Goal: Task Accomplishment & Management: Complete application form

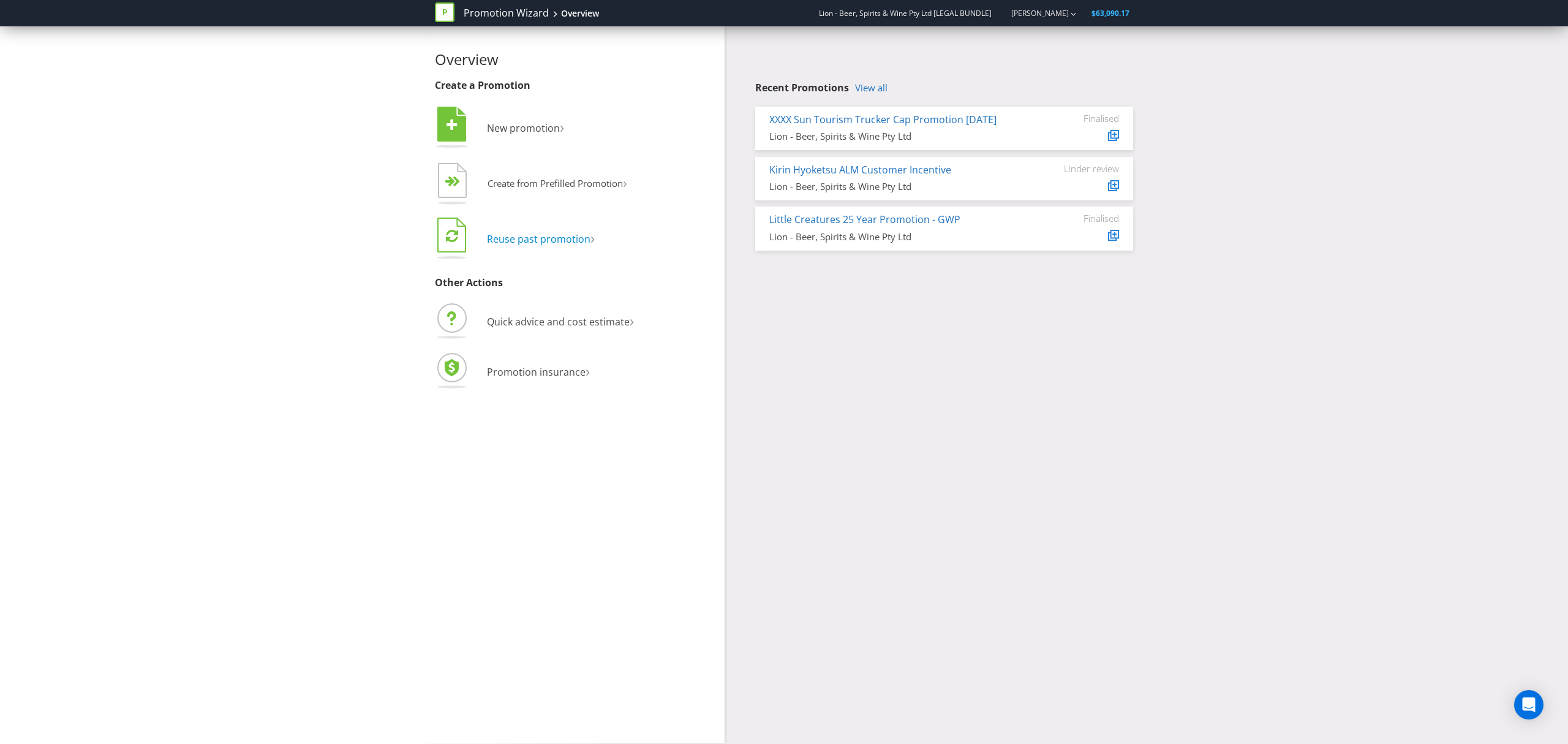
click at [559, 241] on span "Reuse past promotion" at bounding box center [539, 239] width 103 height 14
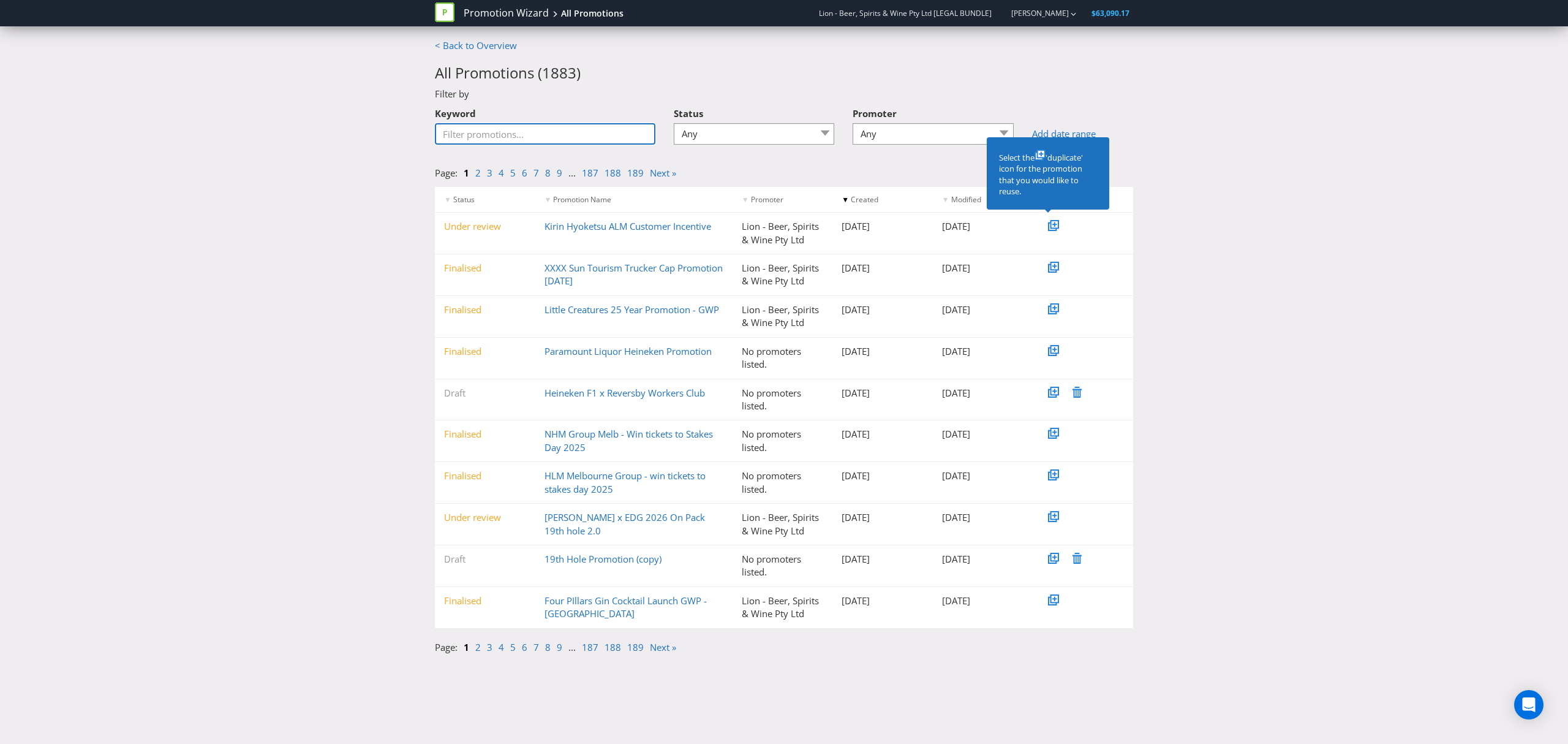
click at [527, 133] on input "Keyword" at bounding box center [545, 134] width 221 height 21
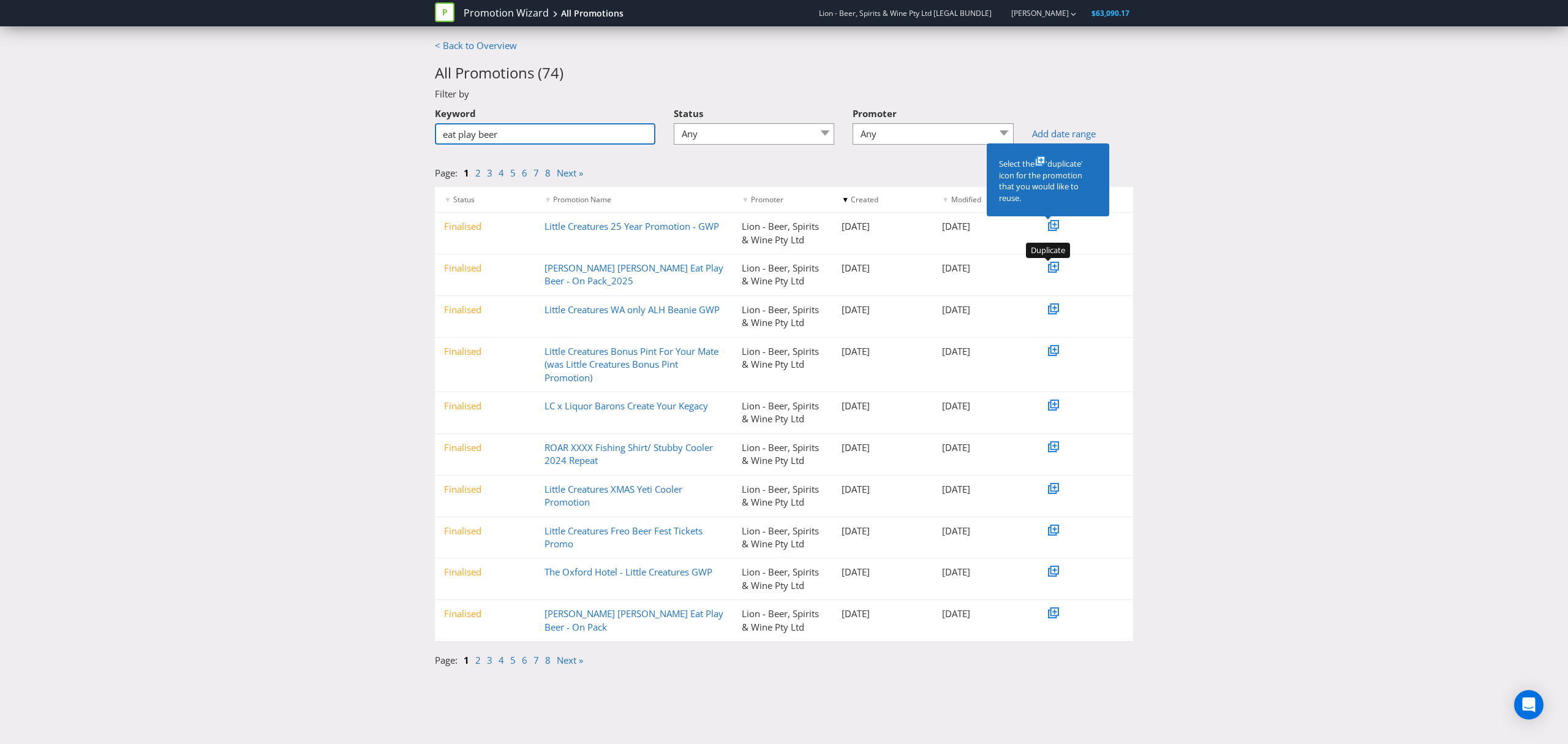
type input "eat play beer"
click at [1057, 267] on icon at bounding box center [1055, 266] width 6 height 6
click at [1052, 266] on icon at bounding box center [1055, 266] width 6 height 6
click at [1055, 264] on icon at bounding box center [1055, 266] width 4 height 4
click at [1200, 285] on div "< Back to Overview All Promotions ( 74 ) Filter by Keyword eat play beer Status…" at bounding box center [784, 356] width 1568 height 634
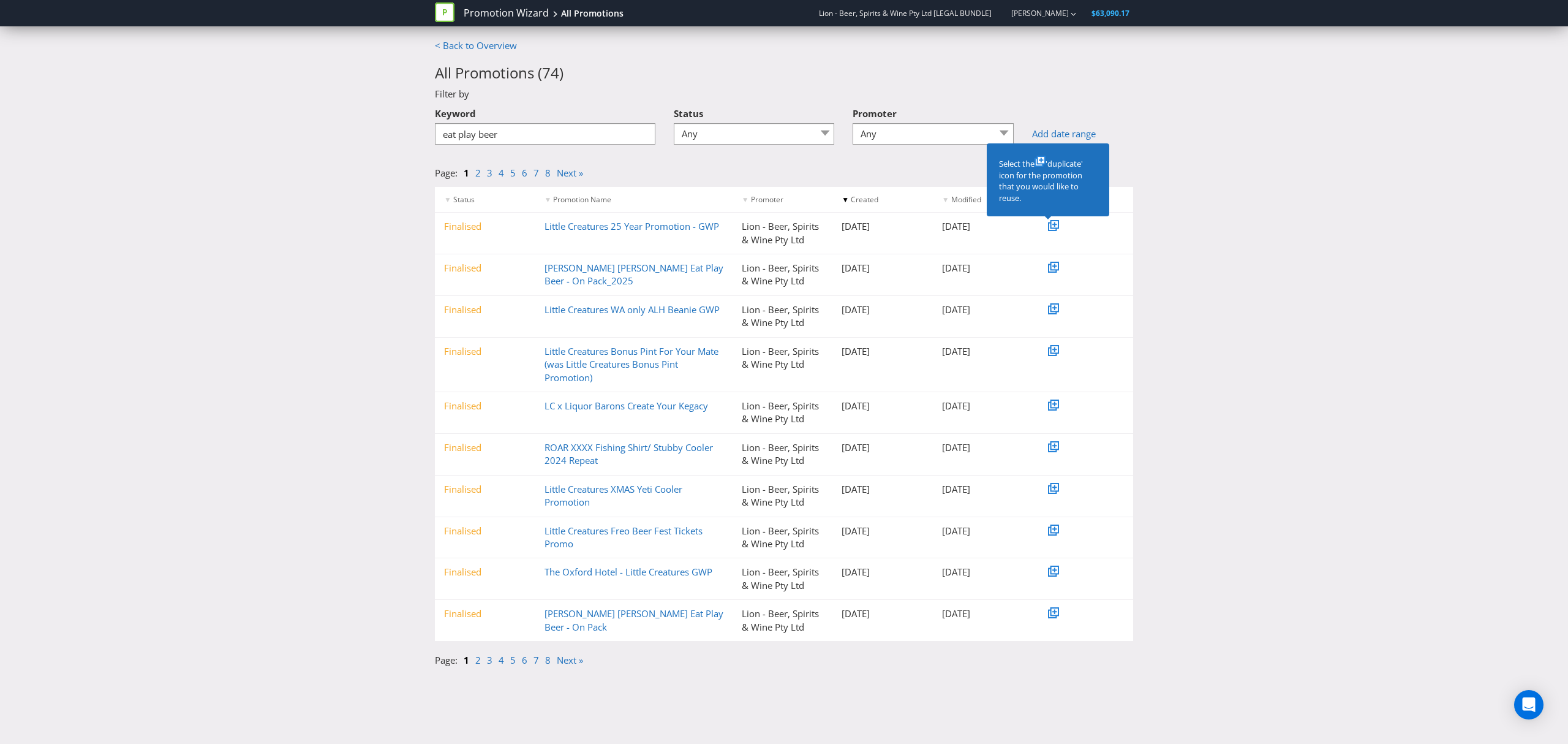
click at [1056, 172] on span "'duplicate' icon for the promotion that you would like to reuse." at bounding box center [1041, 180] width 84 height 45
click at [1074, 150] on div "Select the 'duplicate' icon for the promotion that you would like to reuse." at bounding box center [1048, 179] width 123 height 72
click at [1266, 136] on div "< Back to Overview All Promotions ( 74 ) Filter by Keyword eat play beer Status…" at bounding box center [784, 356] width 1568 height 634
click at [1292, 341] on div "< Back to Overview All Promotions ( 74 ) Filter by Keyword eat play beer Status…" at bounding box center [784, 356] width 1568 height 634
click at [616, 269] on link "[PERSON_NAME] [PERSON_NAME] Eat Play Beer - On Pack_2025" at bounding box center [634, 274] width 179 height 25
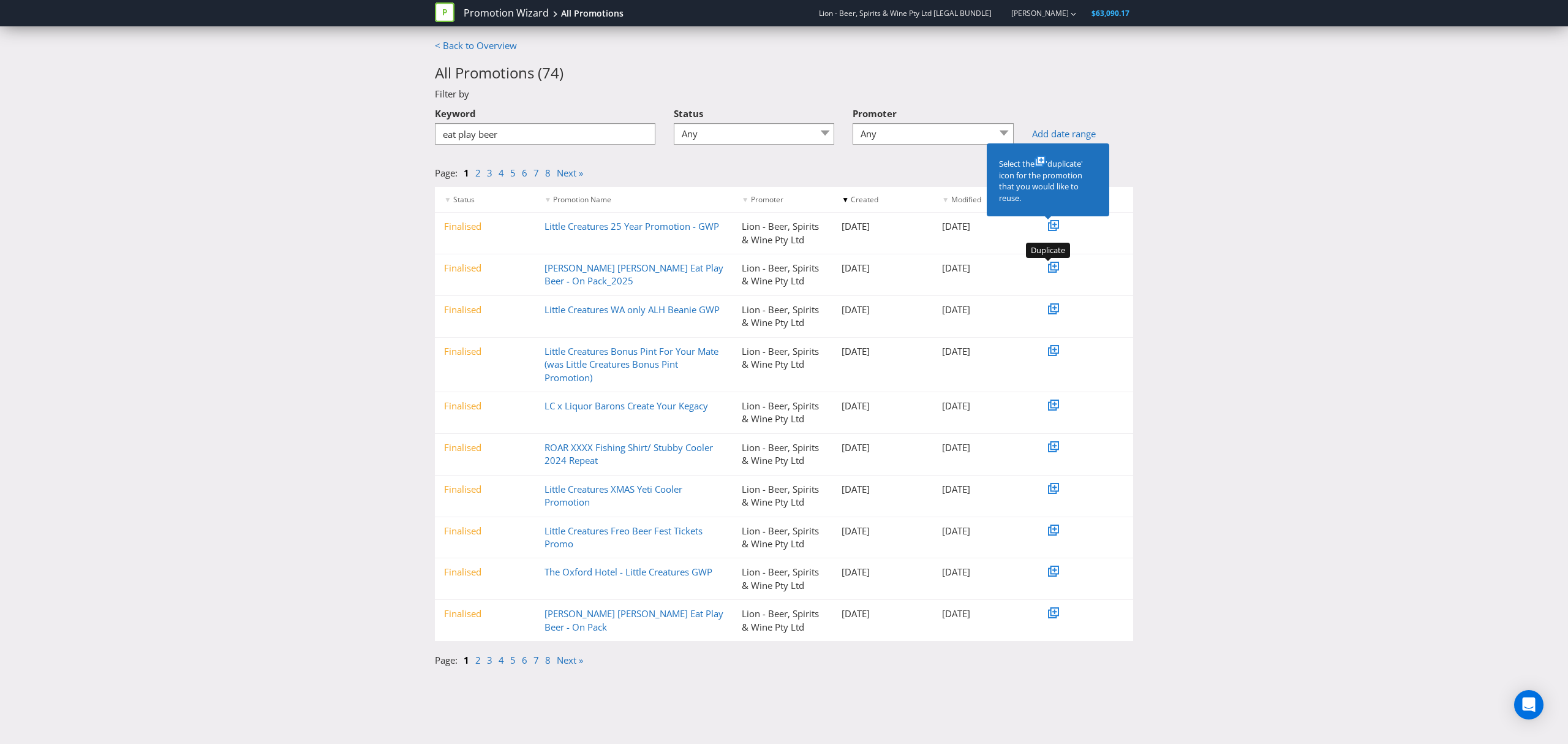
click at [1052, 267] on icon at bounding box center [1055, 266] width 6 height 6
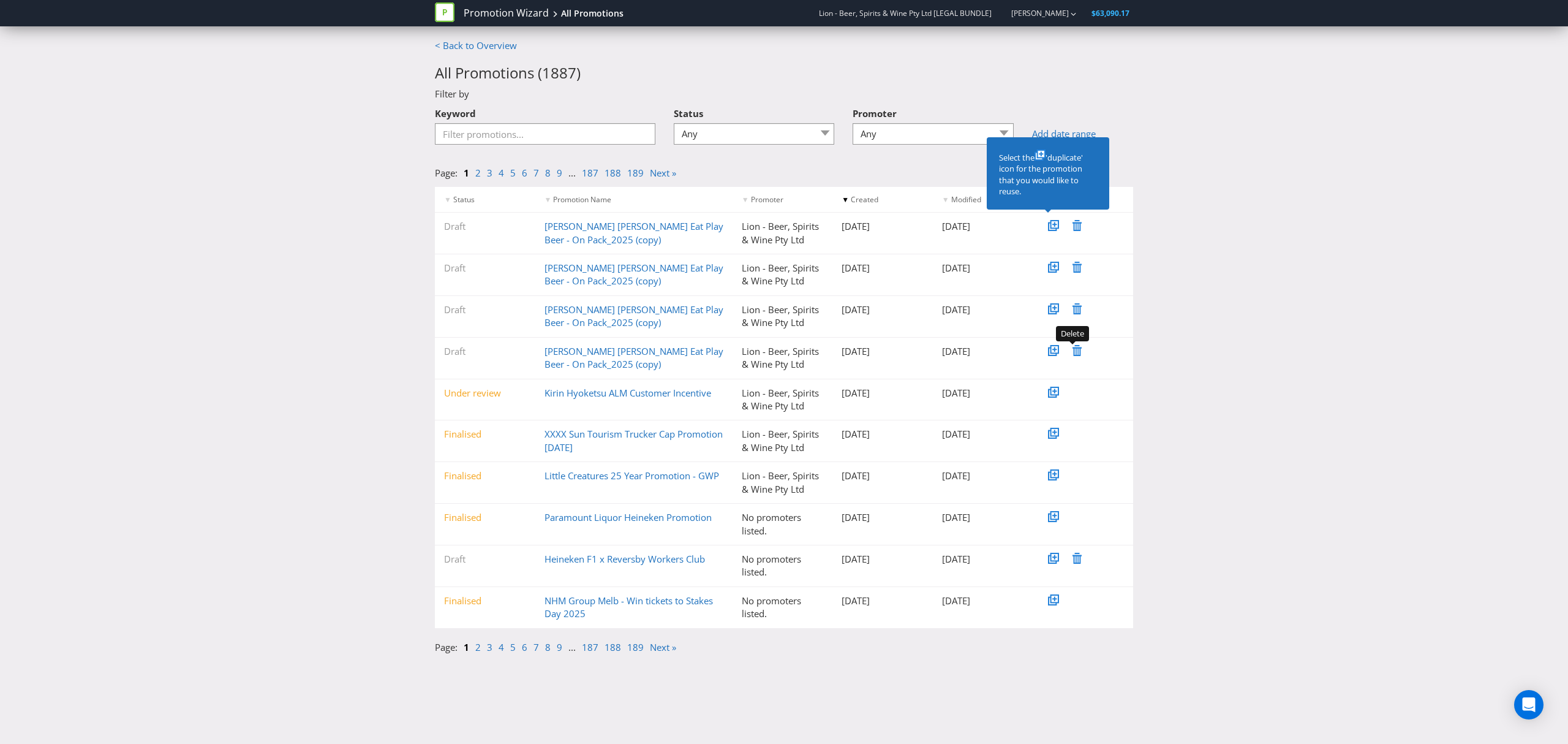
click at [1079, 351] on icon at bounding box center [1077, 351] width 9 height 11
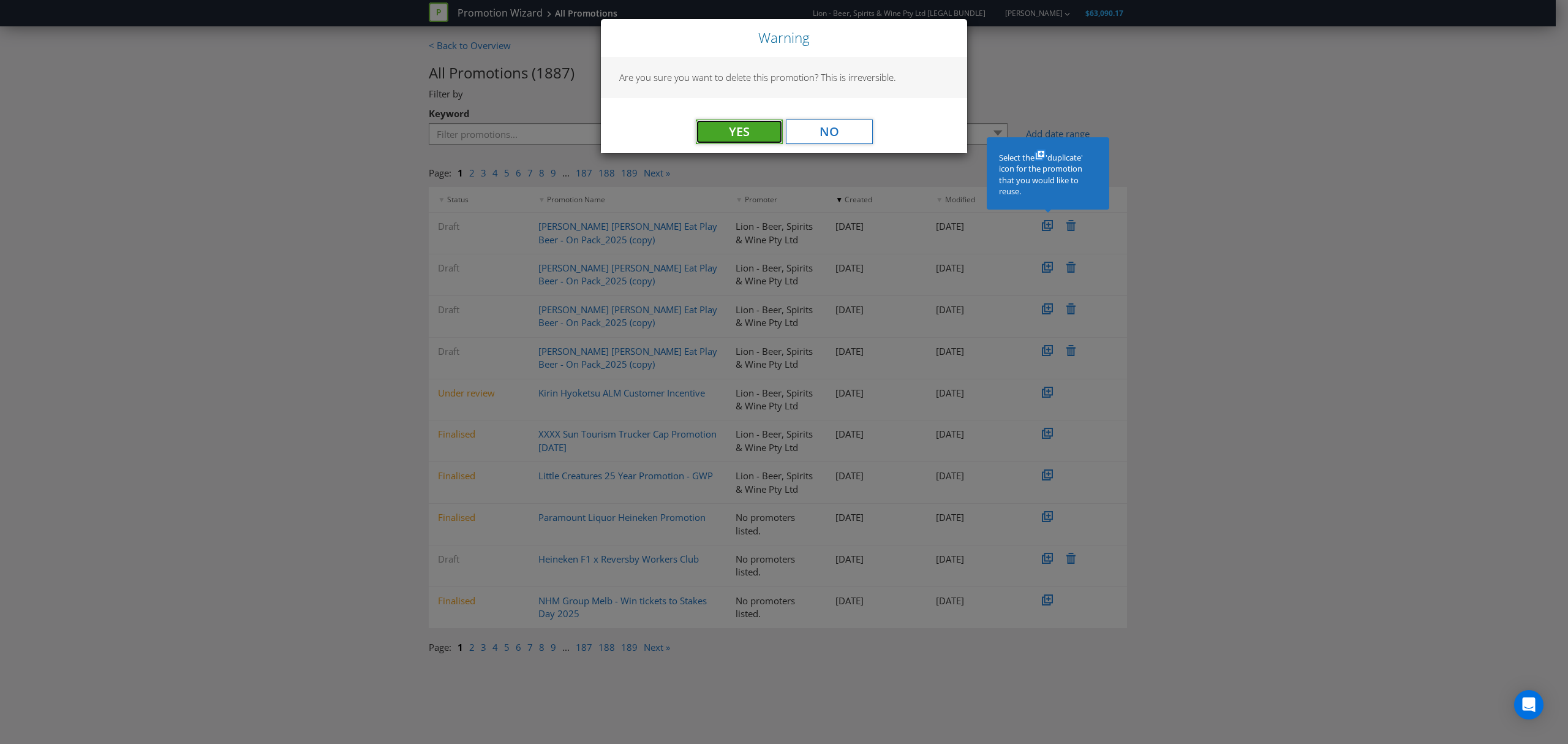
click at [739, 129] on button "Yes" at bounding box center [740, 131] width 87 height 24
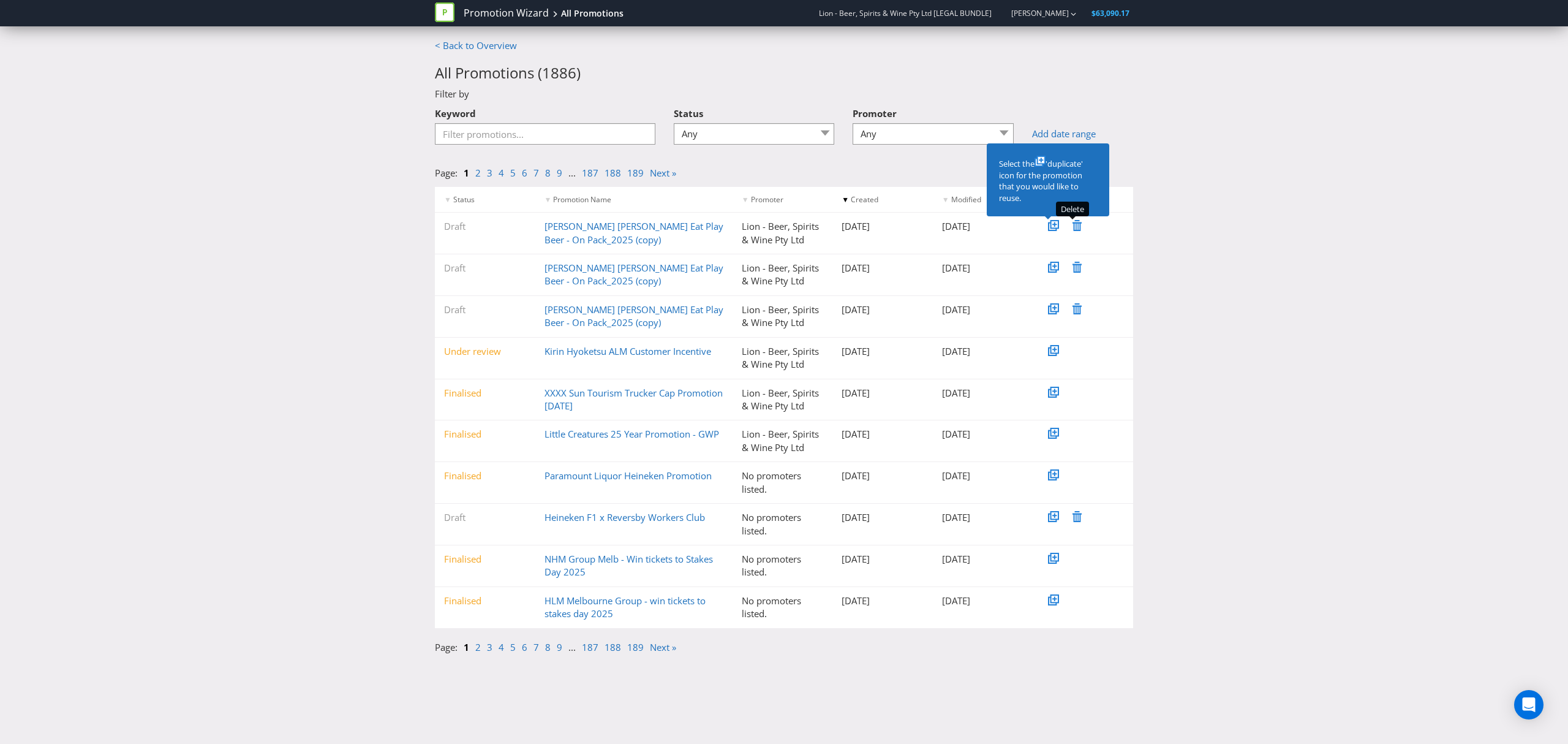
click at [1079, 228] on icon at bounding box center [1077, 226] width 9 height 11
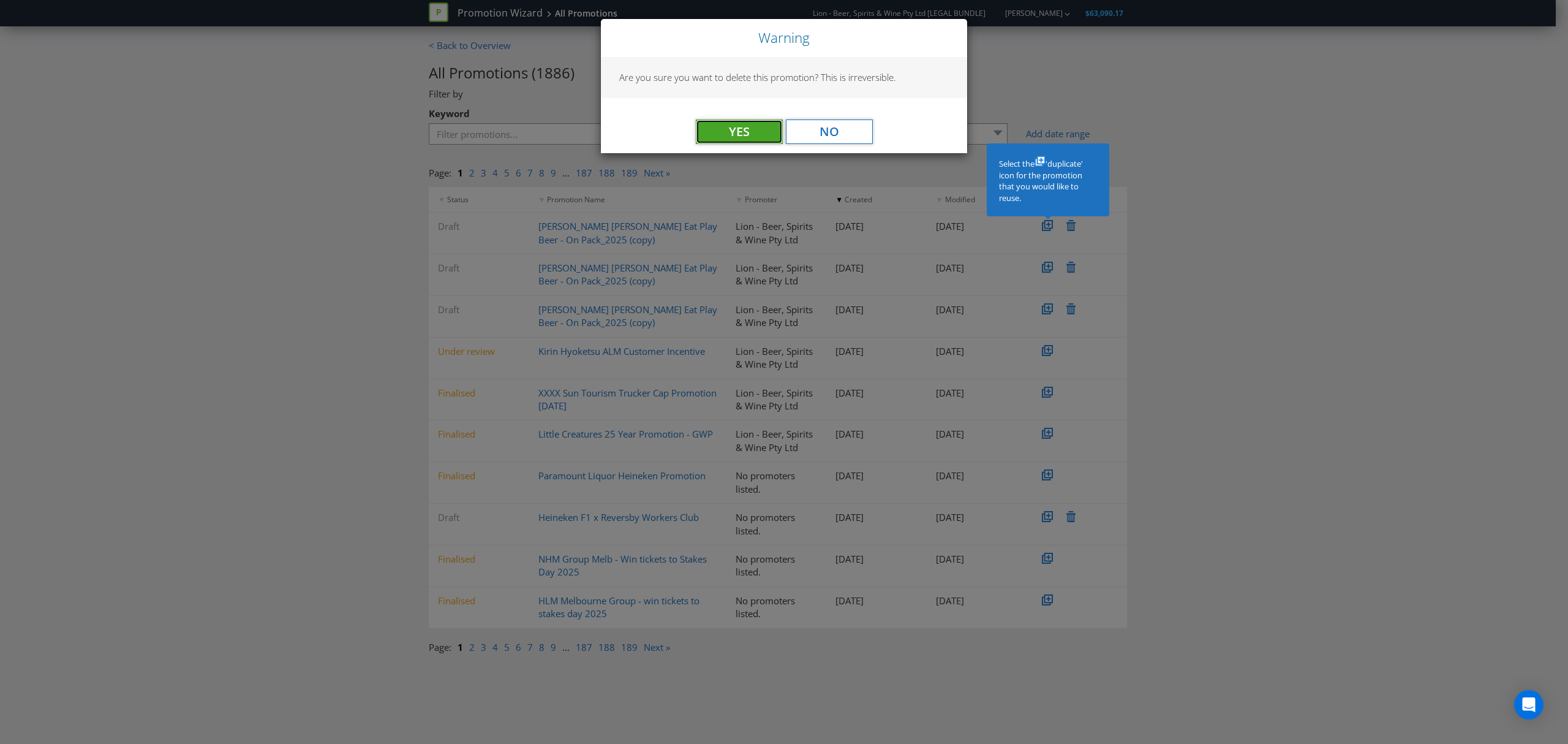
click at [746, 123] on button "Yes" at bounding box center [740, 131] width 87 height 24
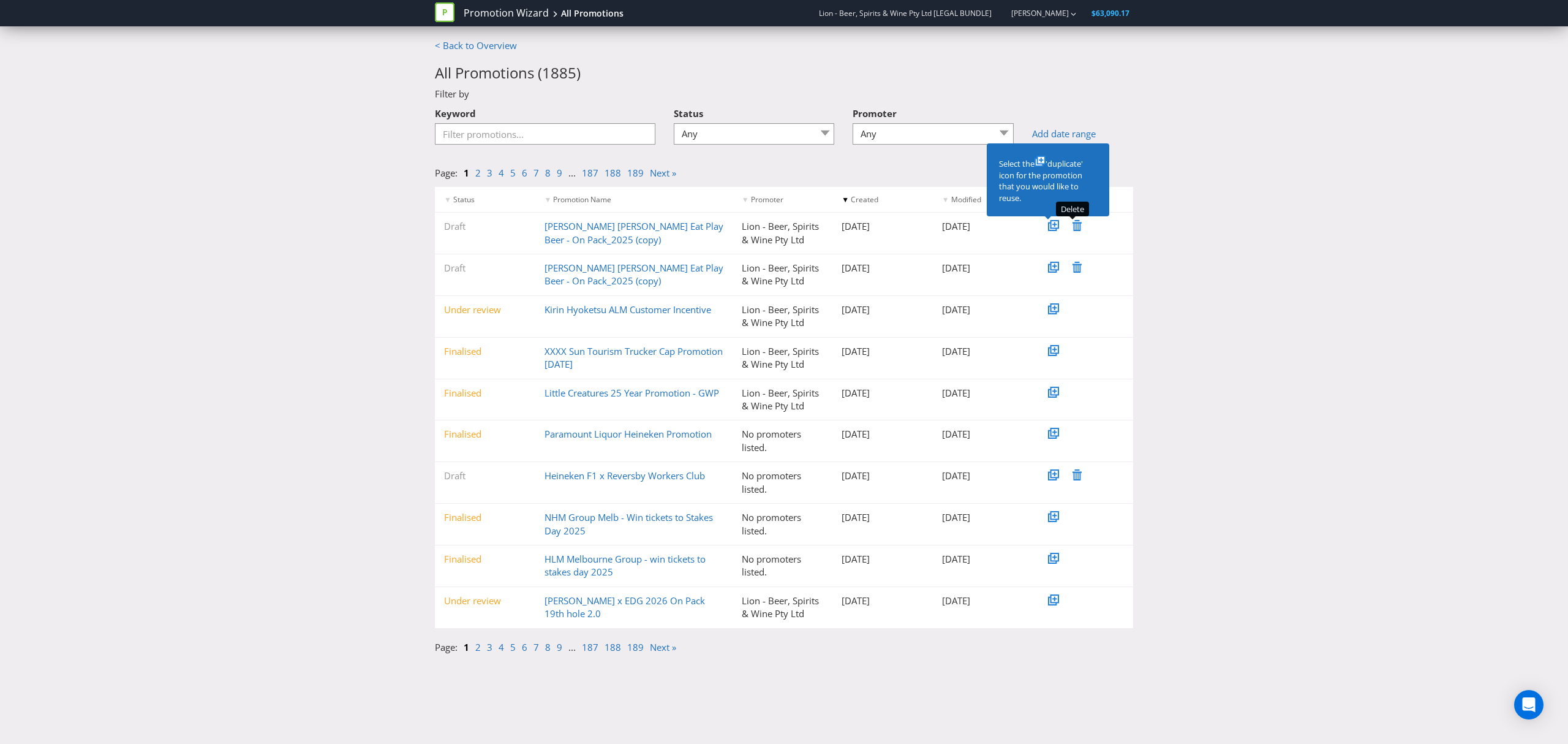
click at [1079, 229] on icon at bounding box center [1077, 226] width 9 height 11
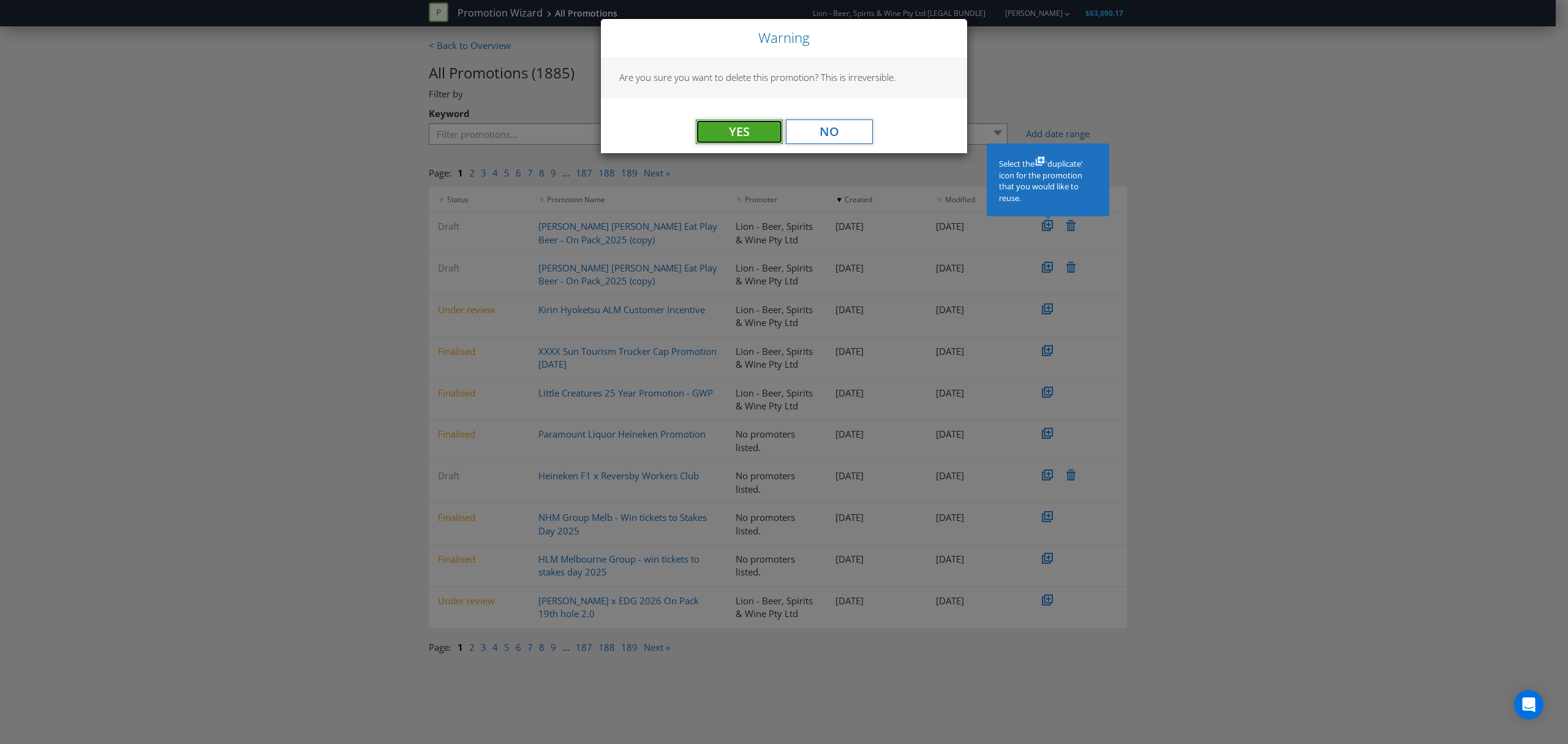
click at [754, 141] on button "Yes" at bounding box center [740, 131] width 87 height 24
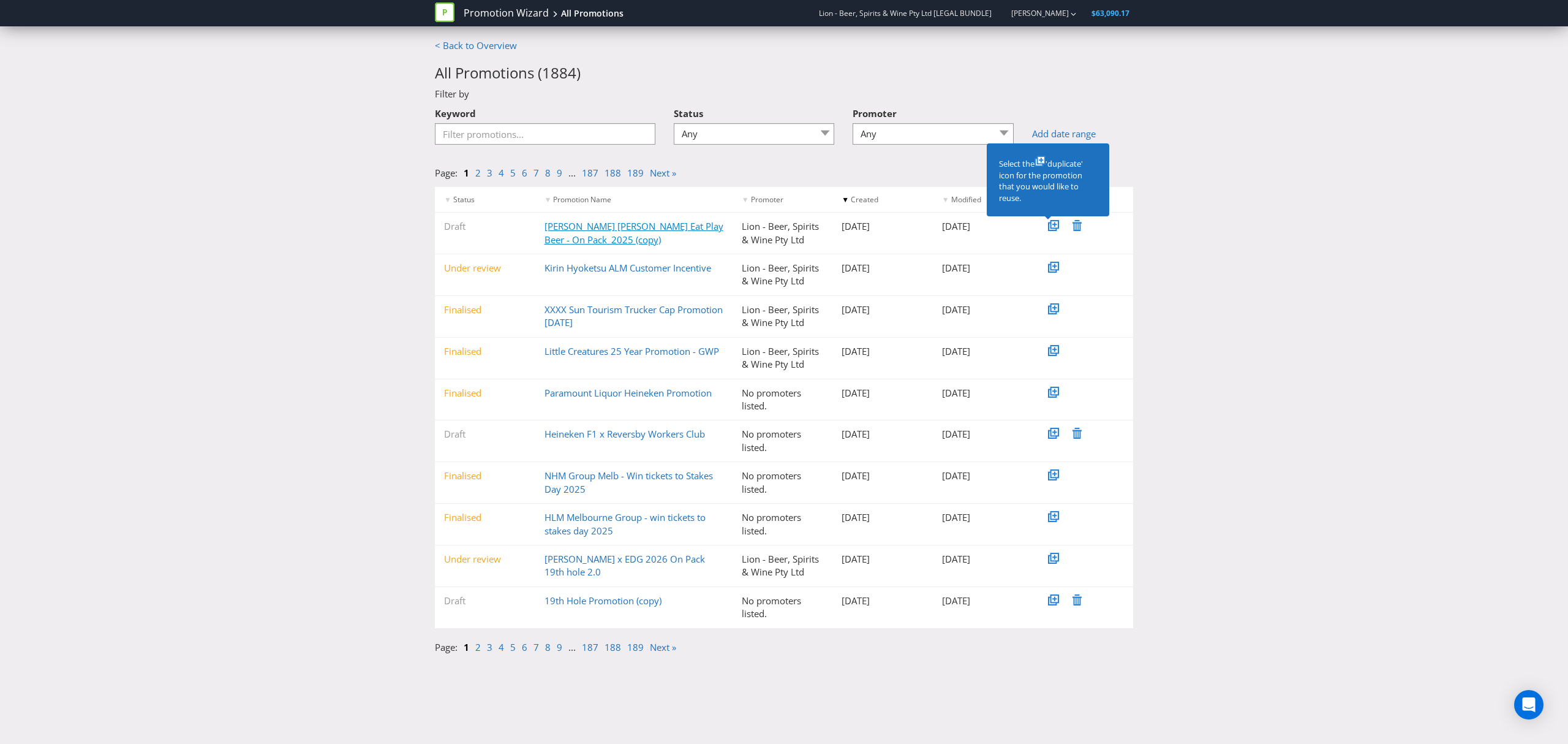
click at [670, 230] on link "[PERSON_NAME] [PERSON_NAME] Eat Play Beer - On Pack_2025 (copy)" at bounding box center [634, 233] width 179 height 25
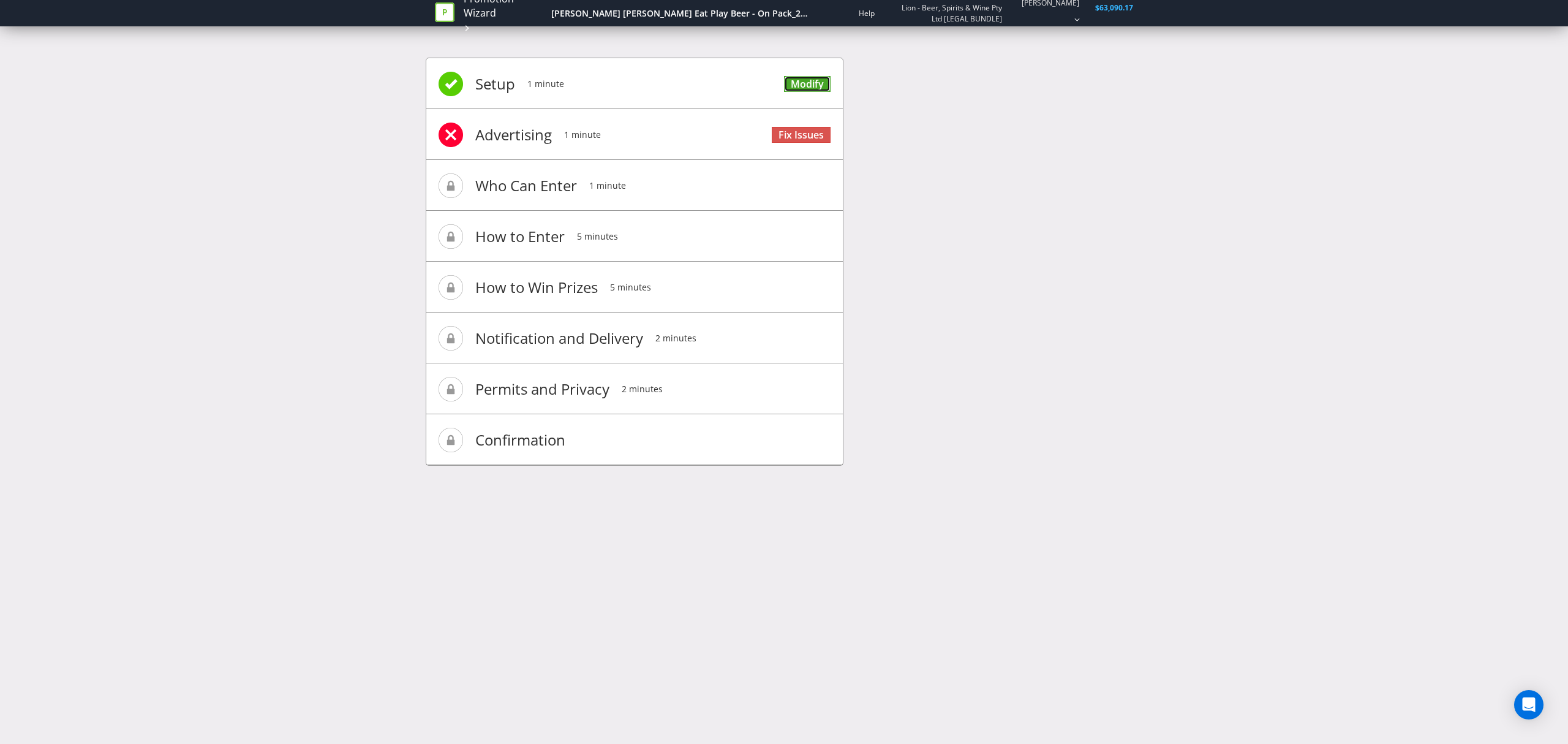
click at [793, 81] on link "Modify" at bounding box center [807, 84] width 47 height 17
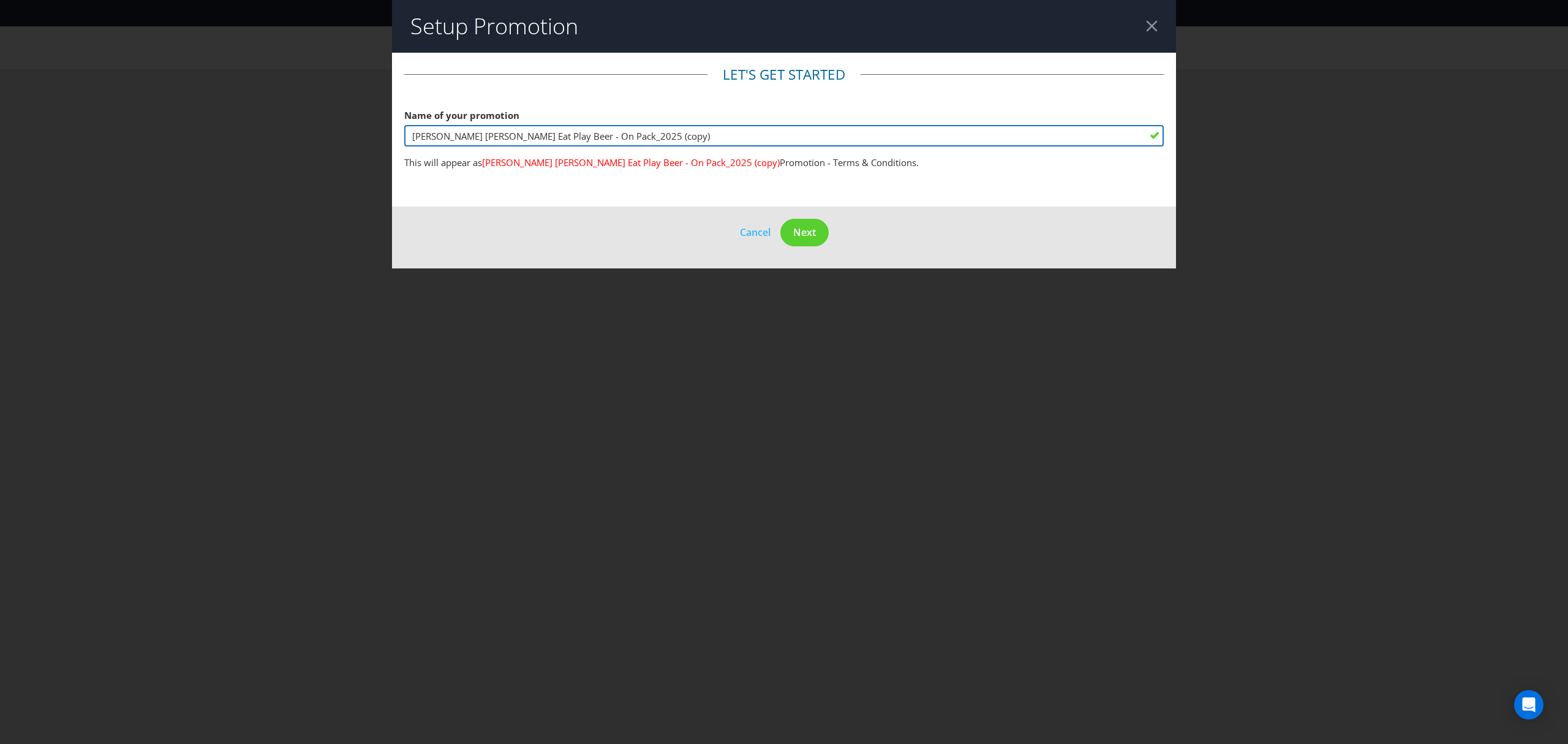
click at [647, 141] on input "[PERSON_NAME] [PERSON_NAME] Eat Play Beer - On Pack_2025 (copy)" at bounding box center [784, 136] width 759 height 21
type input "[PERSON_NAME] [PERSON_NAME] Eat Play Beer - On Pack_2026_3.0"
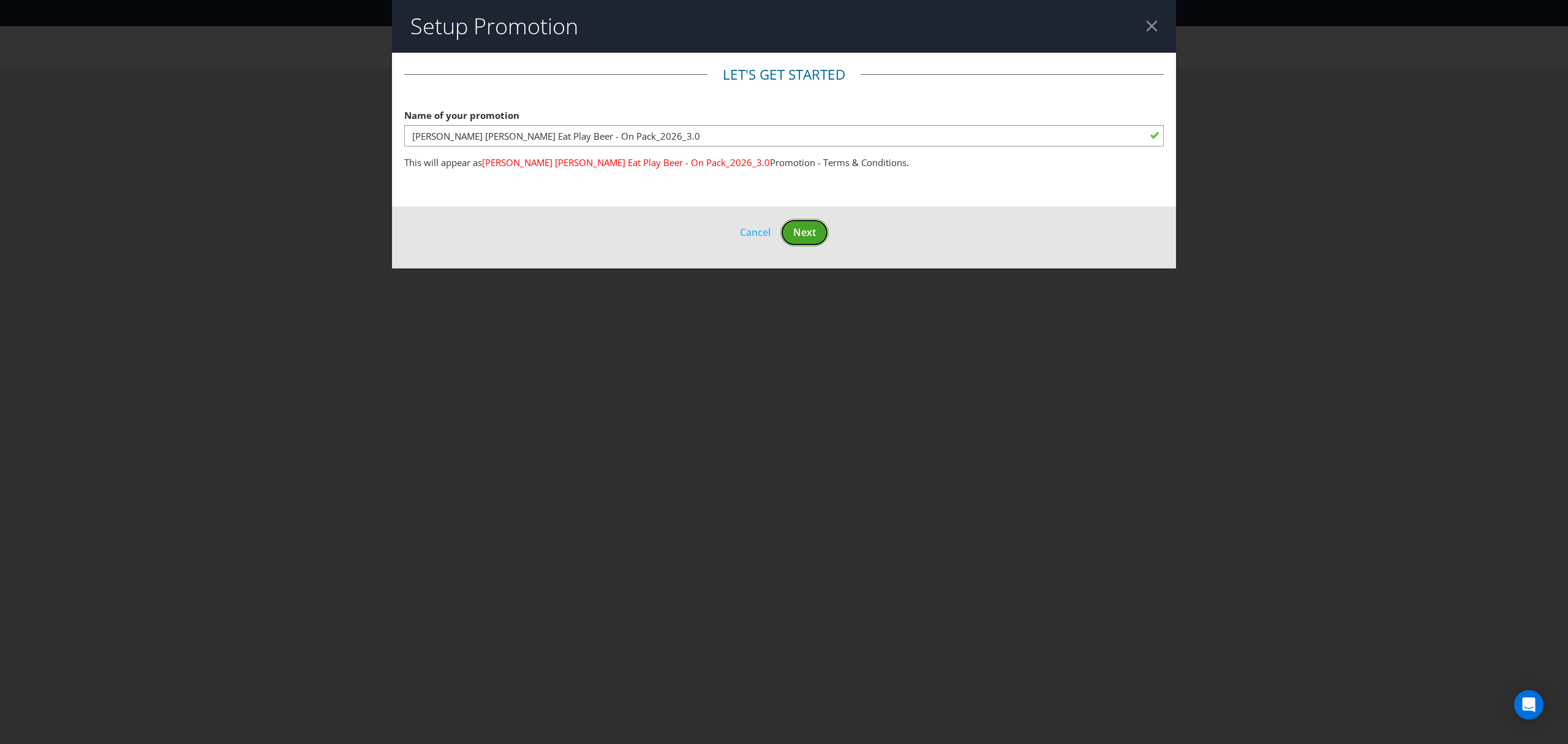
click at [807, 231] on span "Next" at bounding box center [805, 232] width 22 height 14
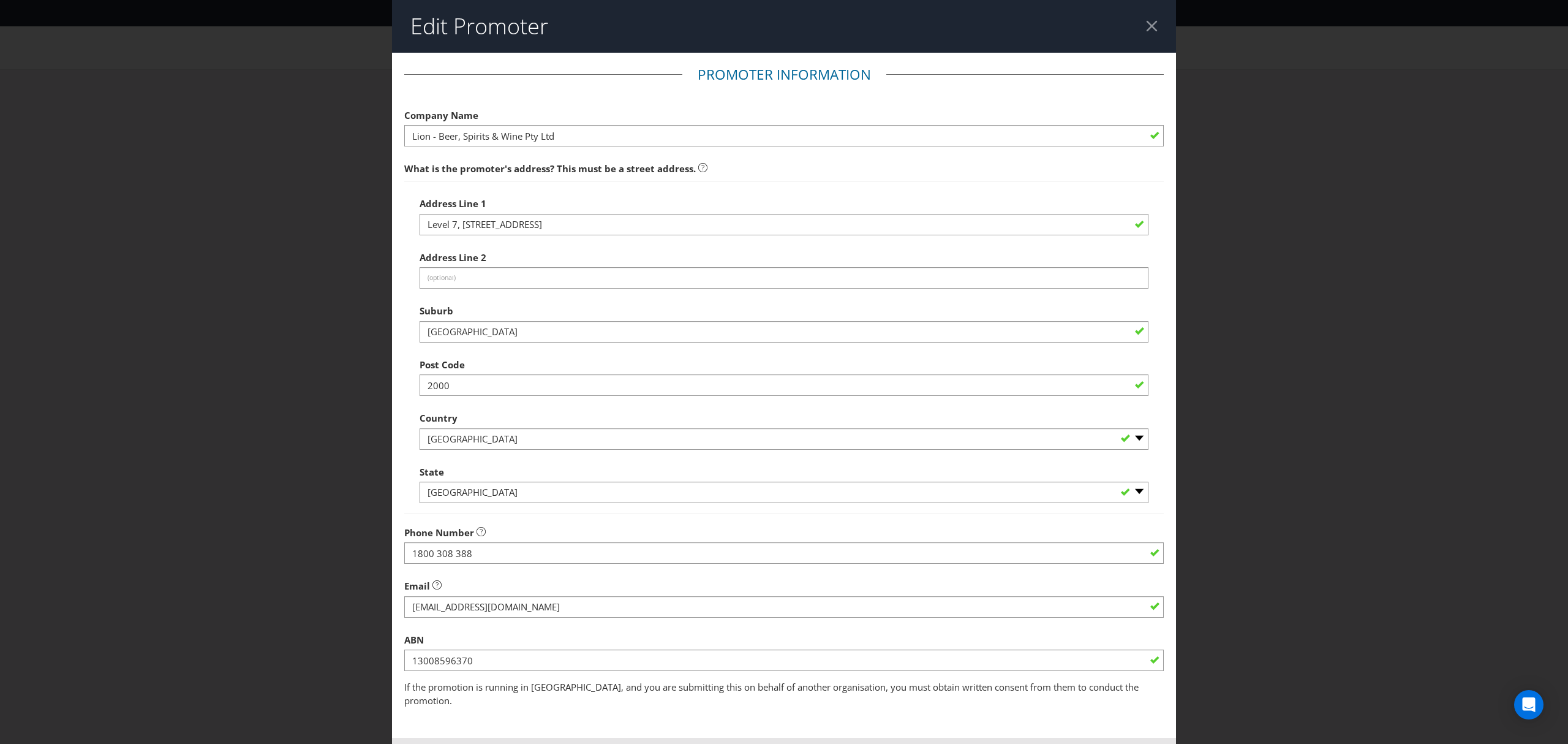
scroll to position [43, 0]
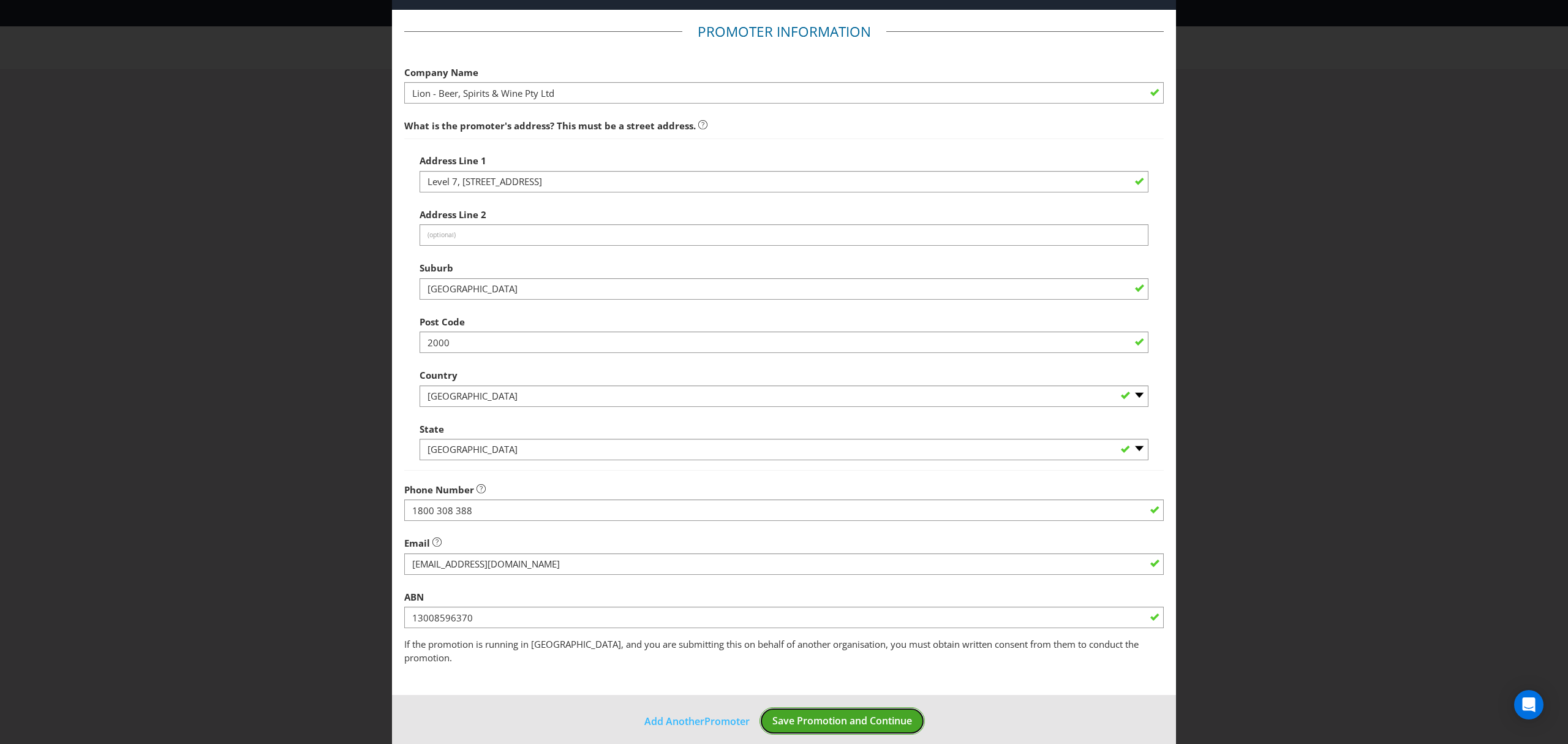
click at [815, 714] on span "Save Promotion and Continue" at bounding box center [842, 720] width 140 height 14
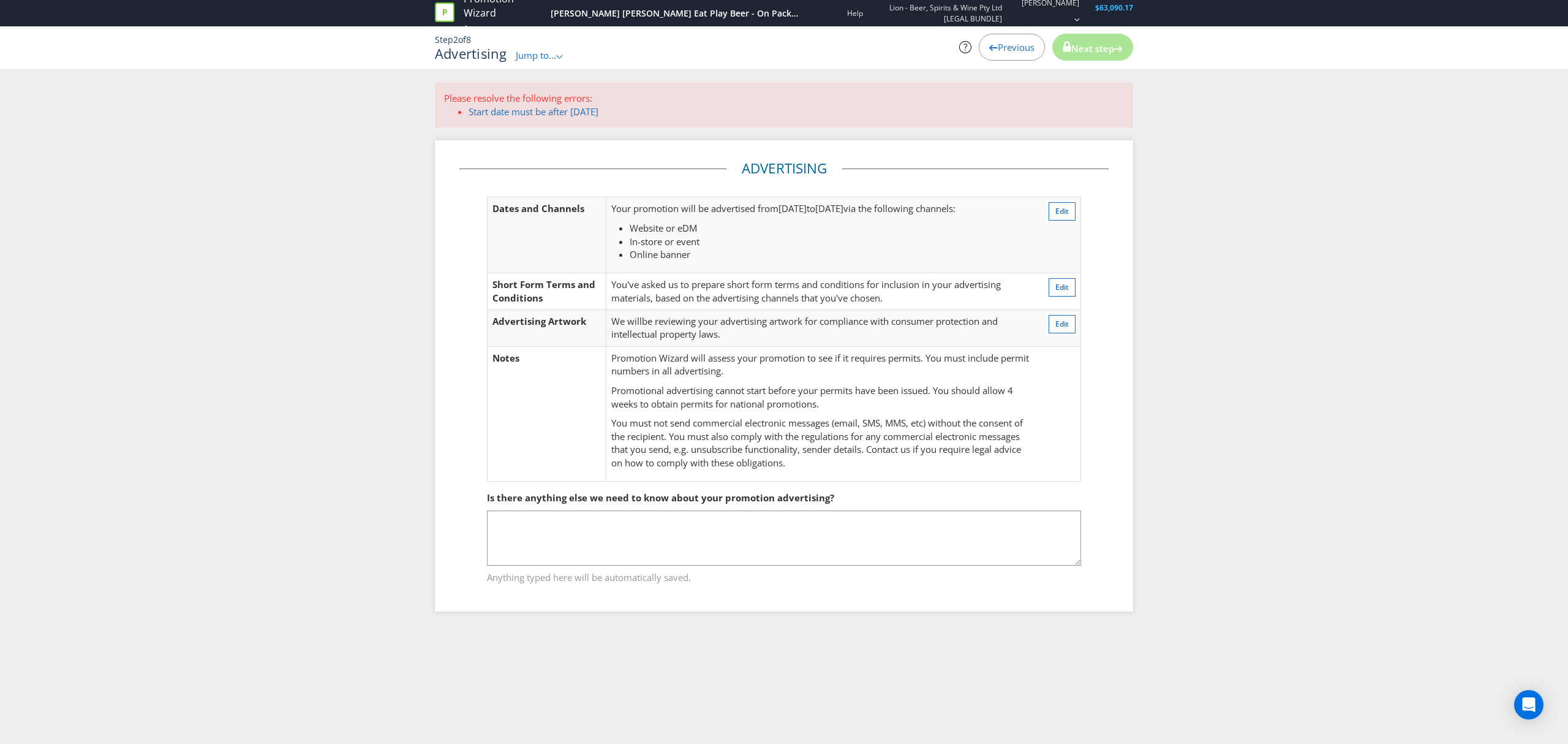
click at [1003, 52] on span "Previous" at bounding box center [1016, 47] width 37 height 12
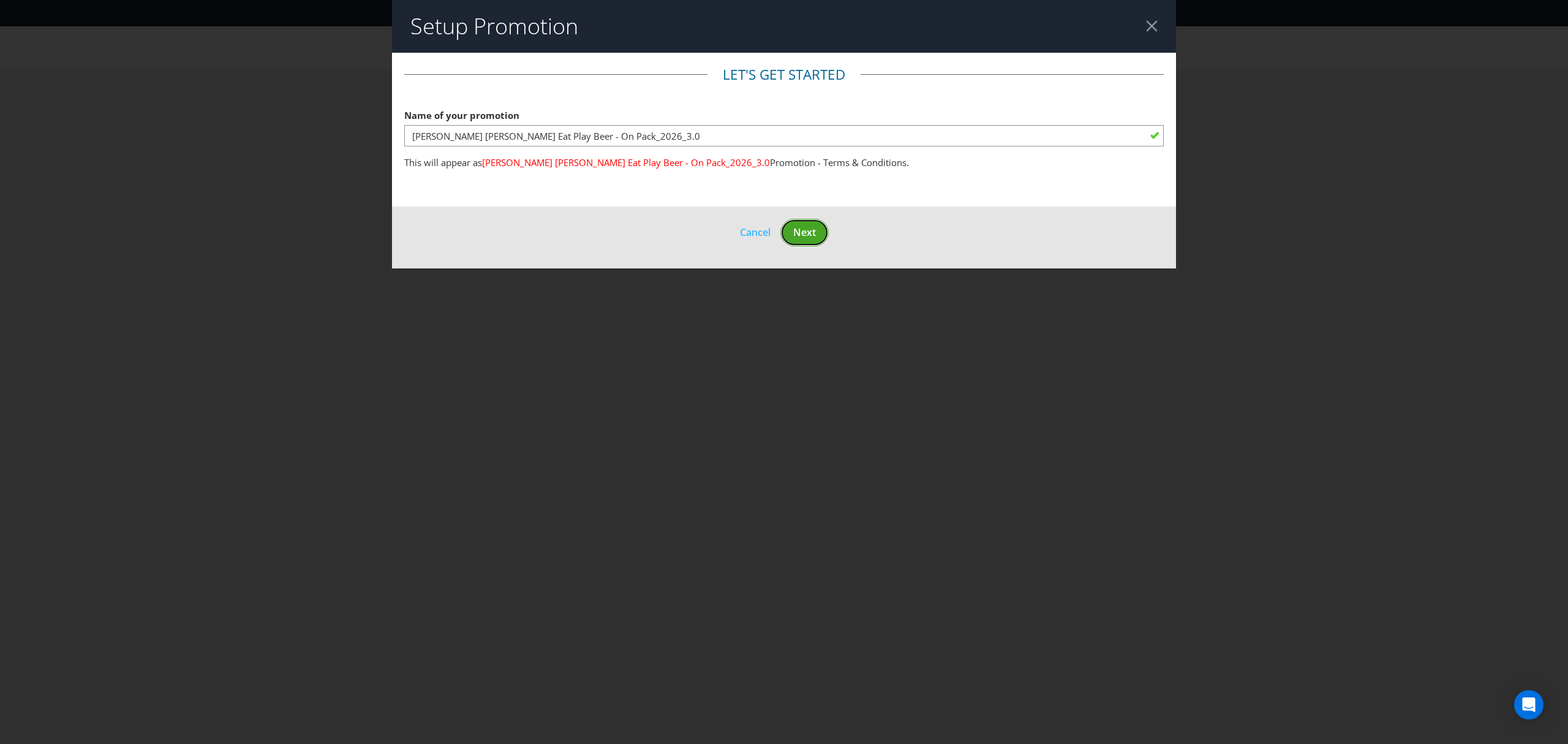
click at [802, 236] on span "Next" at bounding box center [805, 232] width 22 height 14
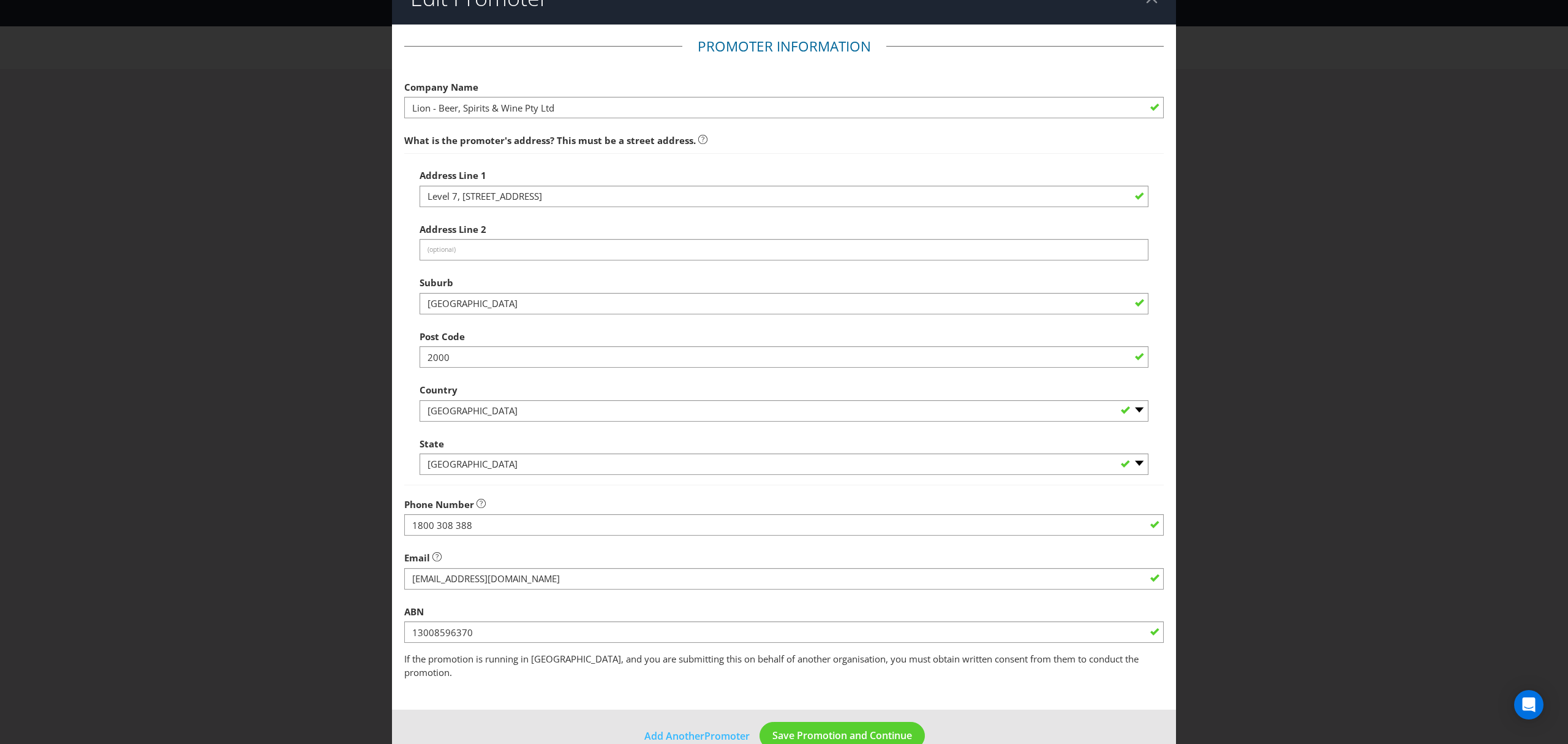
scroll to position [43, 0]
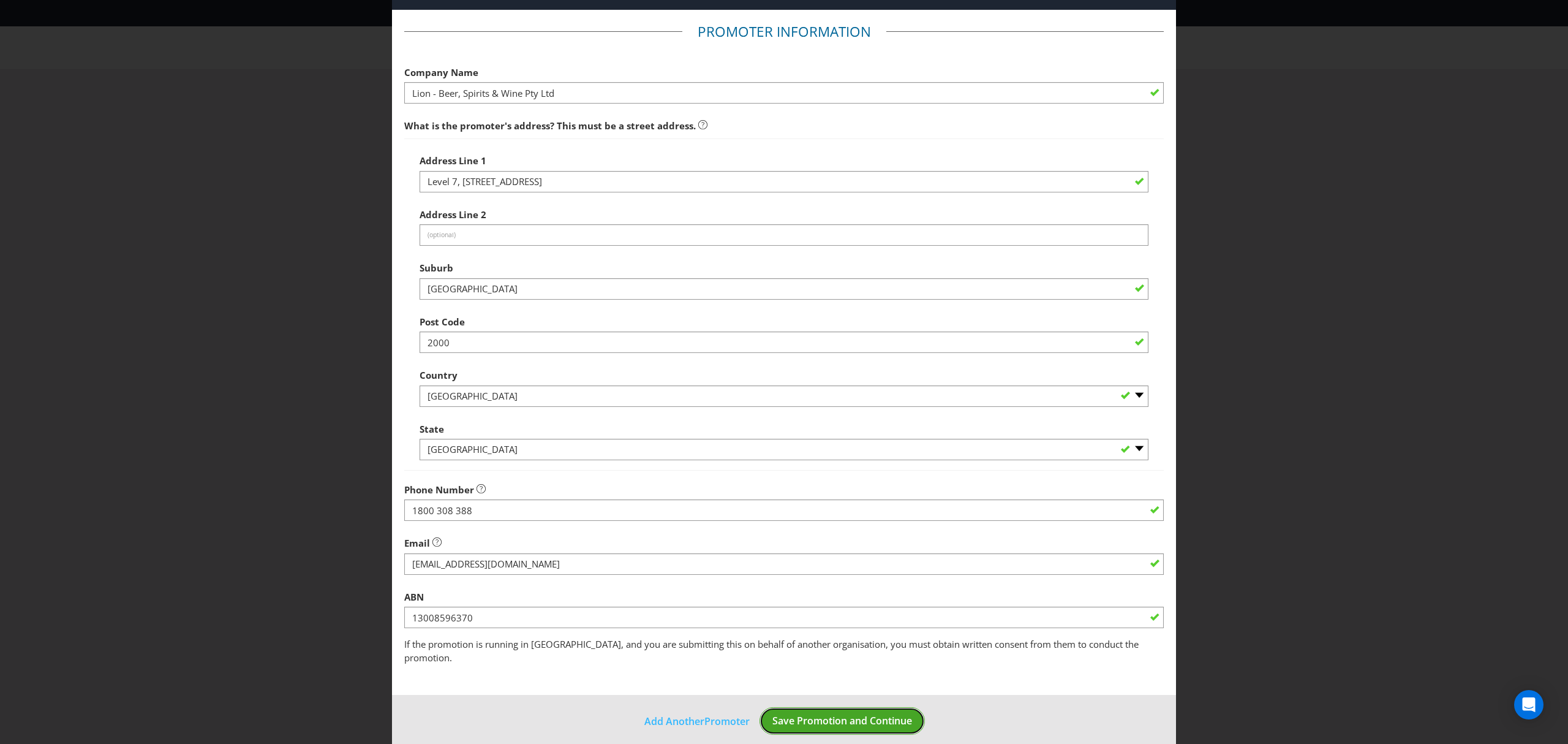
click at [820, 714] on span "Save Promotion and Continue" at bounding box center [842, 720] width 140 height 14
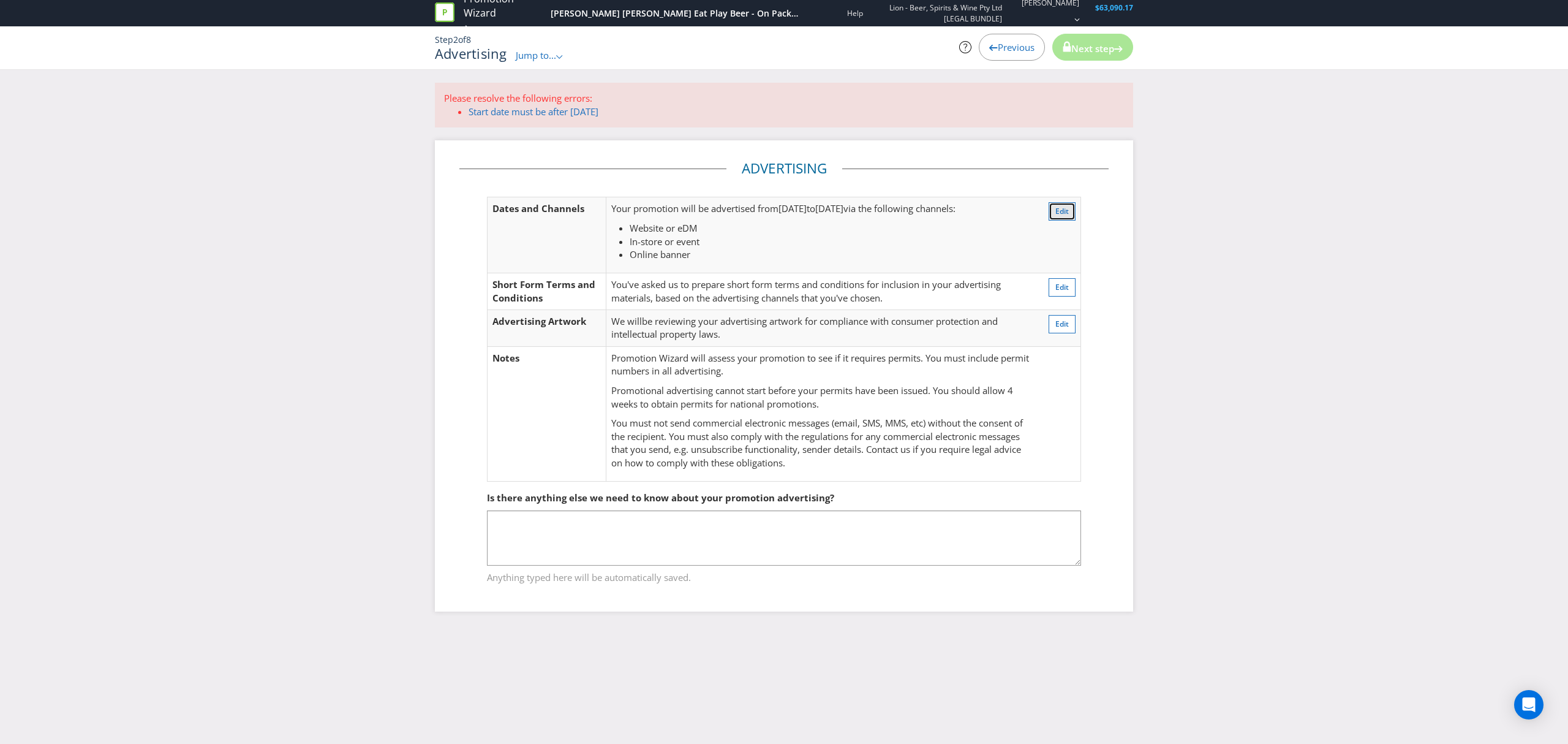
click at [1061, 210] on span "Edit" at bounding box center [1062, 211] width 14 height 11
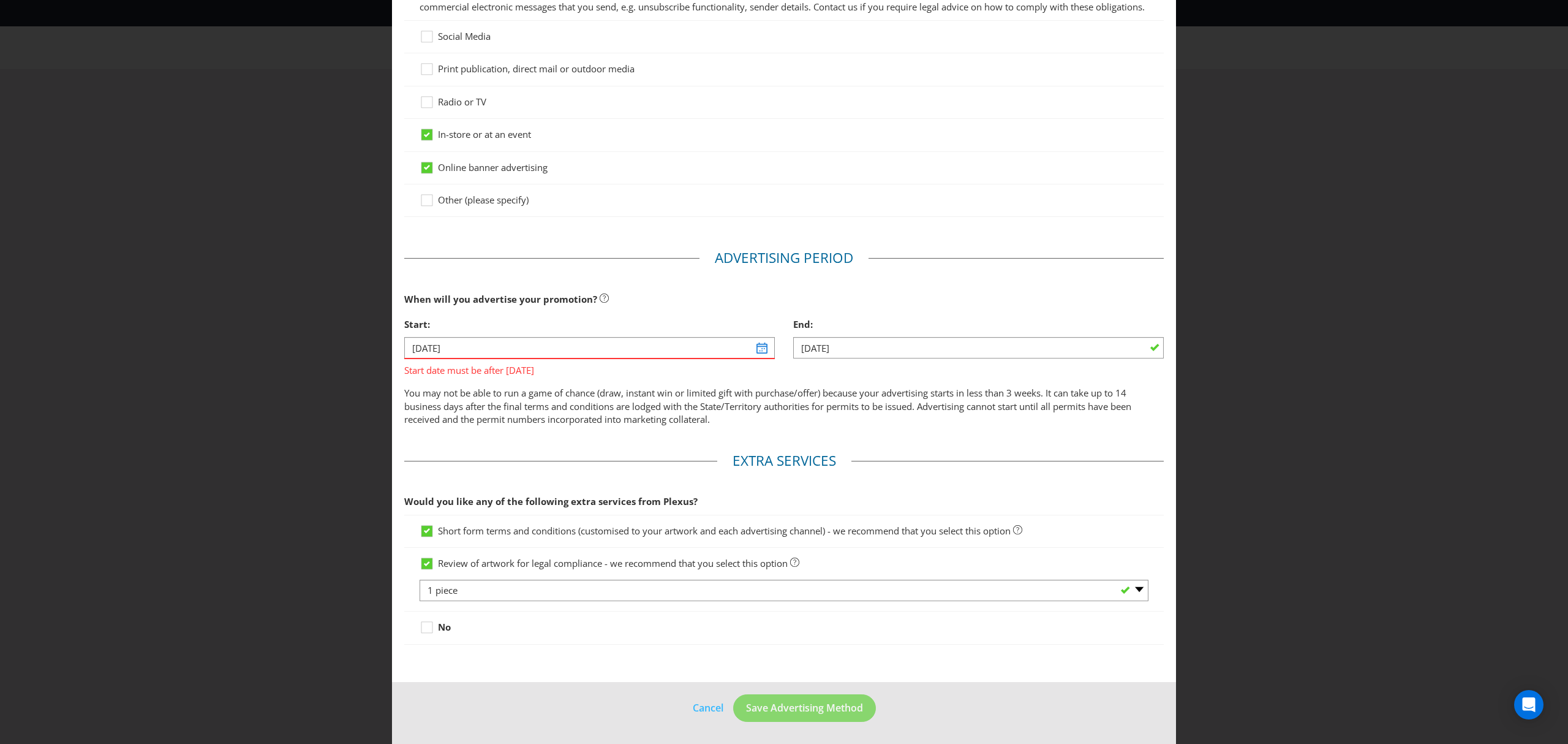
scroll to position [64, 0]
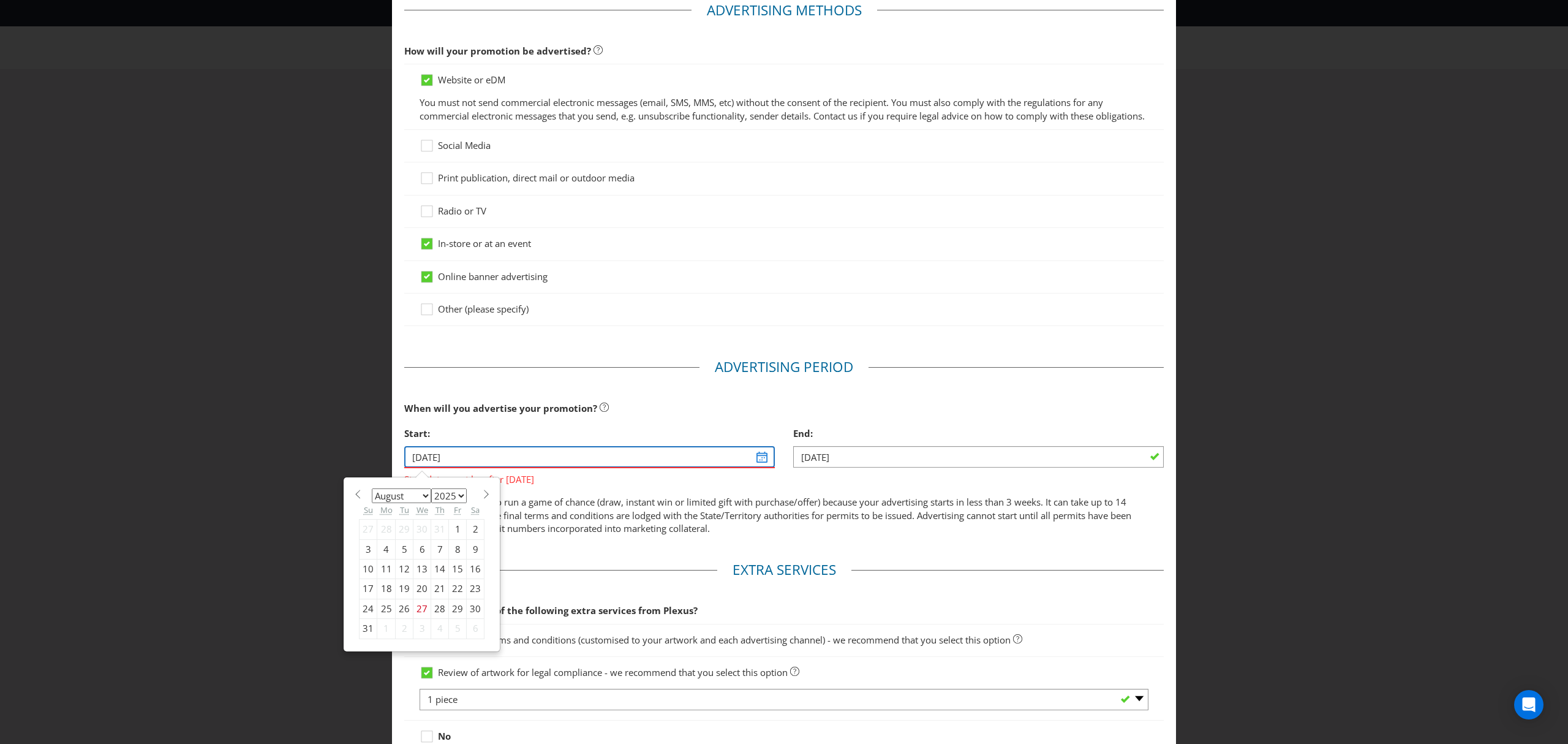
click at [758, 468] on input "[DATE]" at bounding box center [590, 457] width 371 height 21
click at [469, 559] on div "9" at bounding box center [476, 549] width 18 height 20
type input "[DATE]"
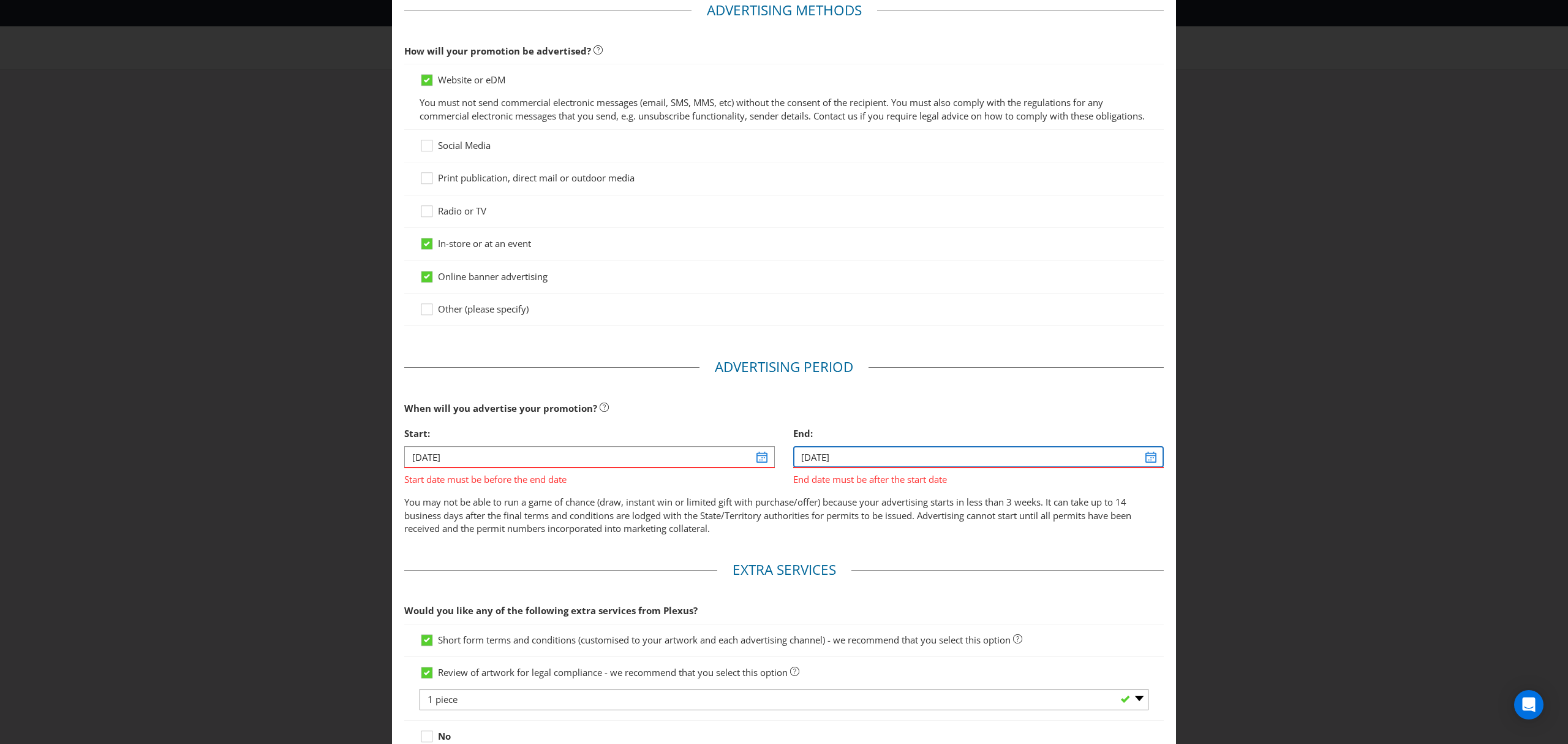
click at [888, 468] on input "[DATE]" at bounding box center [979, 457] width 371 height 21
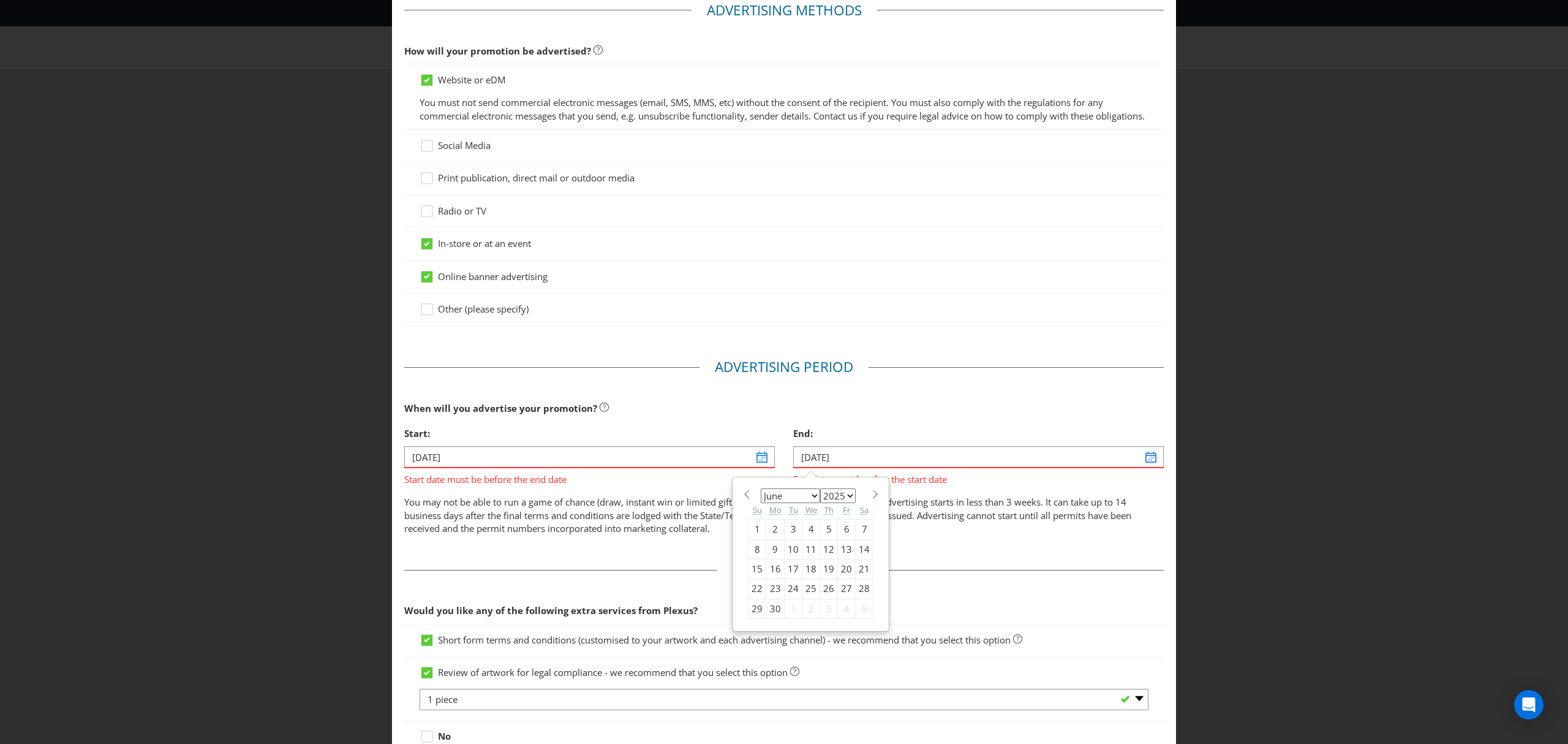
click at [748, 514] on div "January February March April May June July August September October November [D…" at bounding box center [811, 554] width 126 height 129
click at [742, 499] on span at bounding box center [746, 494] width 9 height 9
select select "4"
click at [858, 539] on div "3" at bounding box center [865, 529] width 18 height 20
type input "[DATE]"
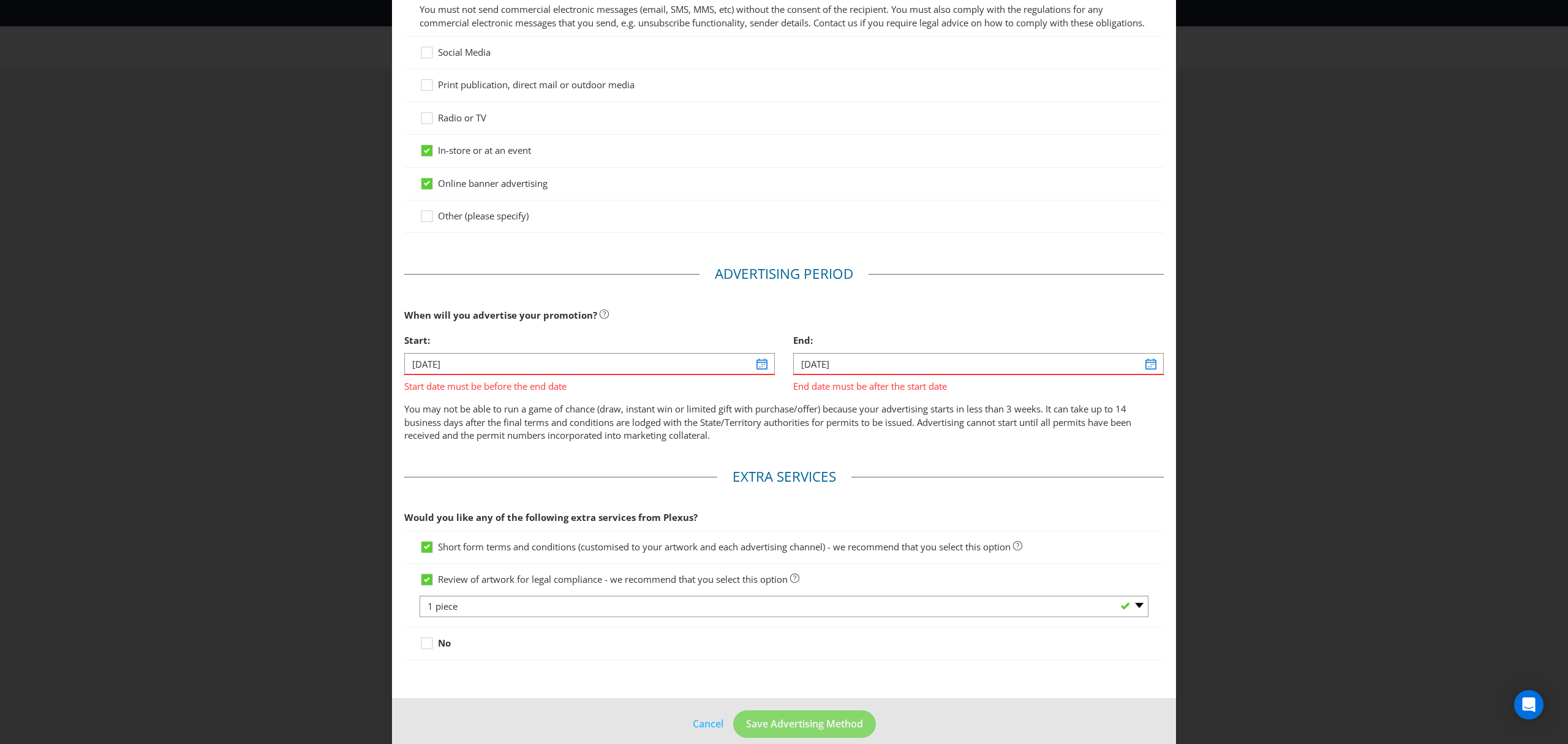
scroll to position [188, 0]
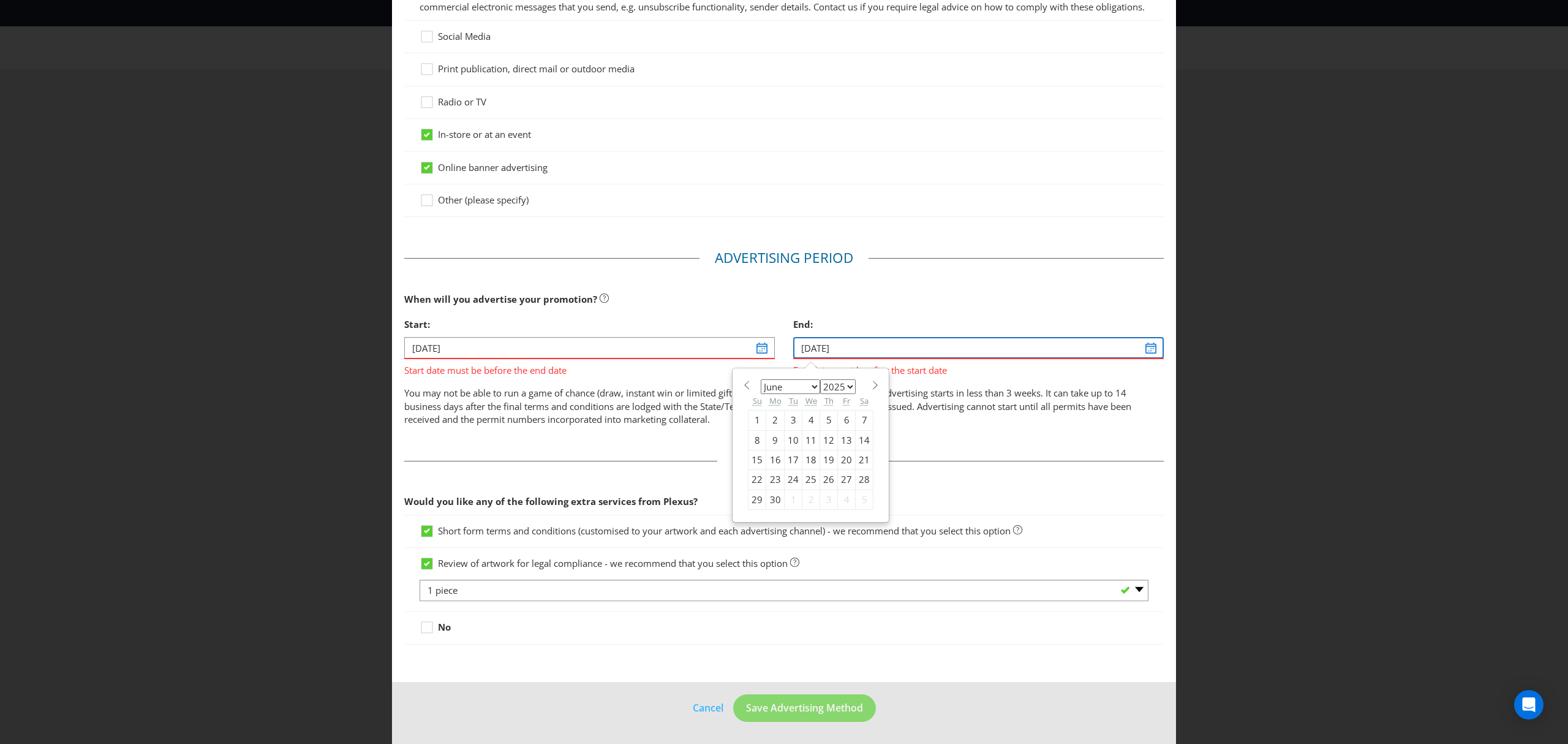
click at [893, 346] on input "[DATE]" at bounding box center [979, 348] width 371 height 21
click at [845, 386] on select "2025 2026 2027 2028 2029 2030 2031 2032 2033 2034 2035" at bounding box center [838, 387] width 35 height 15
select select "2026"
click at [820, 379] on select "2025 2026 2027 2028 2029 2030 2031 2032 2033 2034 2035" at bounding box center [838, 387] width 35 height 15
click at [742, 386] on span at bounding box center [746, 385] width 9 height 9
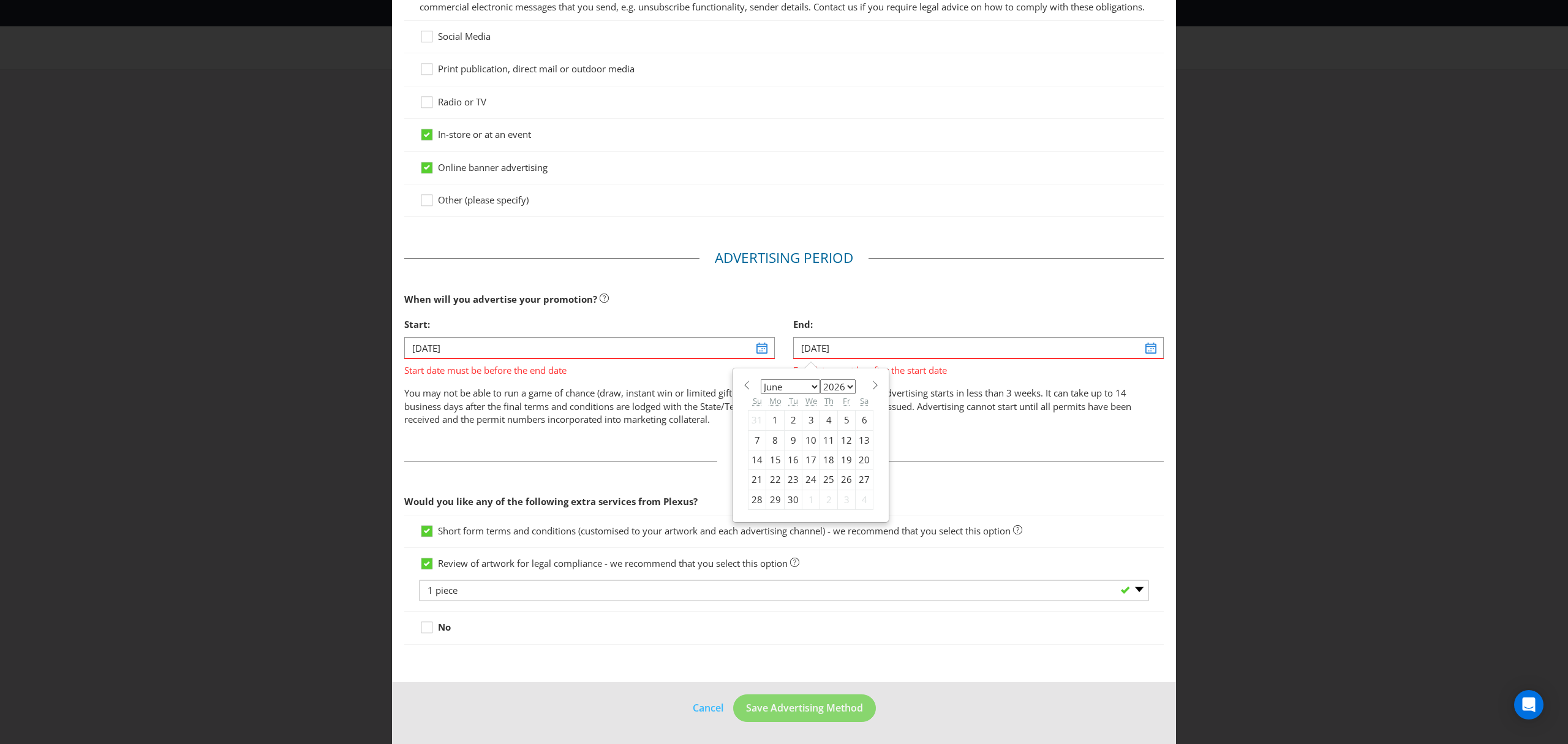
select select "4"
click at [750, 439] on div "3" at bounding box center [758, 440] width 18 height 20
type input "[DATE]"
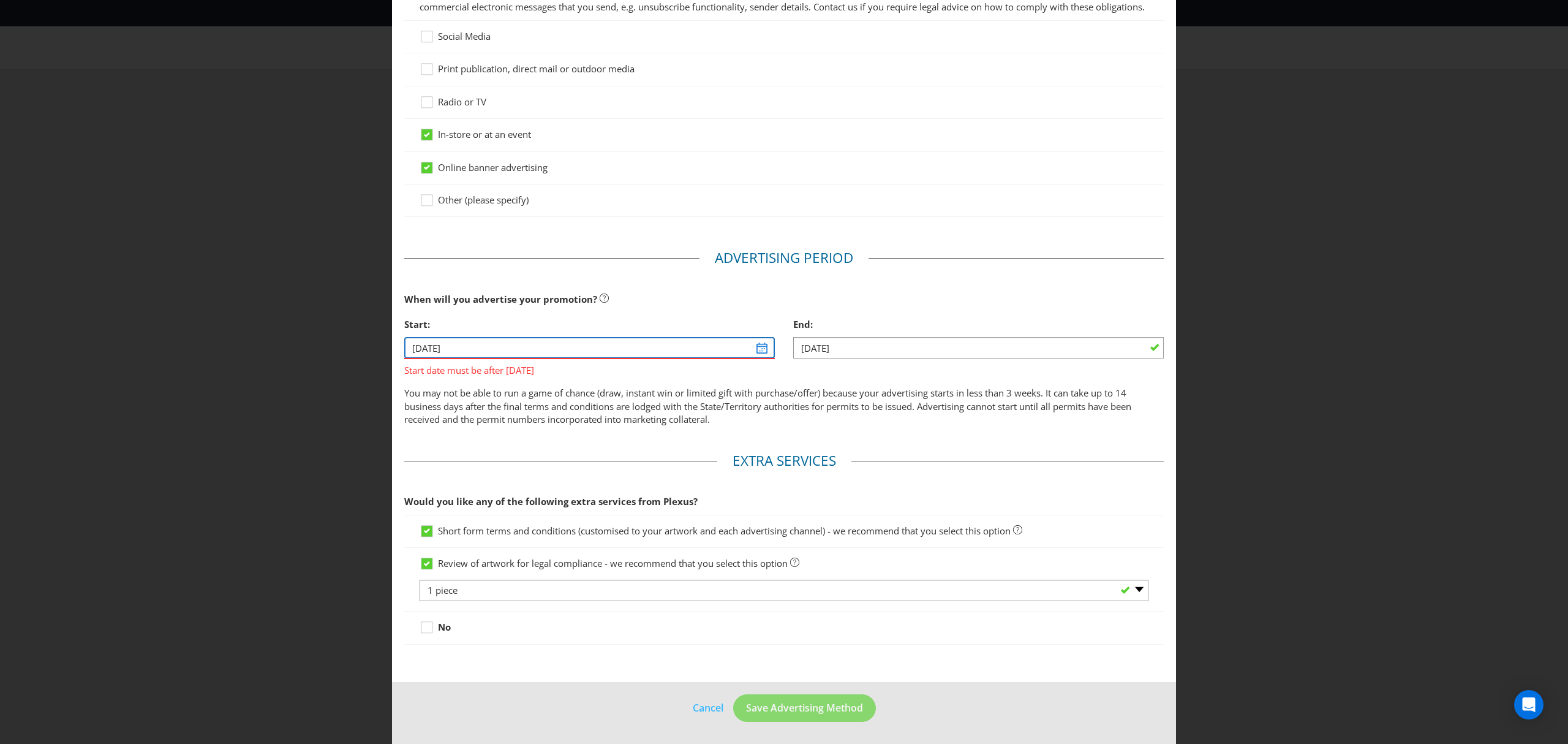
click at [686, 343] on input "[DATE]" at bounding box center [590, 348] width 371 height 21
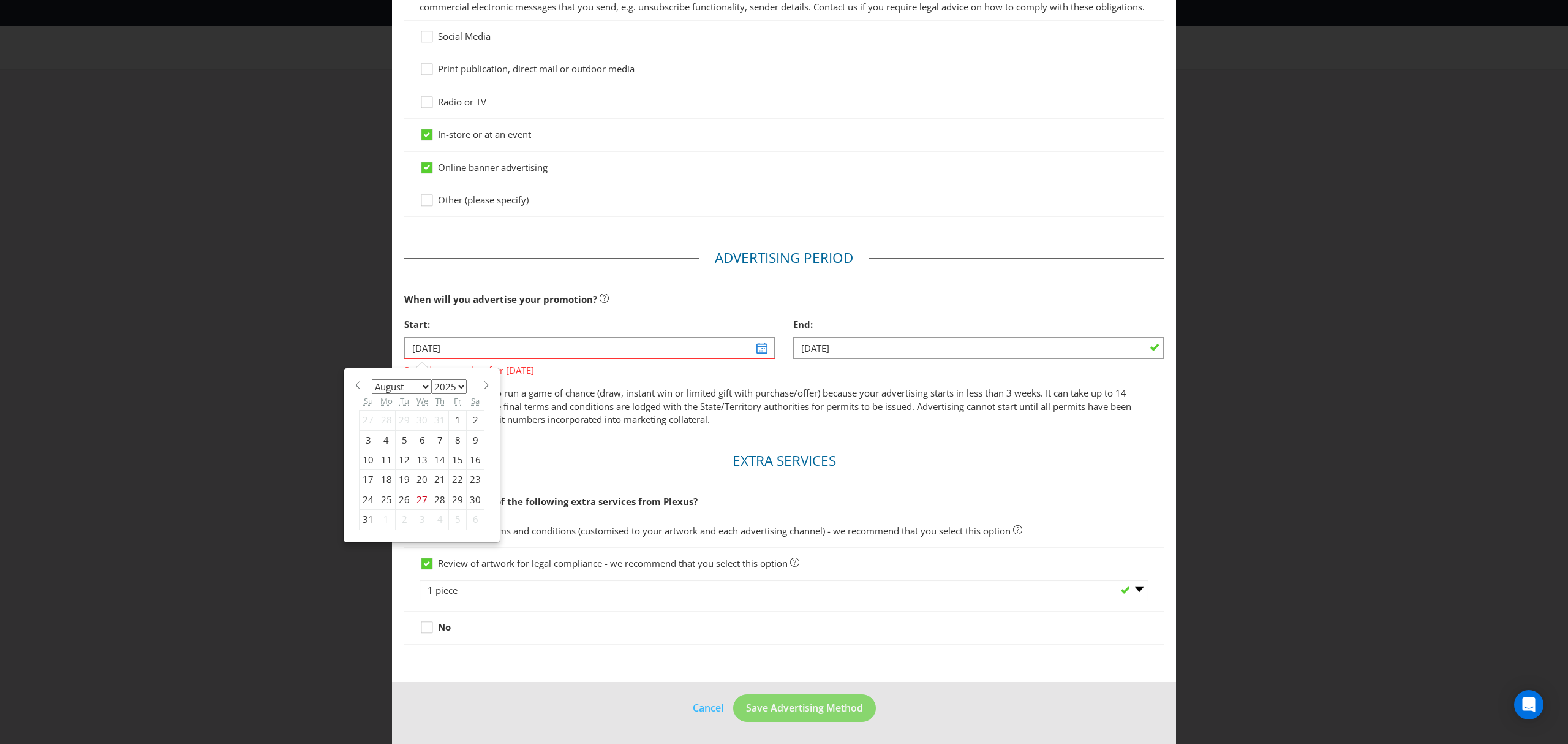
click at [462, 386] on select "2025 2026 2027 2028 2029 2030 2031 2032 2033 2034 2035" at bounding box center [448, 387] width 35 height 15
select select "2026"
click at [431, 379] on select "2025 2026 2027 2028 2029 2030 2031 2032 2033 2034 2035" at bounding box center [448, 387] width 35 height 15
click at [419, 386] on select "January February March April May June July August September October November De…" at bounding box center [402, 387] width 60 height 15
select select "2"
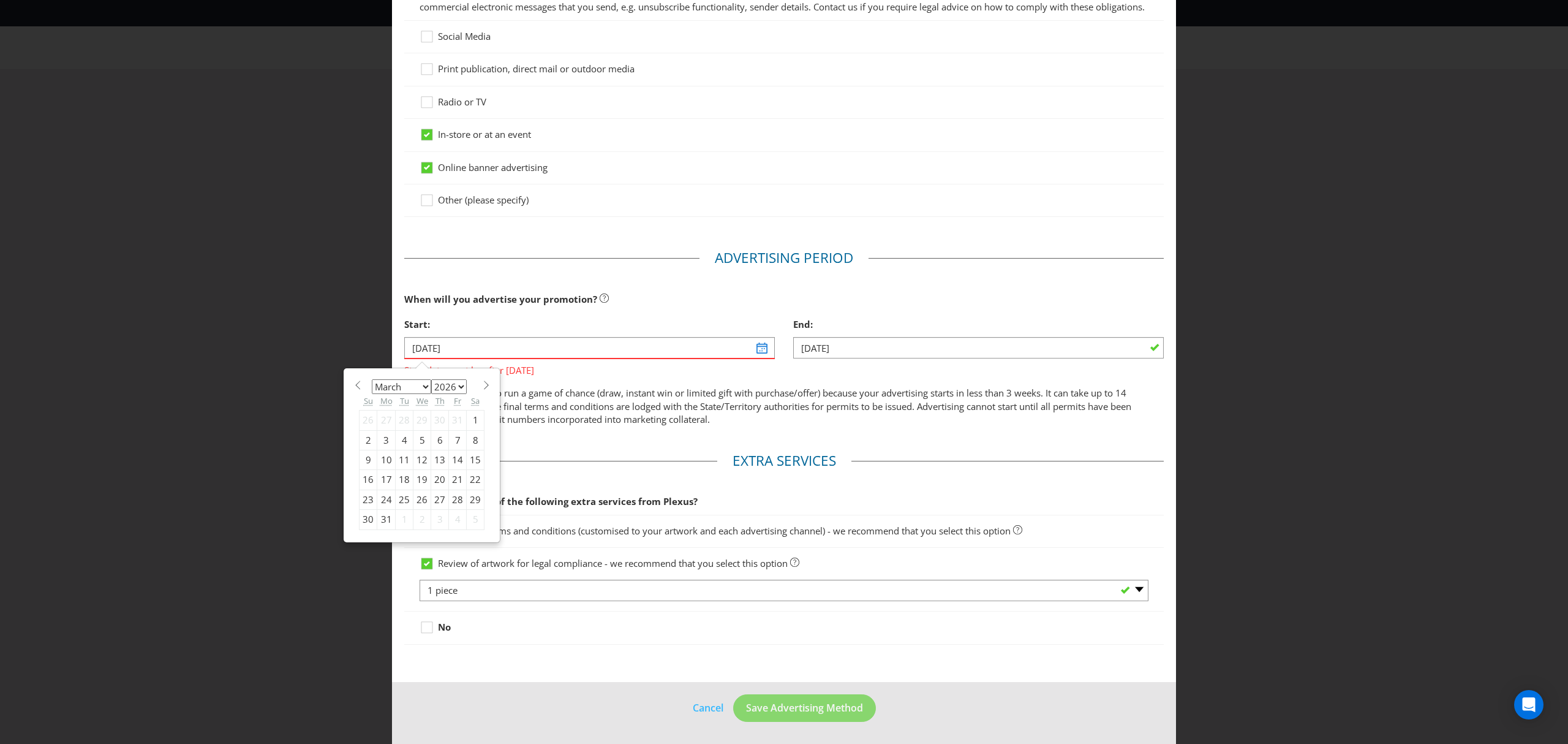
click at [372, 379] on select "January February March April May June July August September October November De…" at bounding box center [402, 387] width 60 height 15
click at [381, 442] on div "9" at bounding box center [387, 440] width 19 height 20
type input "[DATE]"
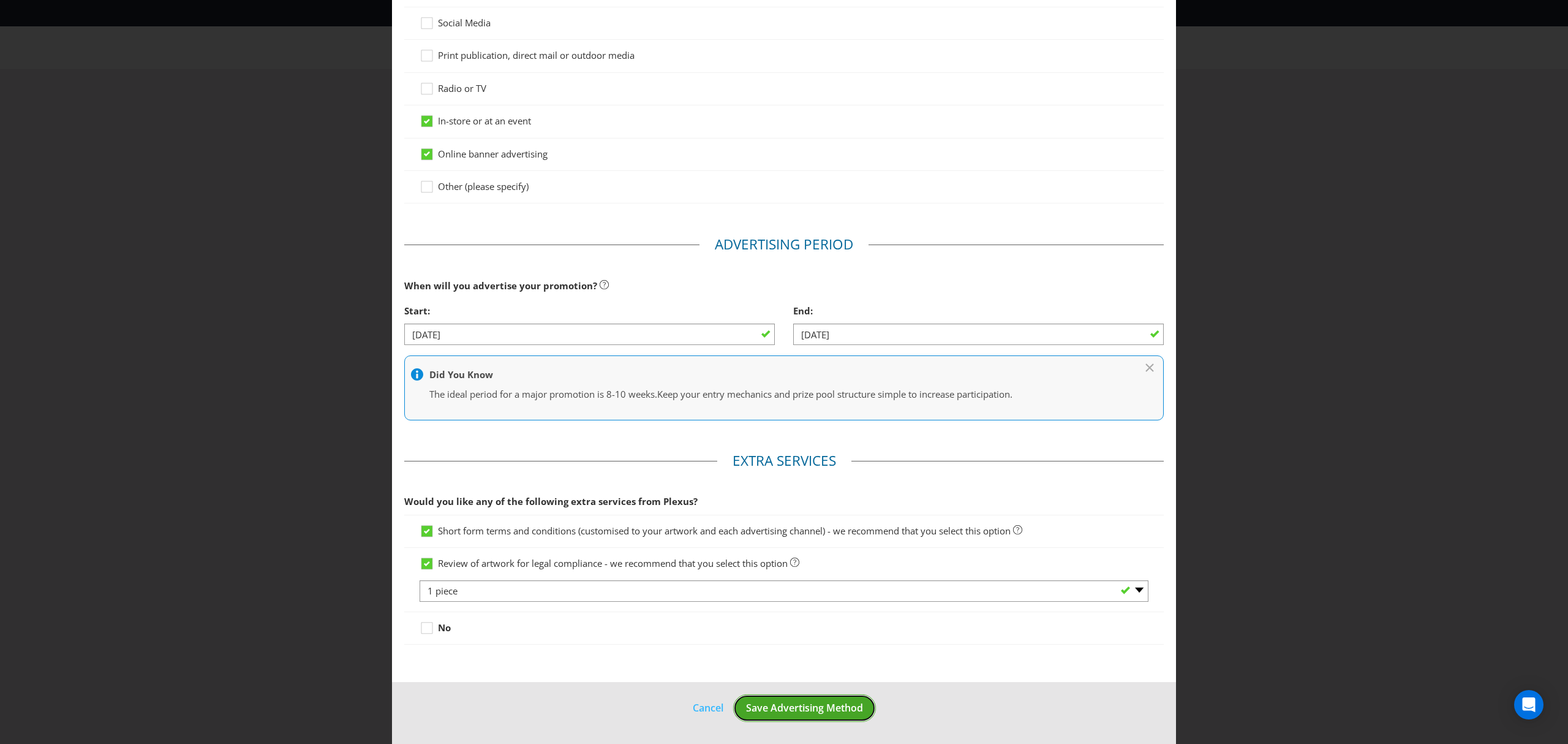
click at [801, 714] on span "Save Advertising Method" at bounding box center [805, 708] width 117 height 14
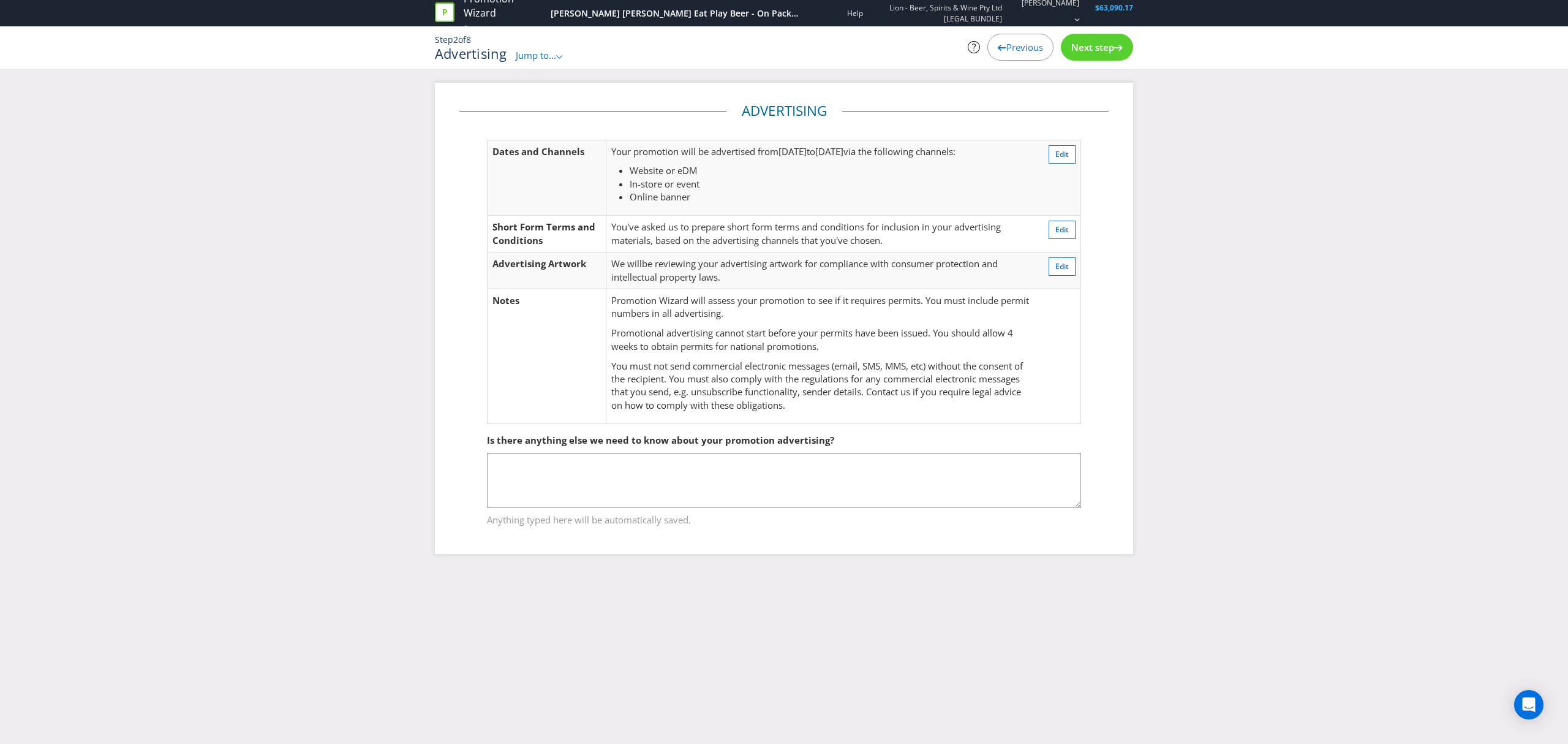
click at [1099, 55] on div "Next step" at bounding box center [1097, 47] width 72 height 27
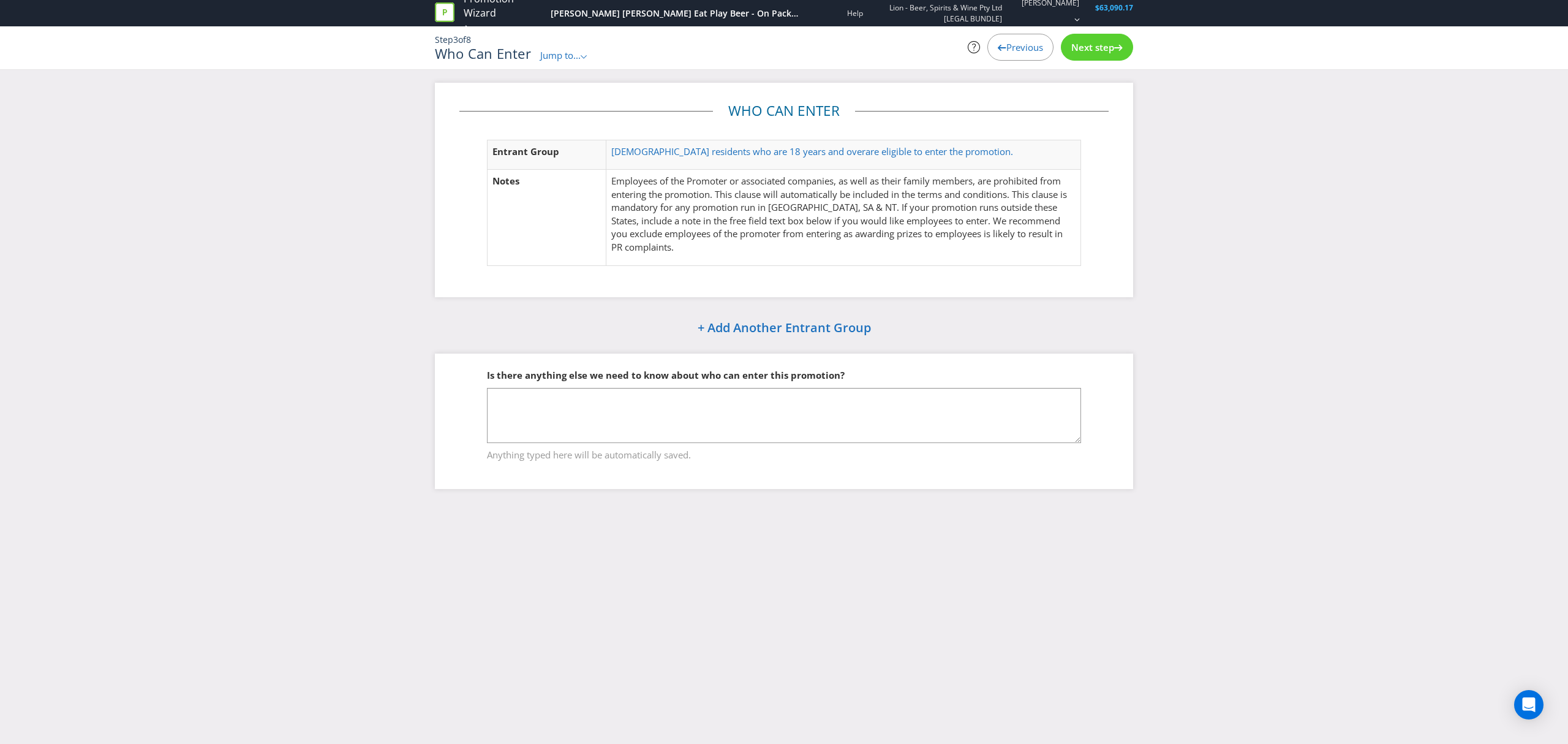
click at [1099, 55] on div "Next step" at bounding box center [1097, 47] width 72 height 27
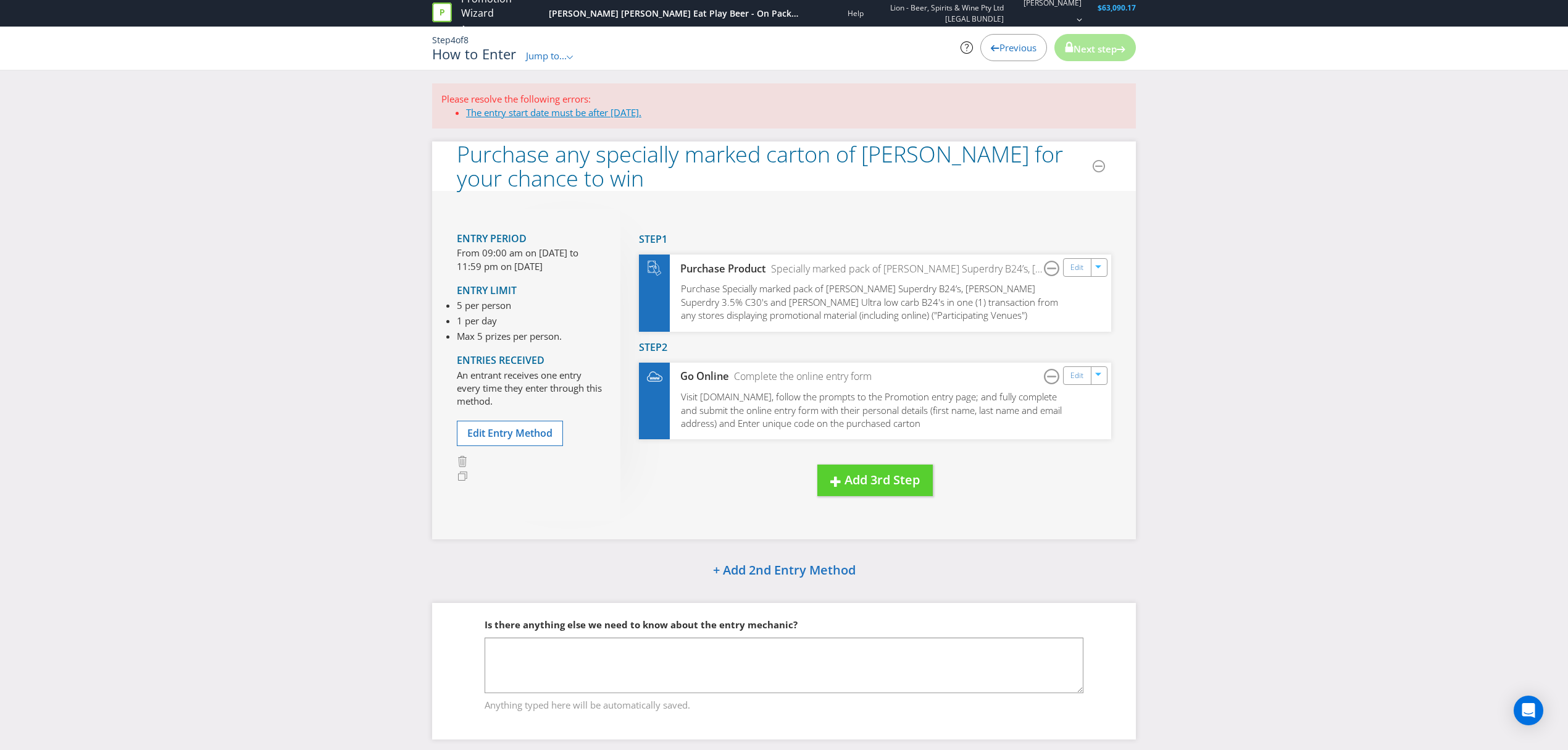
click at [551, 114] on link "The entry start date must be after [DATE]." at bounding box center [554, 112] width 175 height 13
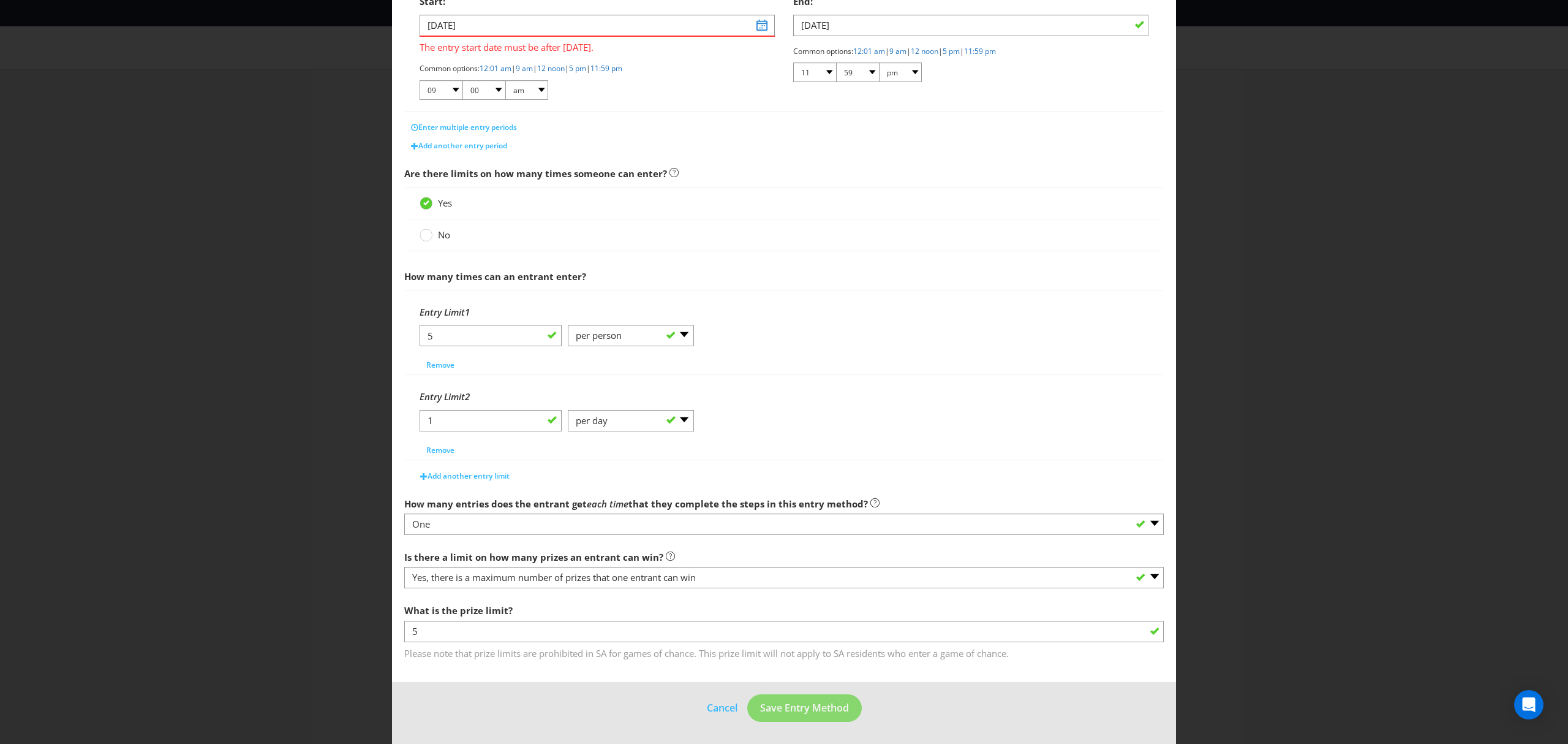
scroll to position [136, 0]
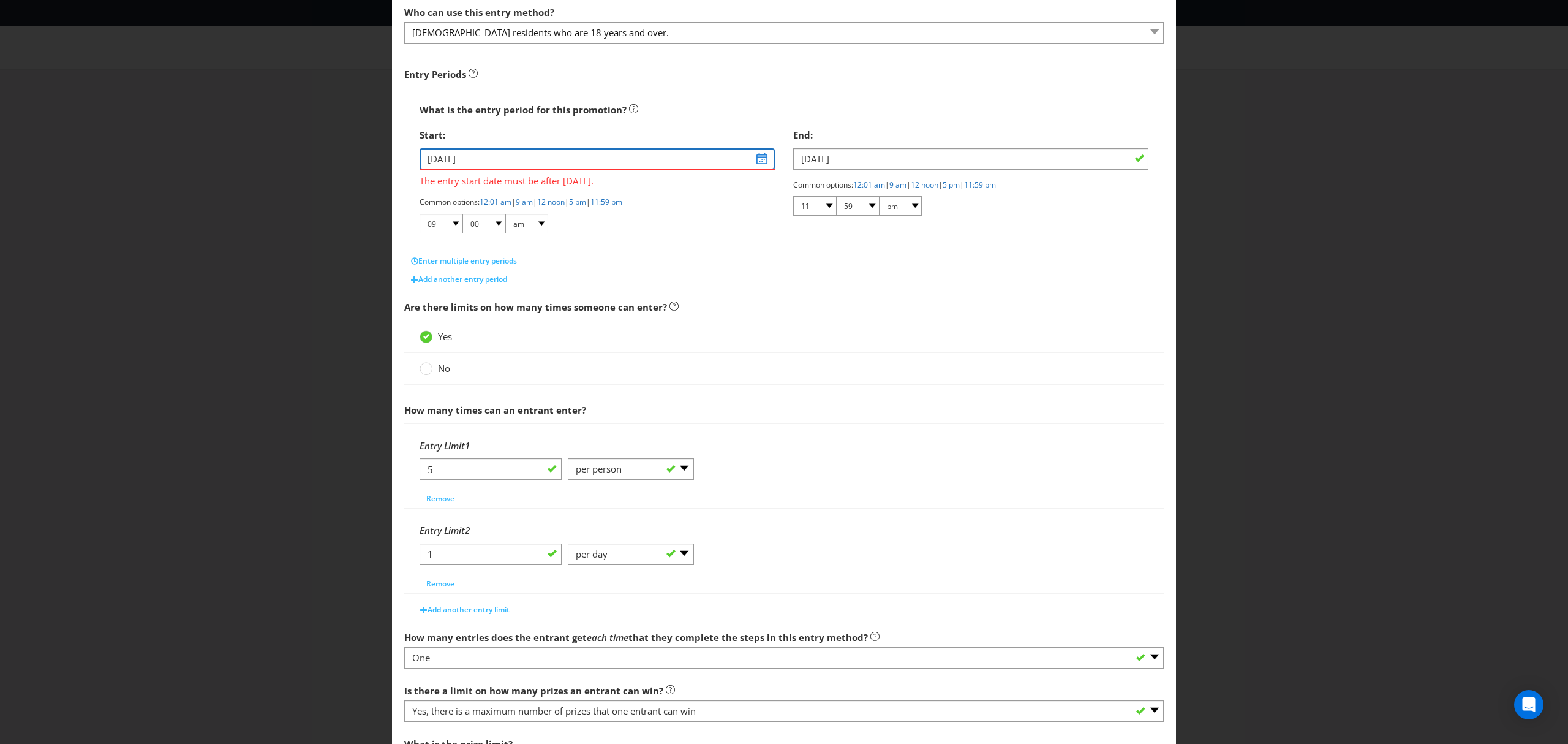
click at [495, 155] on input "[DATE]" at bounding box center [597, 159] width 355 height 21
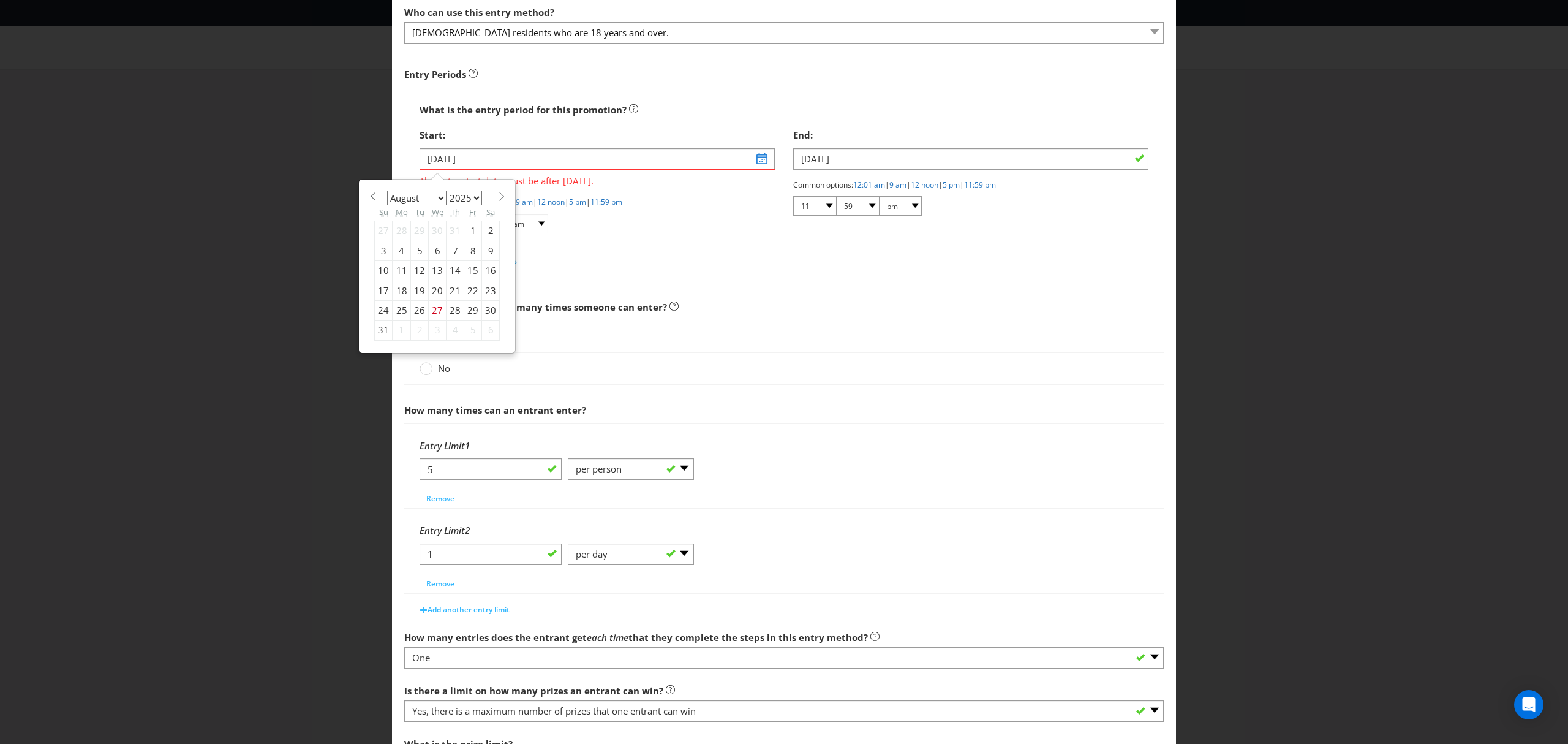
click at [478, 196] on select "2025 2026 2027 2028 2029 2030 2031 2032 2033 2034 2035" at bounding box center [464, 198] width 35 height 15
select select "2026"
click at [447, 190] on select "2025 2026 2027 2028 2029 2030 2031 2032 2033 2034 2035" at bounding box center [464, 198] width 35 height 15
click at [375, 197] on div "January February March April May June July August September October November [D…" at bounding box center [437, 266] width 138 height 161
click at [432, 194] on select "January February March April May June July August September October November De…" at bounding box center [417, 198] width 60 height 15
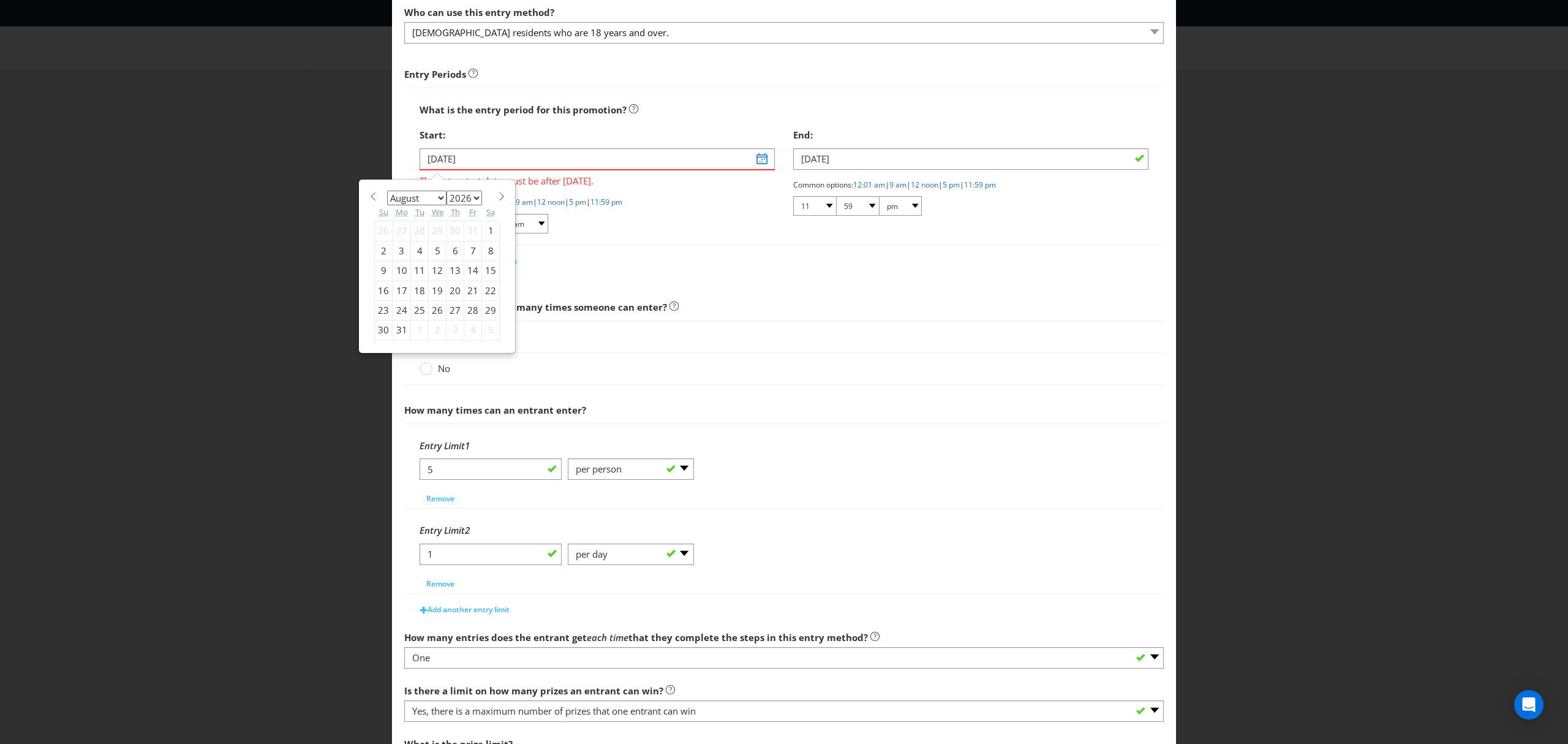
select select "2"
click at [387, 190] on select "January February March April May June July August September October November De…" at bounding box center [417, 198] width 60 height 15
click at [402, 250] on div "9" at bounding box center [402, 251] width 19 height 20
type input "[DATE]"
drag, startPoint x: 498, startPoint y: 160, endPoint x: 508, endPoint y: 160, distance: 10.0
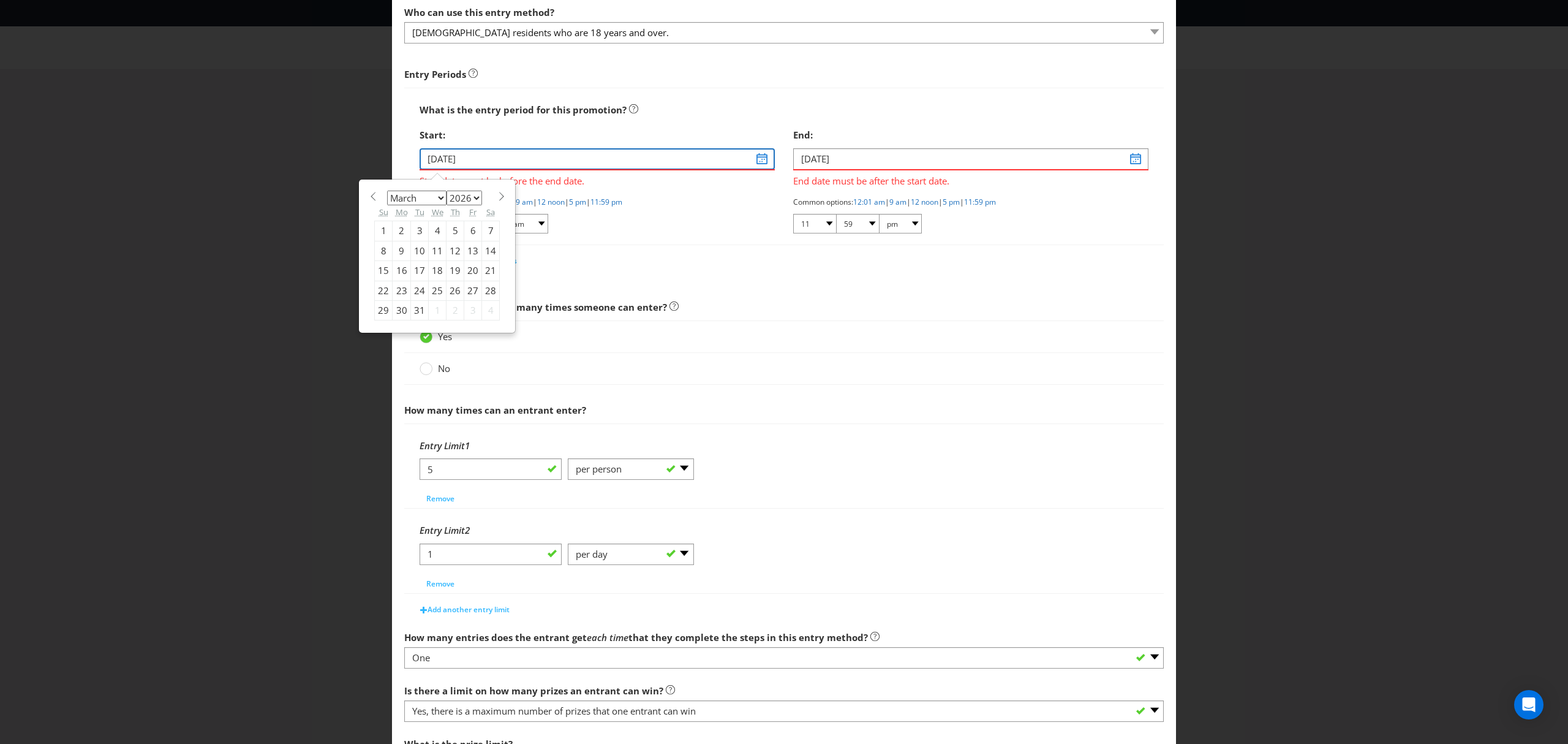
click at [499, 160] on input "[DATE]" at bounding box center [597, 159] width 355 height 21
click at [858, 160] on input "[DATE]" at bounding box center [971, 159] width 355 height 21
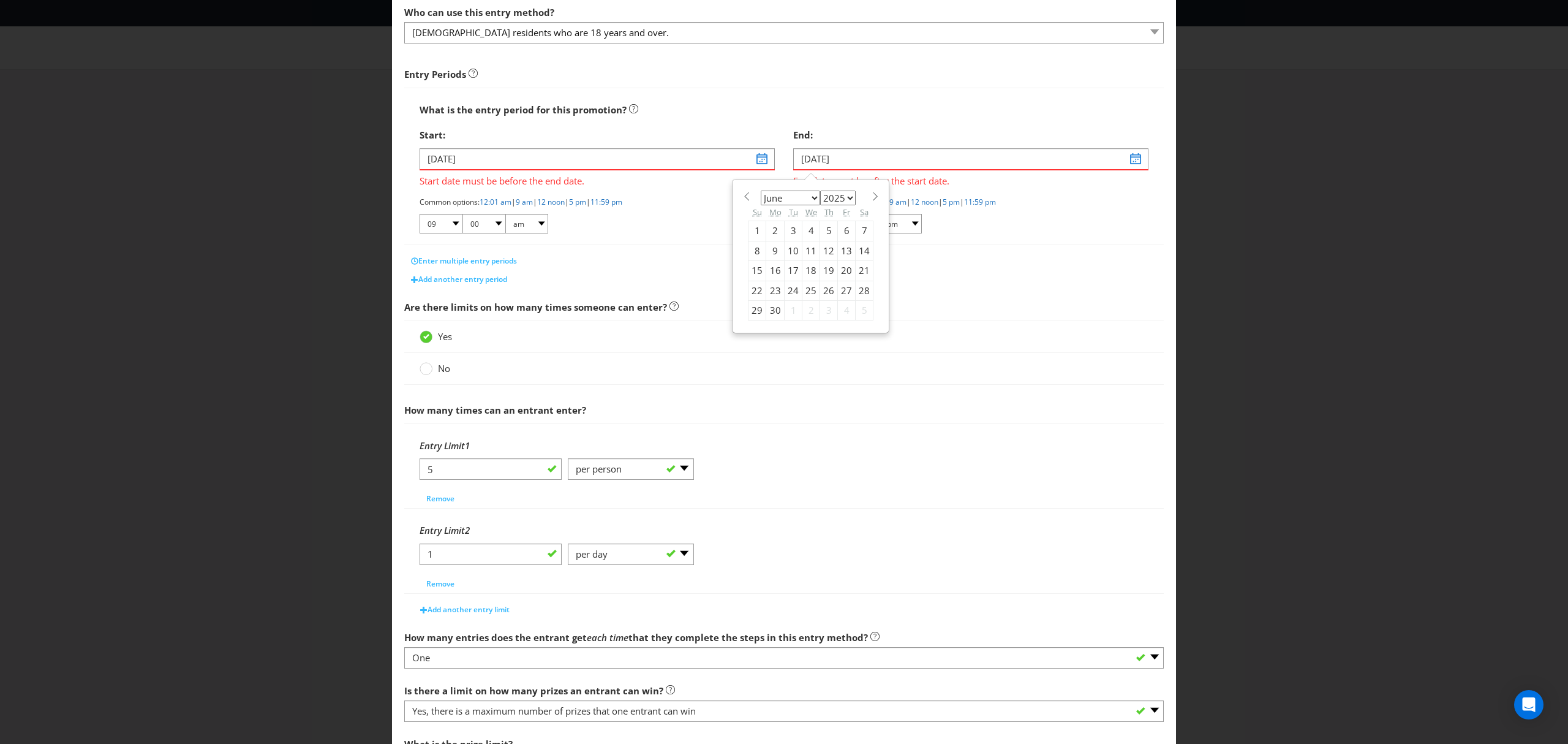
click at [847, 192] on select "2025 2026 2027 2028 2029 2030 2031 2032 2033 2034 2035" at bounding box center [838, 198] width 35 height 15
select select "2026"
click at [820, 190] on select "2025 2026 2027 2028 2029 2030 2031 2032 2033 2034 2035" at bounding box center [838, 198] width 35 height 15
click at [806, 195] on select "January February March April May June July August September October November De…" at bounding box center [791, 198] width 60 height 15
select select "4"
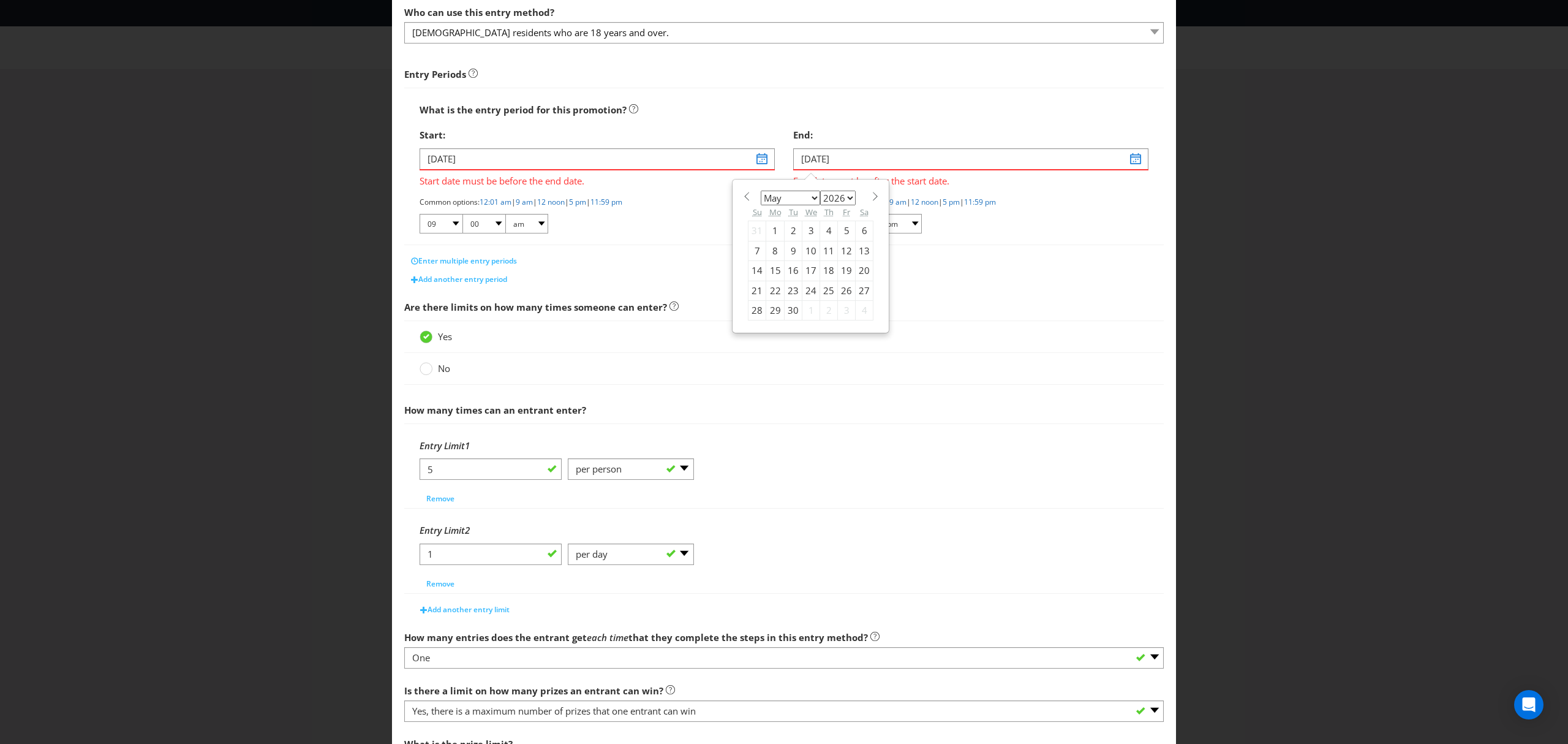
click at [761, 190] on select "January February March April May June July August September October November De…" at bounding box center [791, 198] width 60 height 15
click at [751, 253] on div "3" at bounding box center [758, 251] width 18 height 20
type input "[DATE]"
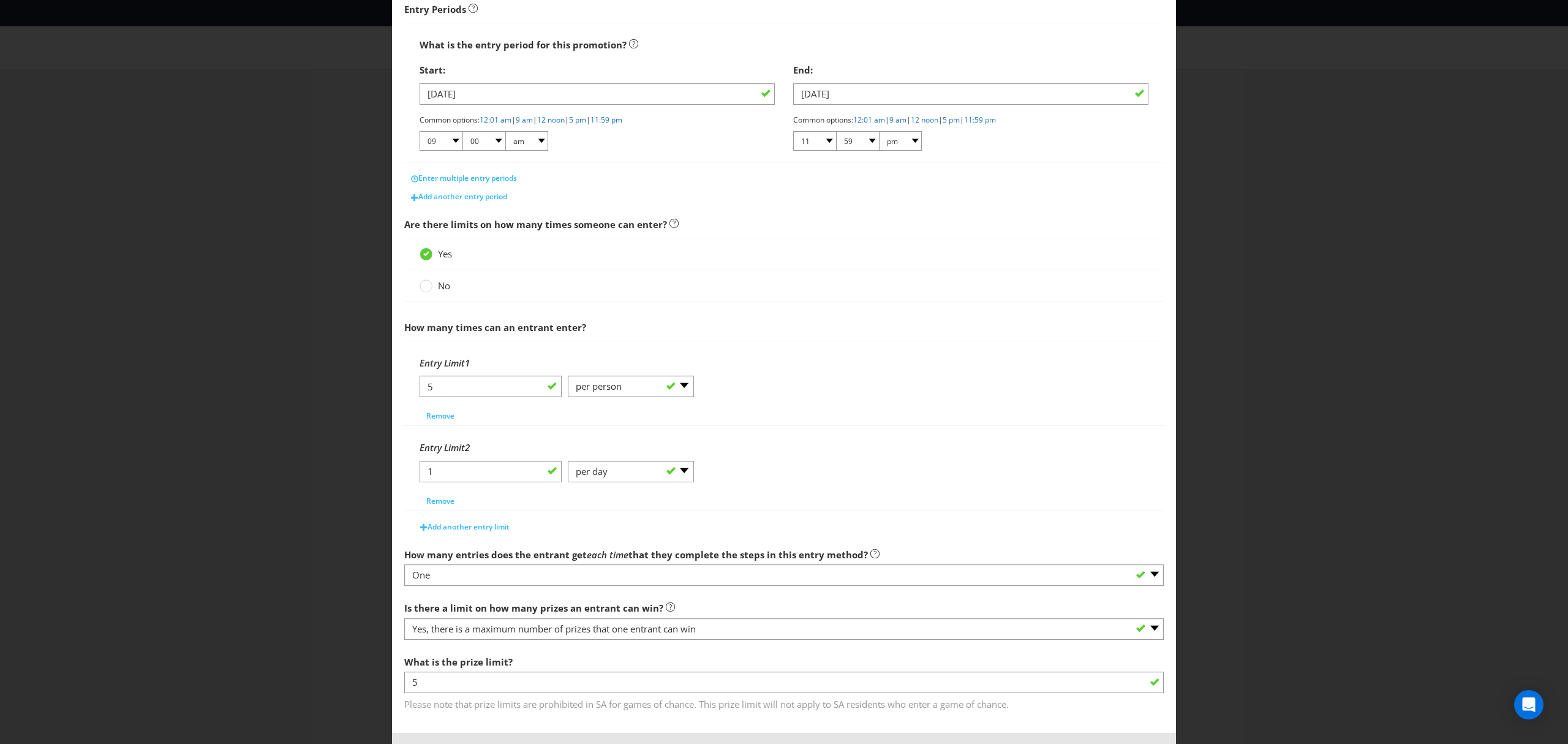
scroll to position [255, 0]
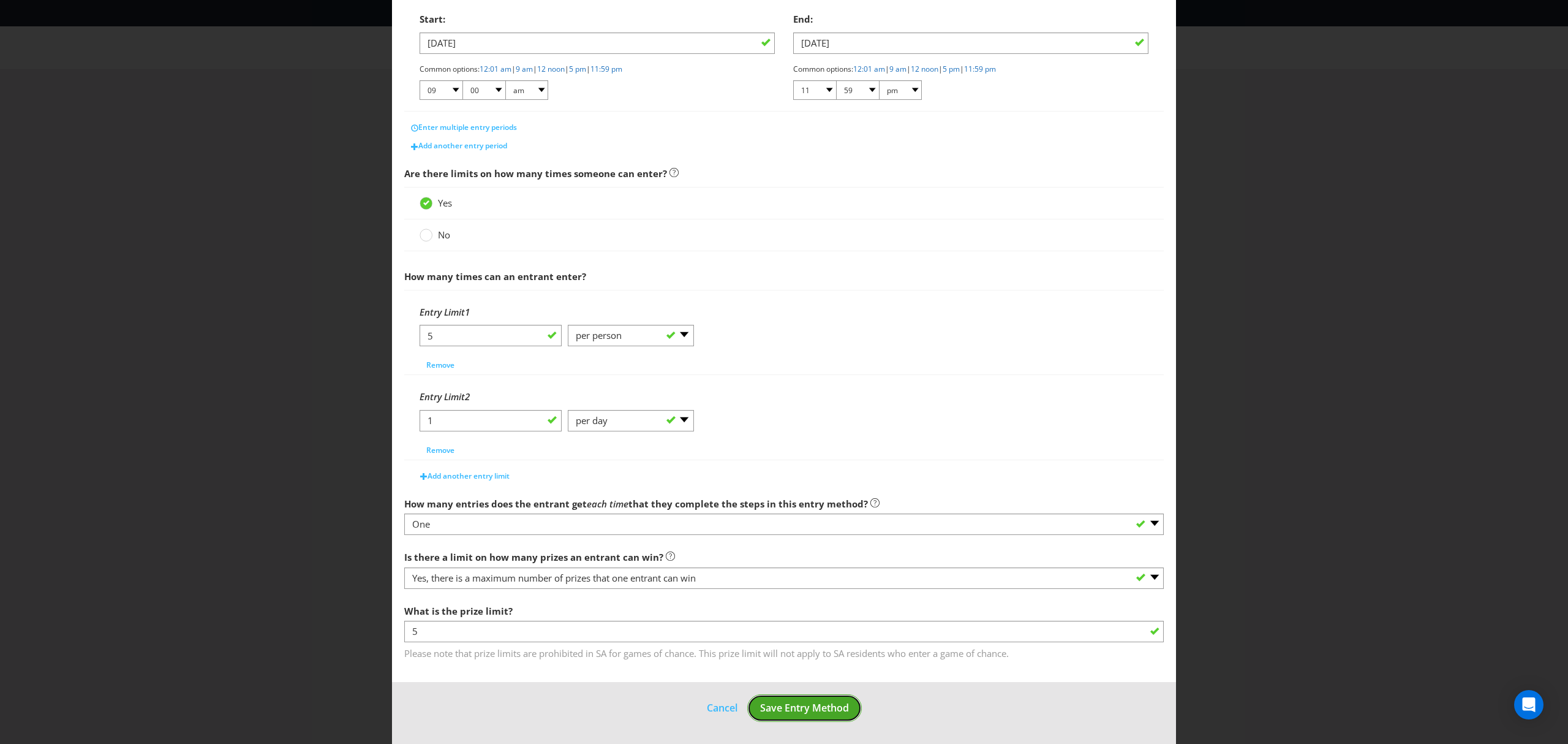
click at [809, 710] on span "Save Entry Method" at bounding box center [804, 708] width 89 height 14
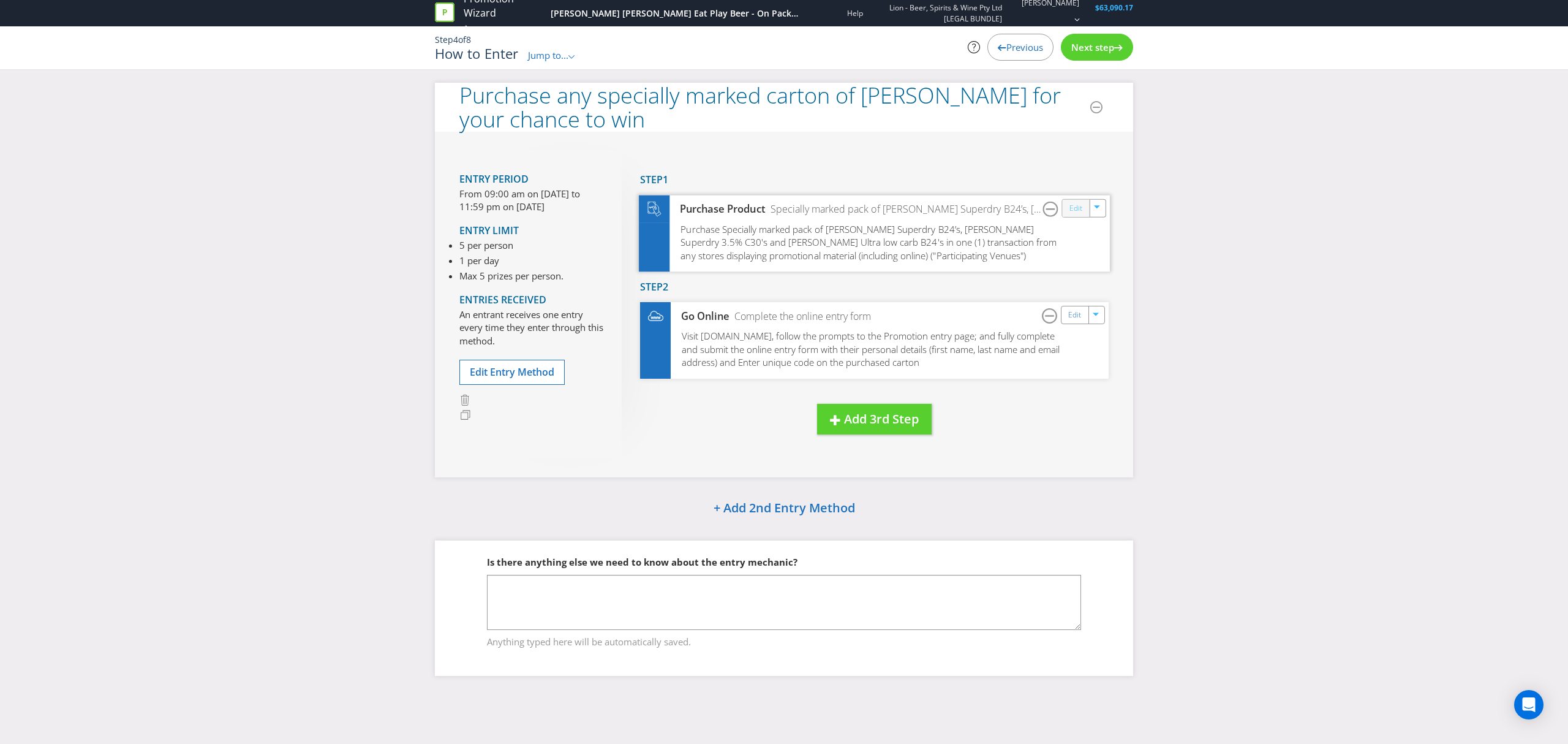
click at [1076, 206] on link "Edit" at bounding box center [1076, 208] width 13 height 14
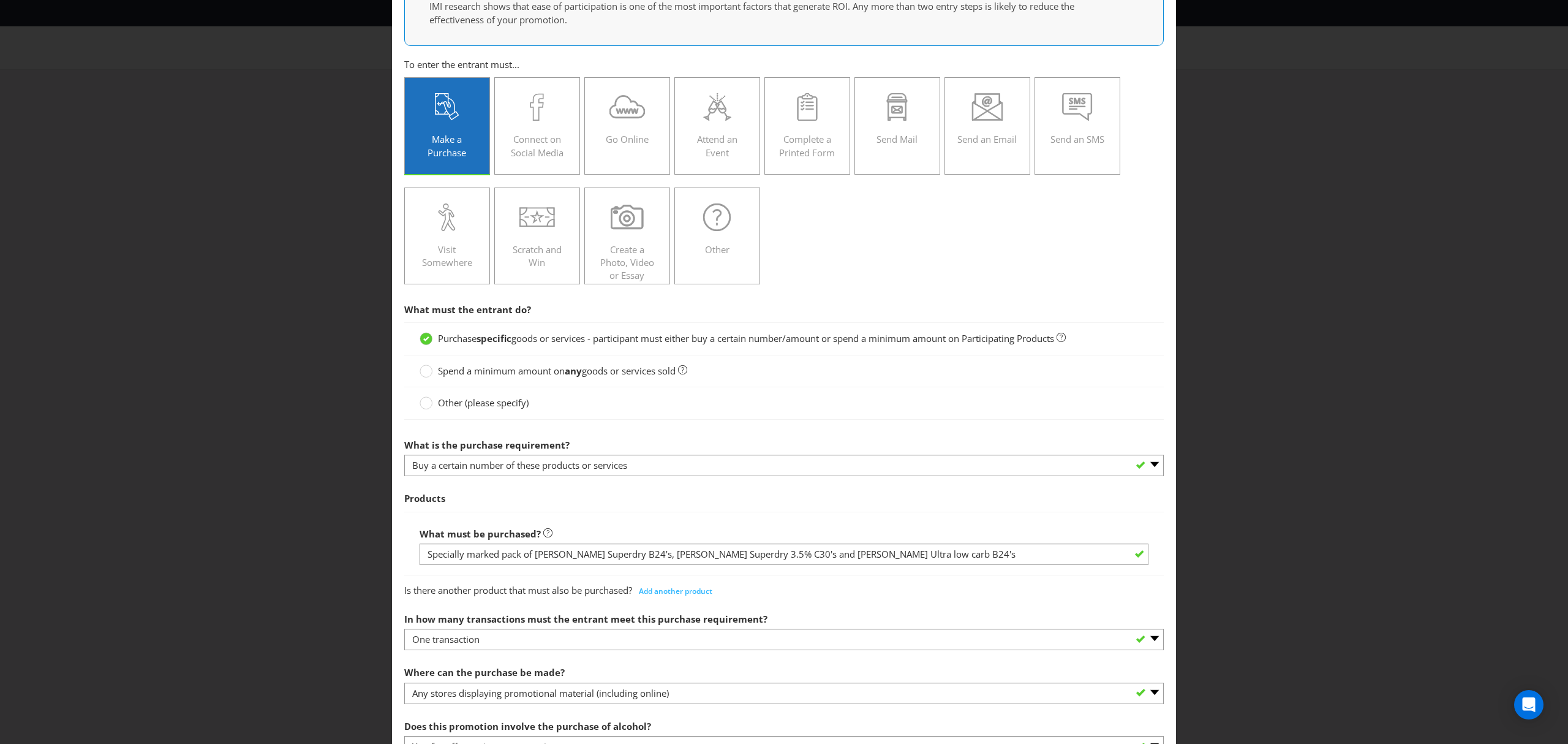
scroll to position [272, 0]
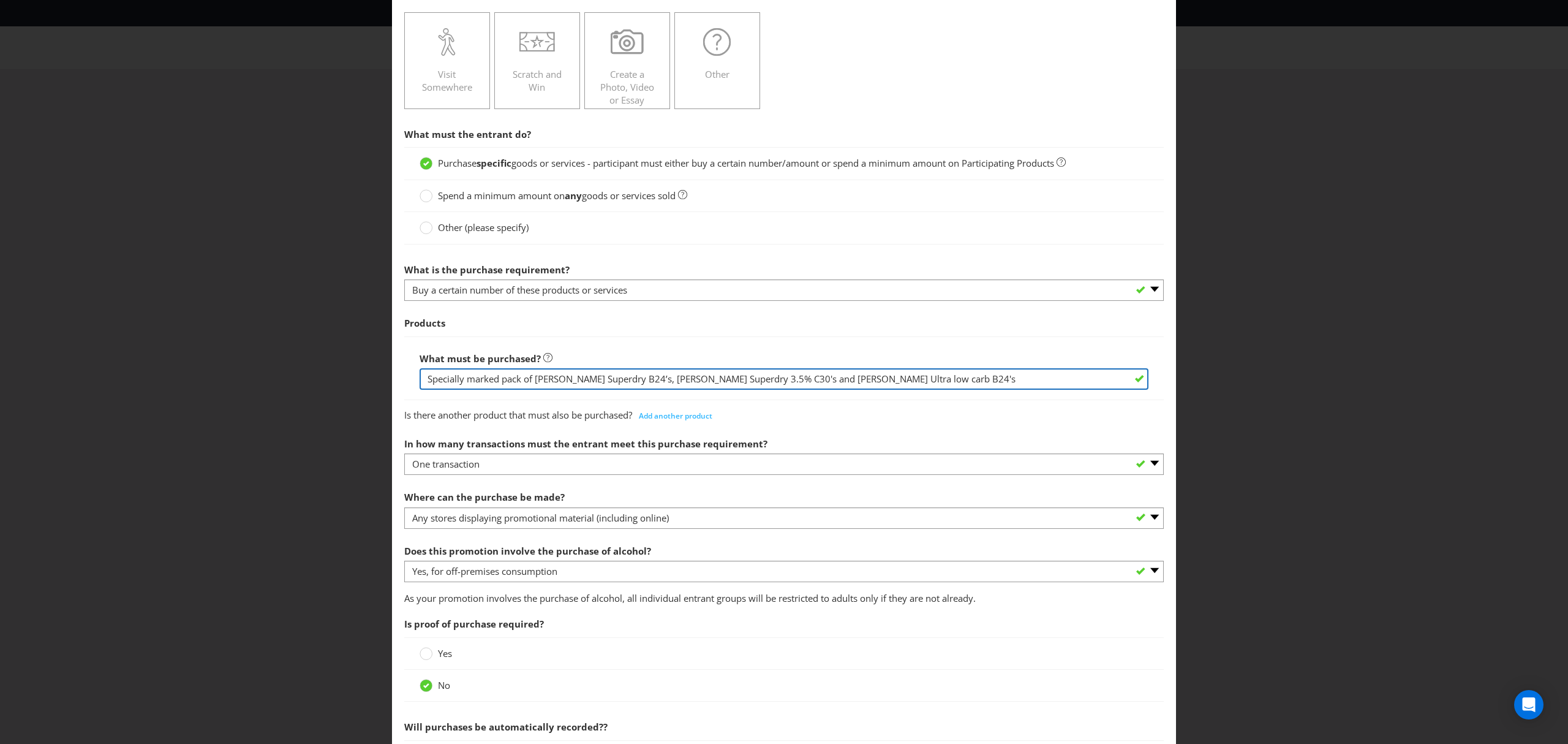
click at [897, 379] on input "Specially marked pack of [PERSON_NAME] Superdry B24’s, [PERSON_NAME] Superdry 3…" at bounding box center [784, 379] width 729 height 21
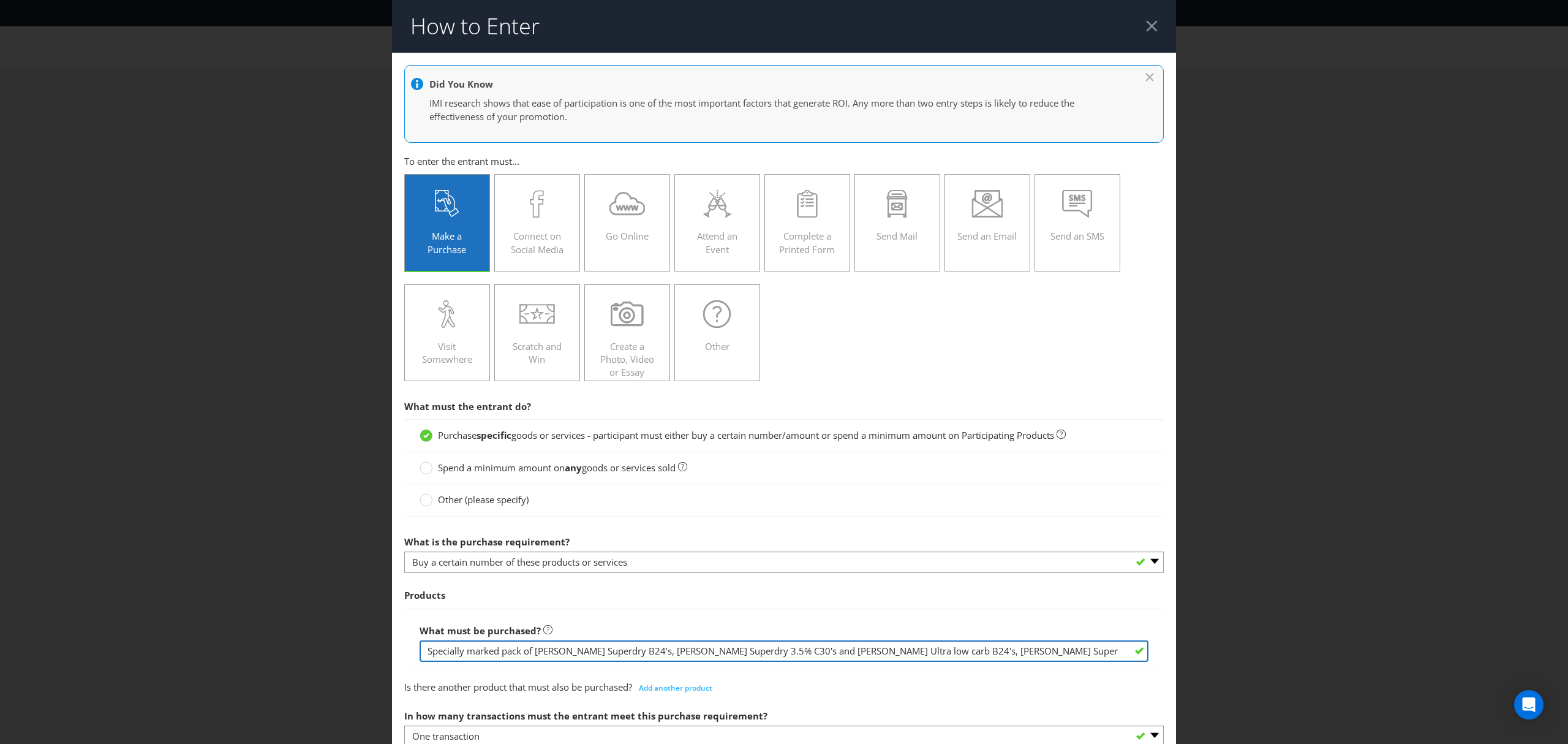
scroll to position [526, 0]
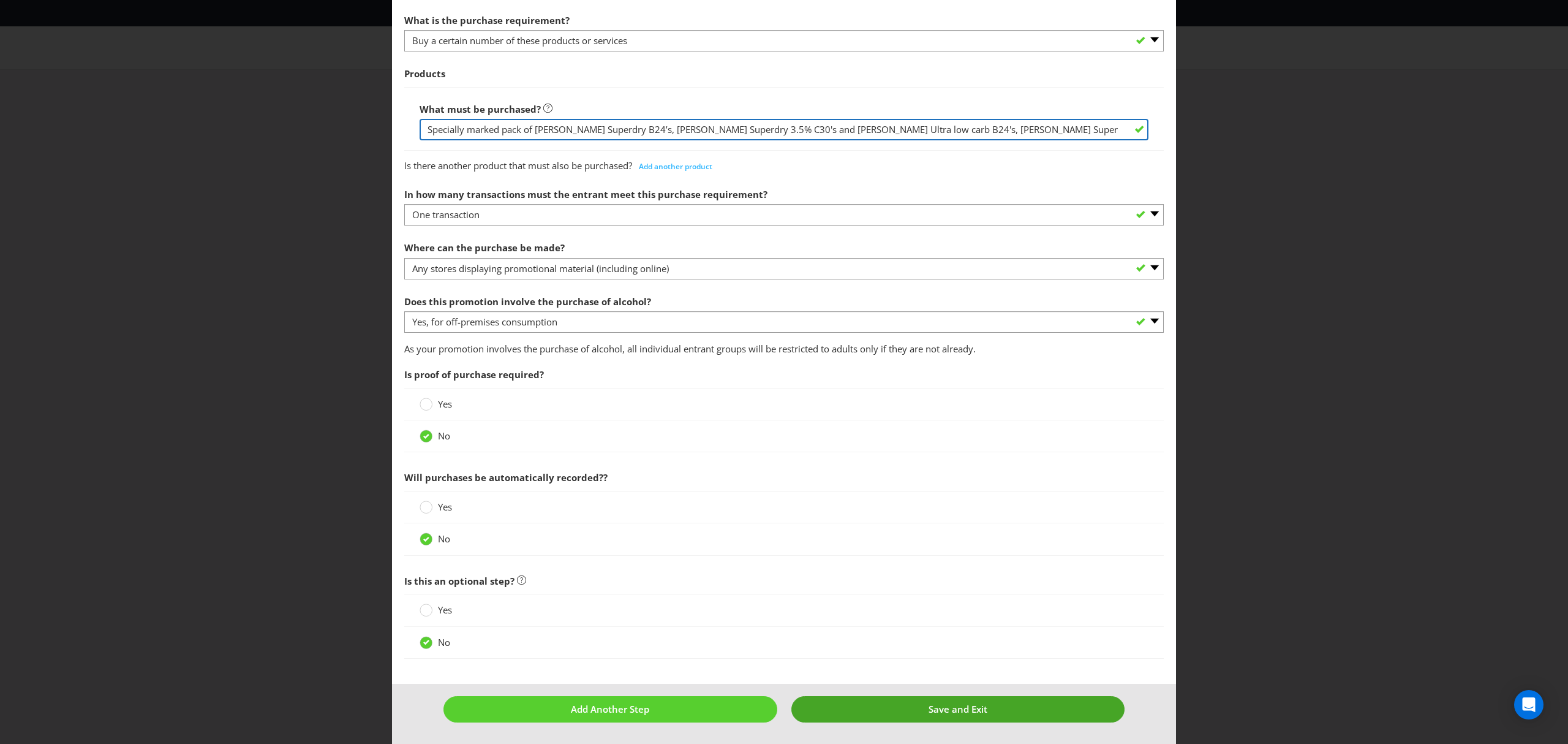
type input "Specially marked pack of [PERSON_NAME] Superdry B24’s, [PERSON_NAME] Superdry 3…"
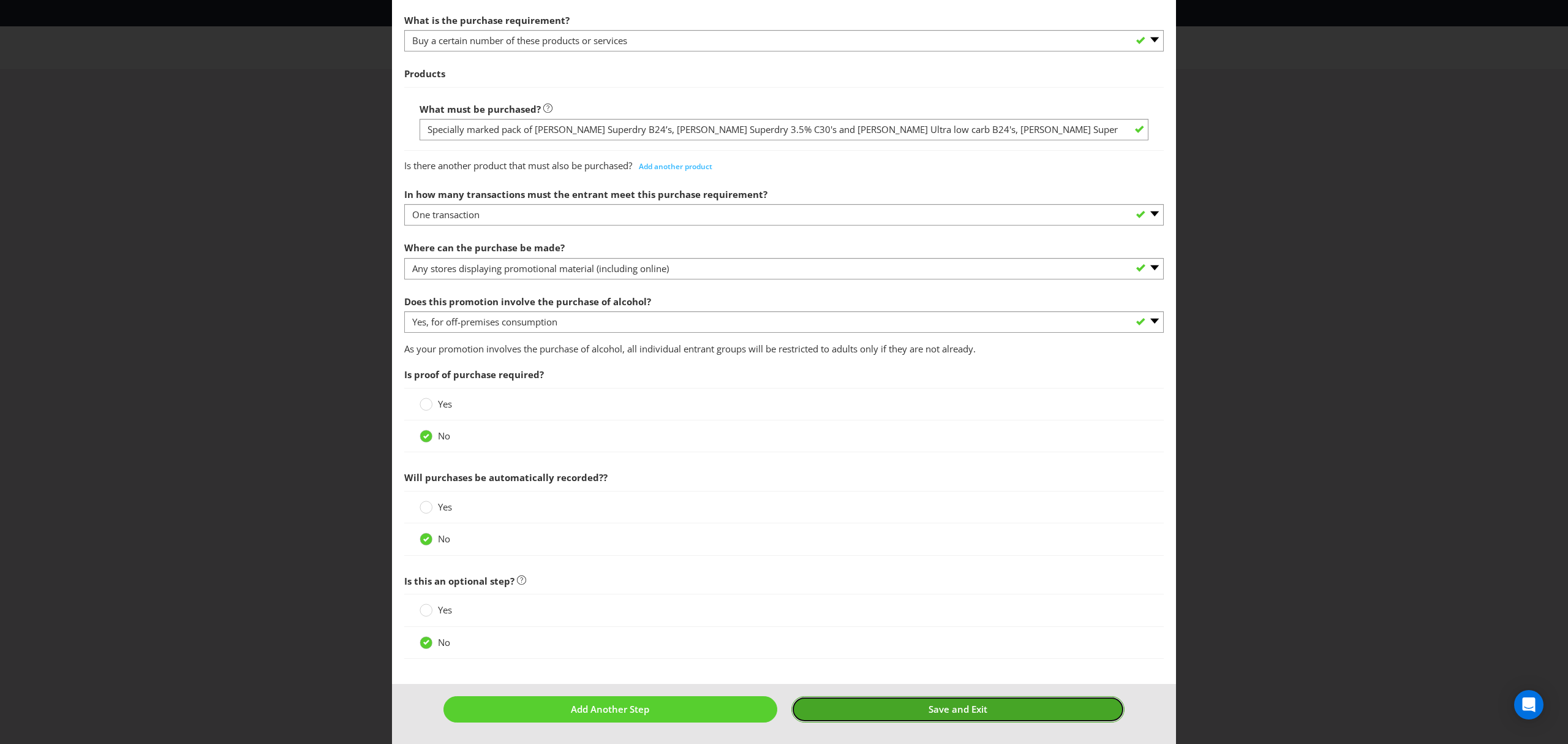
click at [945, 704] on span "Save and Exit" at bounding box center [958, 709] width 59 height 12
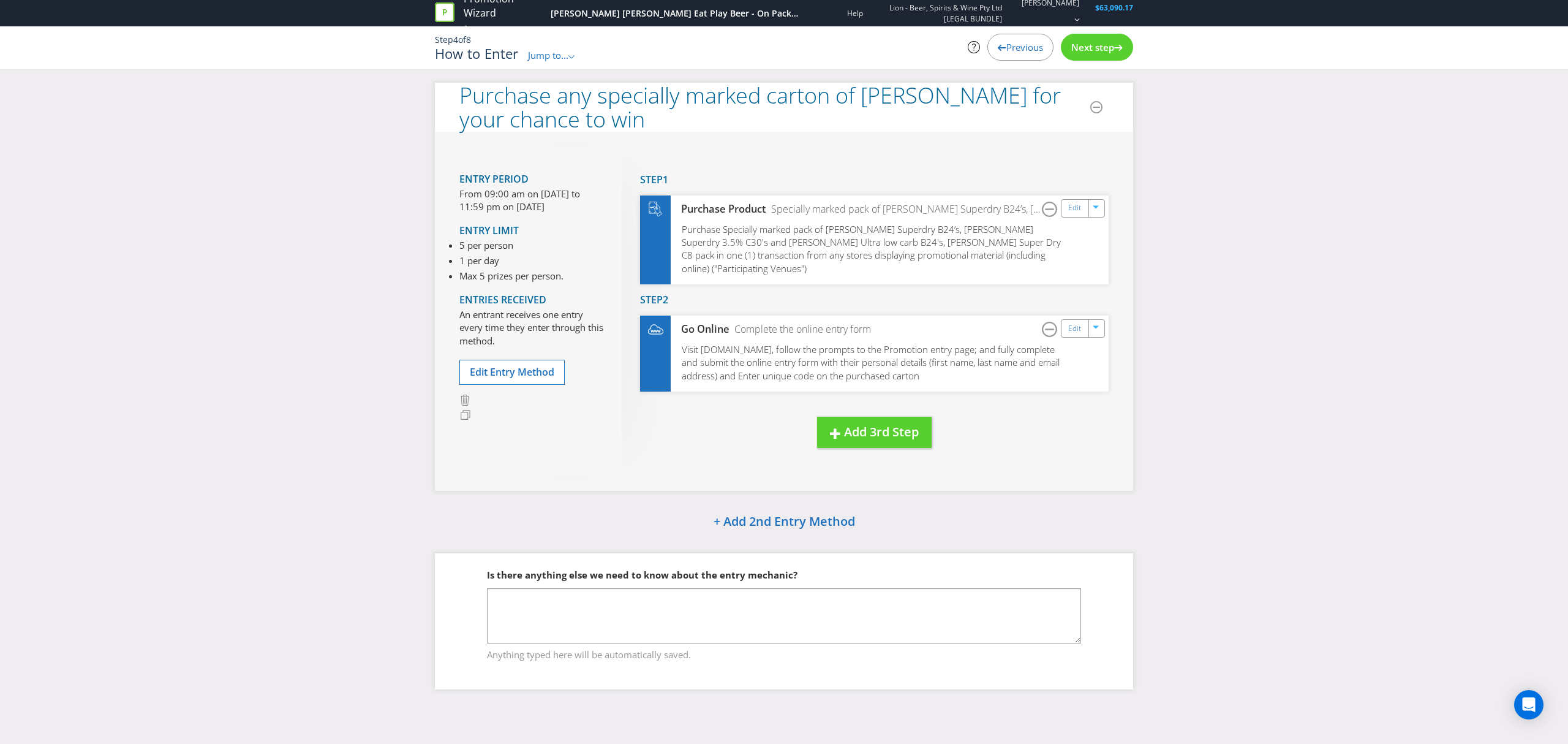
click at [1095, 48] on span "Next step" at bounding box center [1093, 47] width 43 height 12
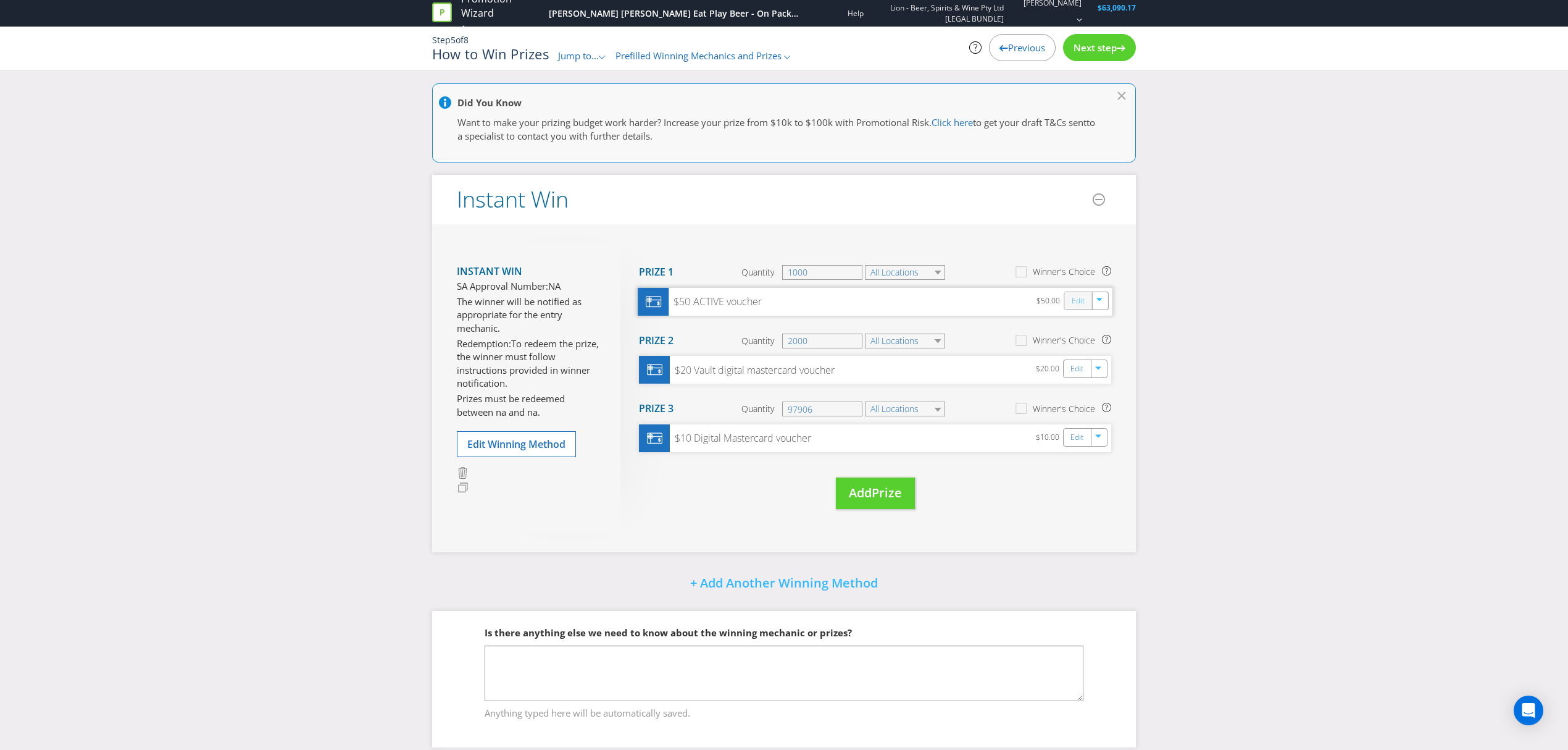
click at [1077, 300] on link "Edit" at bounding box center [1078, 300] width 13 height 14
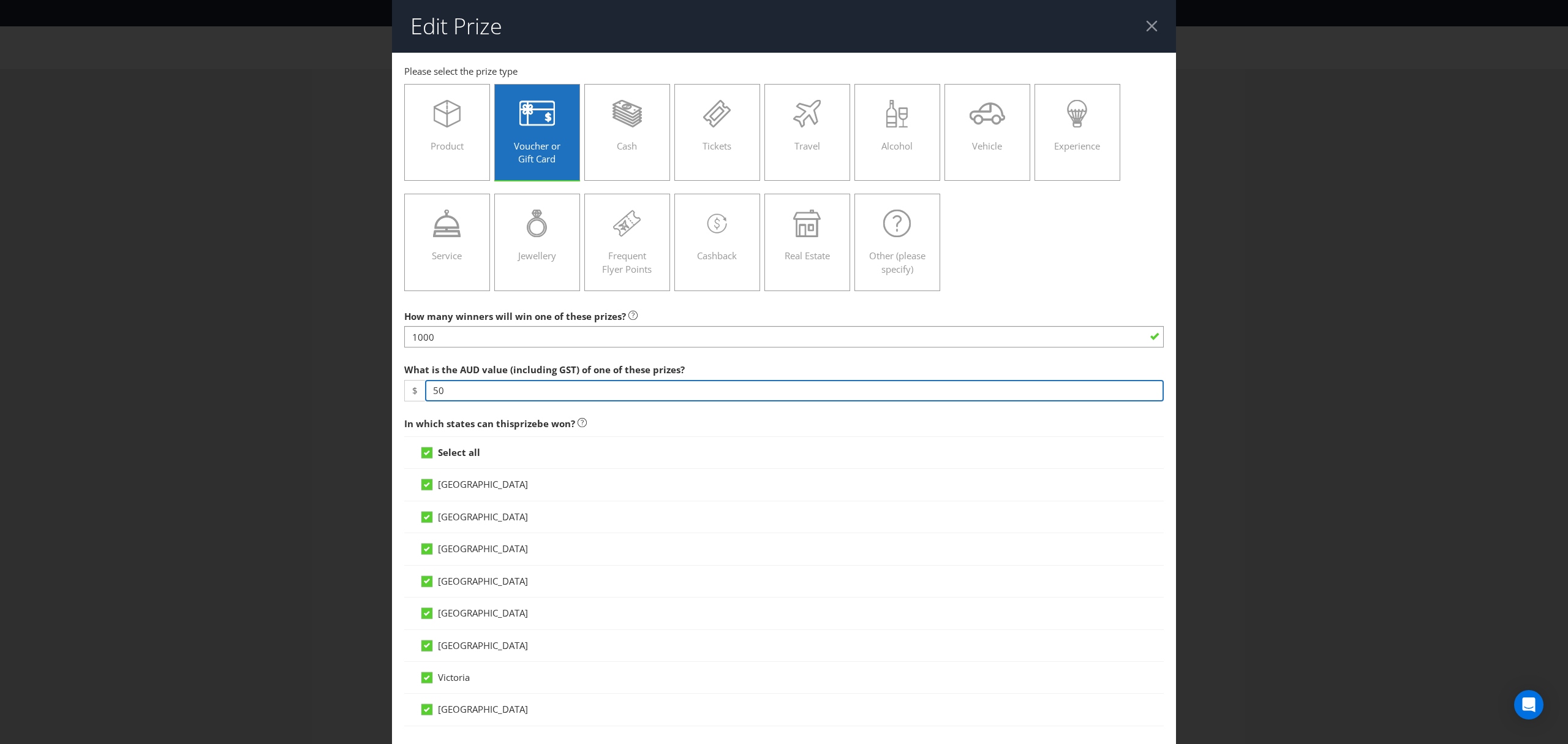
click at [447, 391] on input "50" at bounding box center [795, 391] width 739 height 21
type input "5"
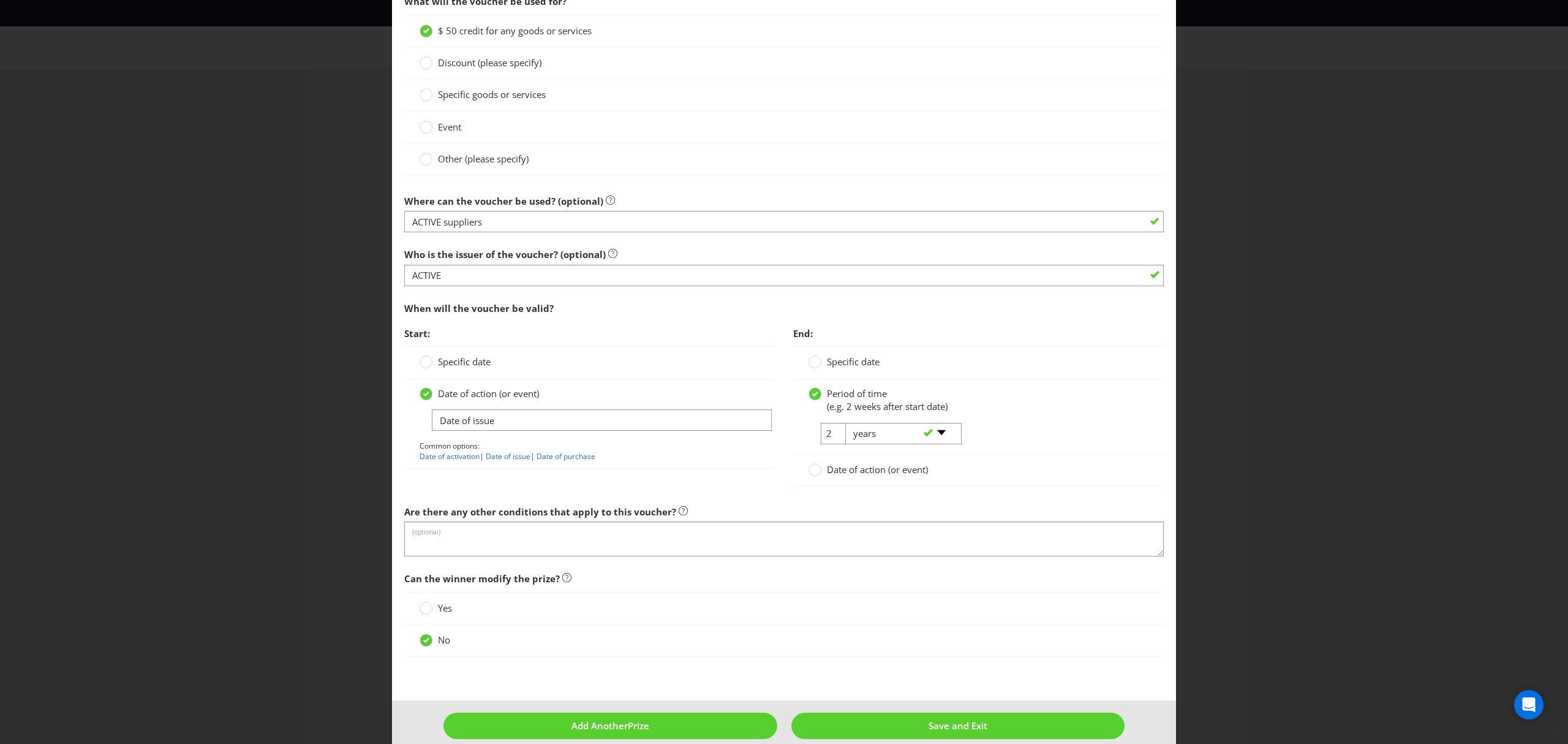
scroll to position [934, 0]
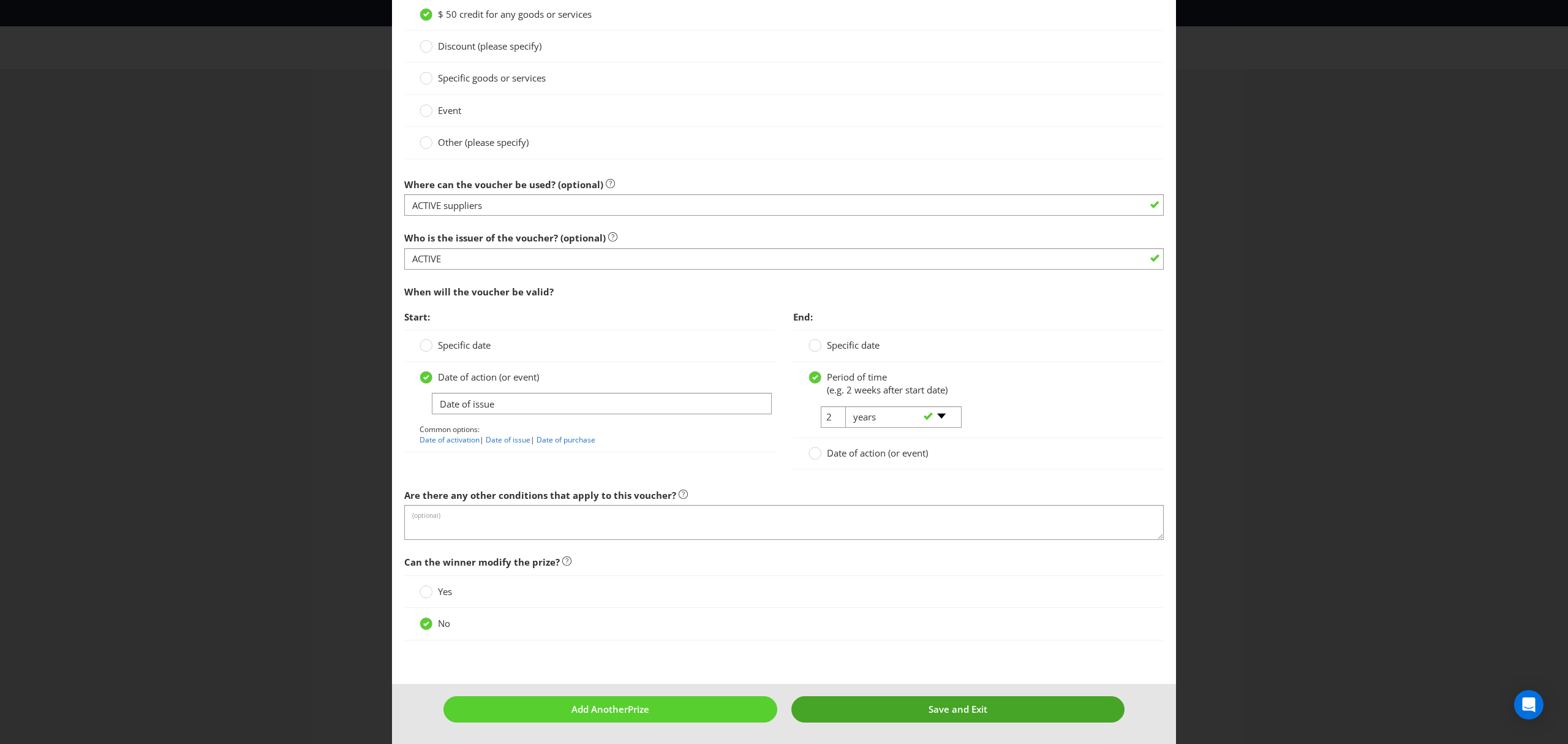
type input "30"
click at [949, 714] on span "Save and Exit" at bounding box center [958, 709] width 59 height 12
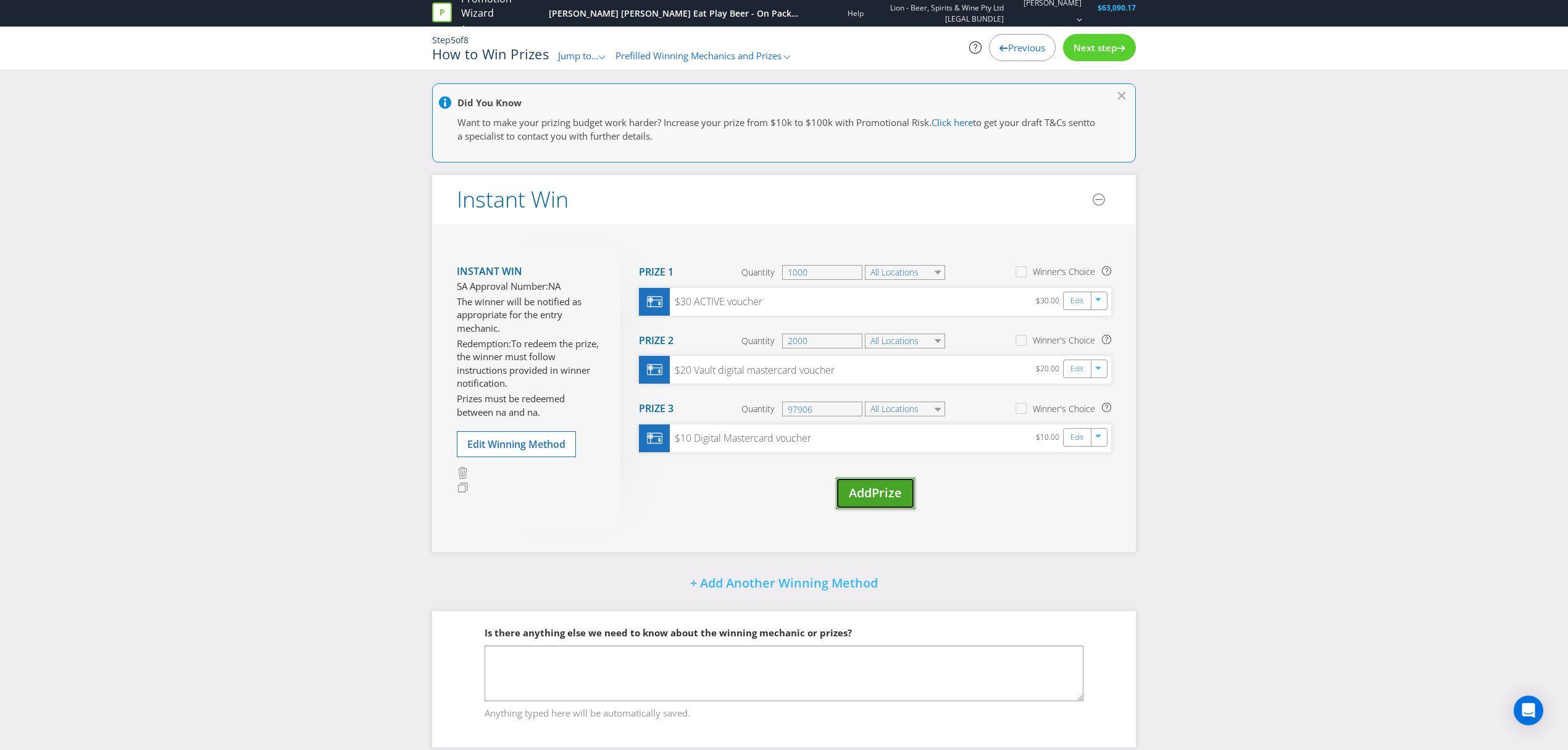
click at [875, 495] on span "Prize" at bounding box center [887, 492] width 30 height 17
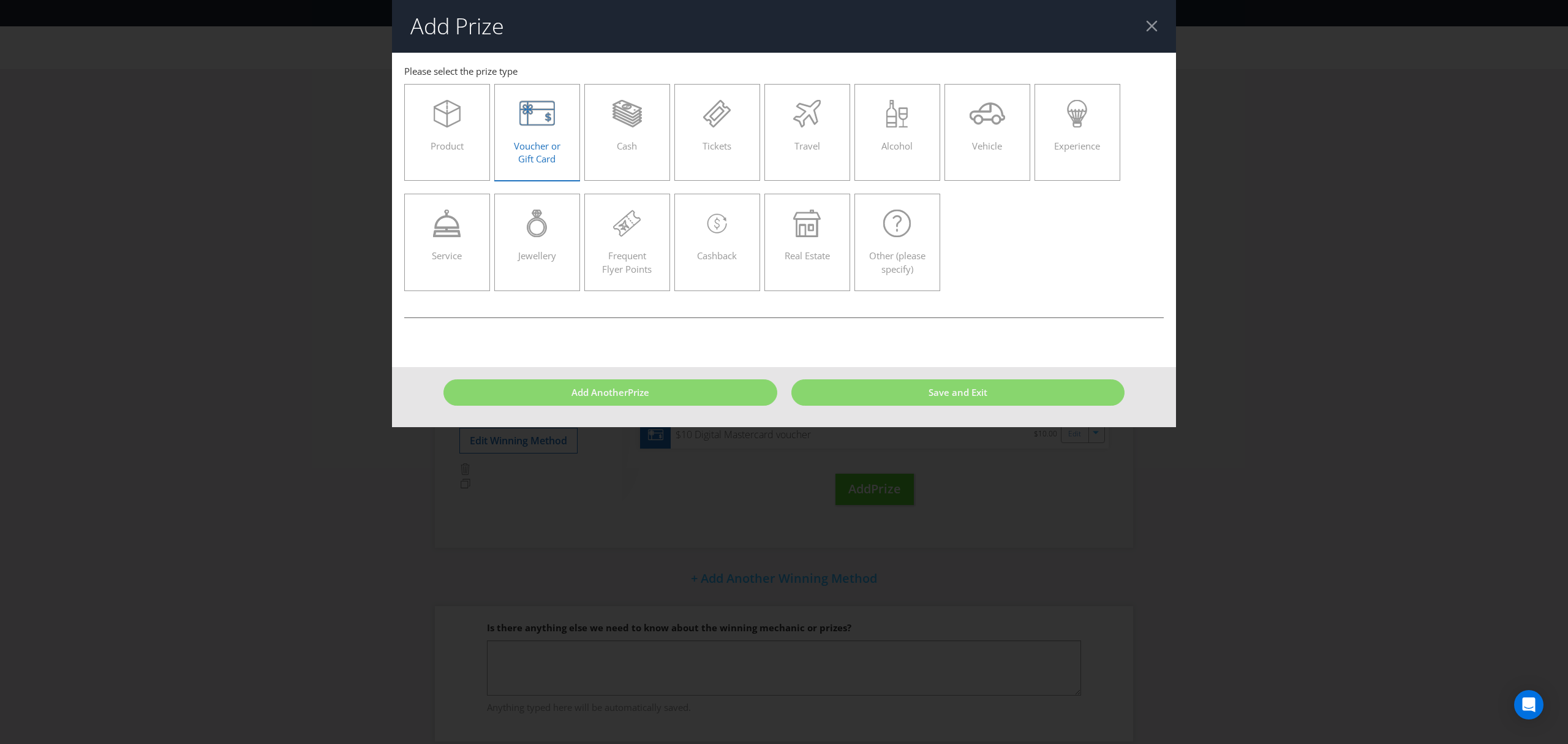
click at [557, 152] on div "Voucher or Gift Card" at bounding box center [537, 128] width 60 height 55
click at [0, 0] on input "Voucher or Gift Card" at bounding box center [0, 0] width 0 height 0
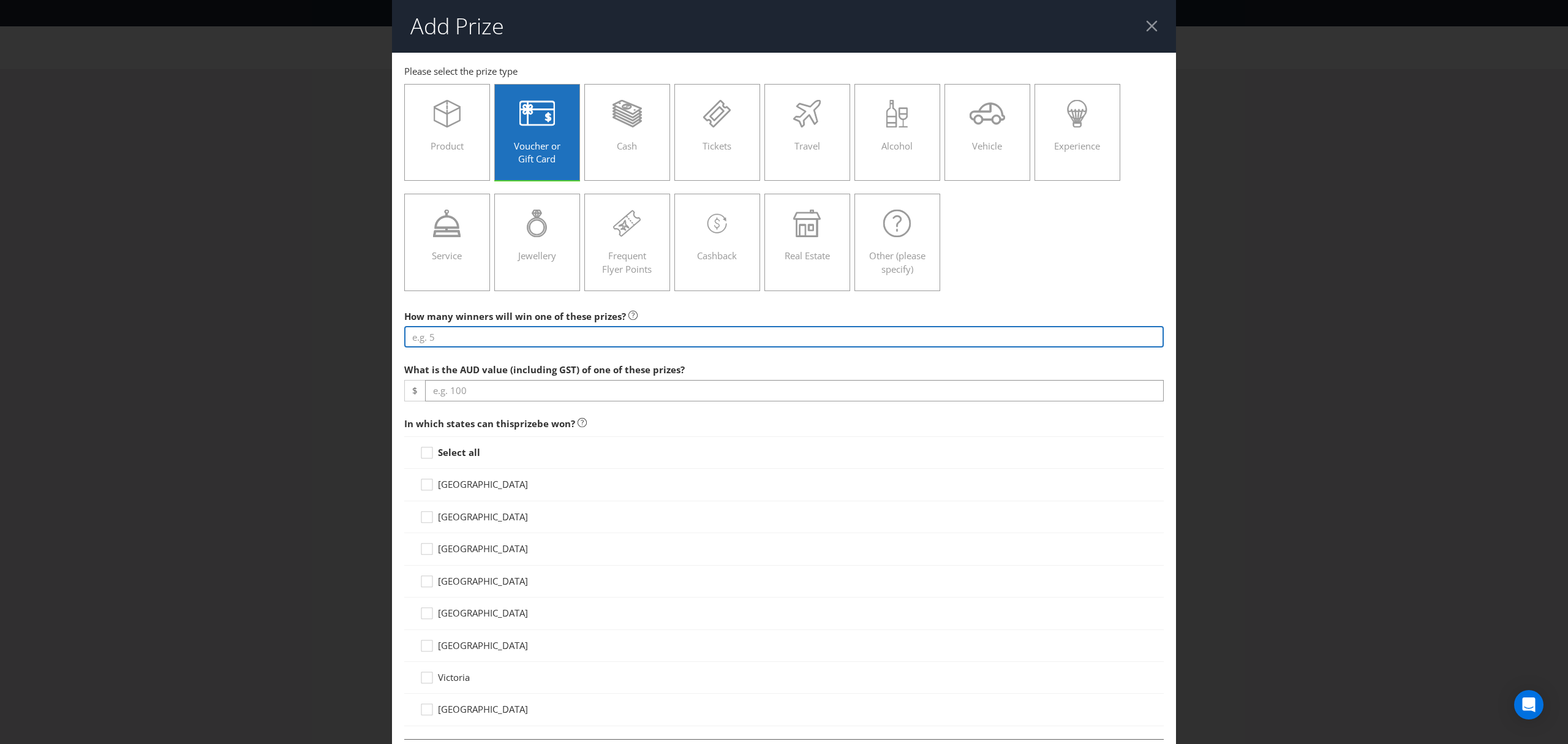
click at [442, 338] on input "number" at bounding box center [784, 337] width 759 height 21
type input "250"
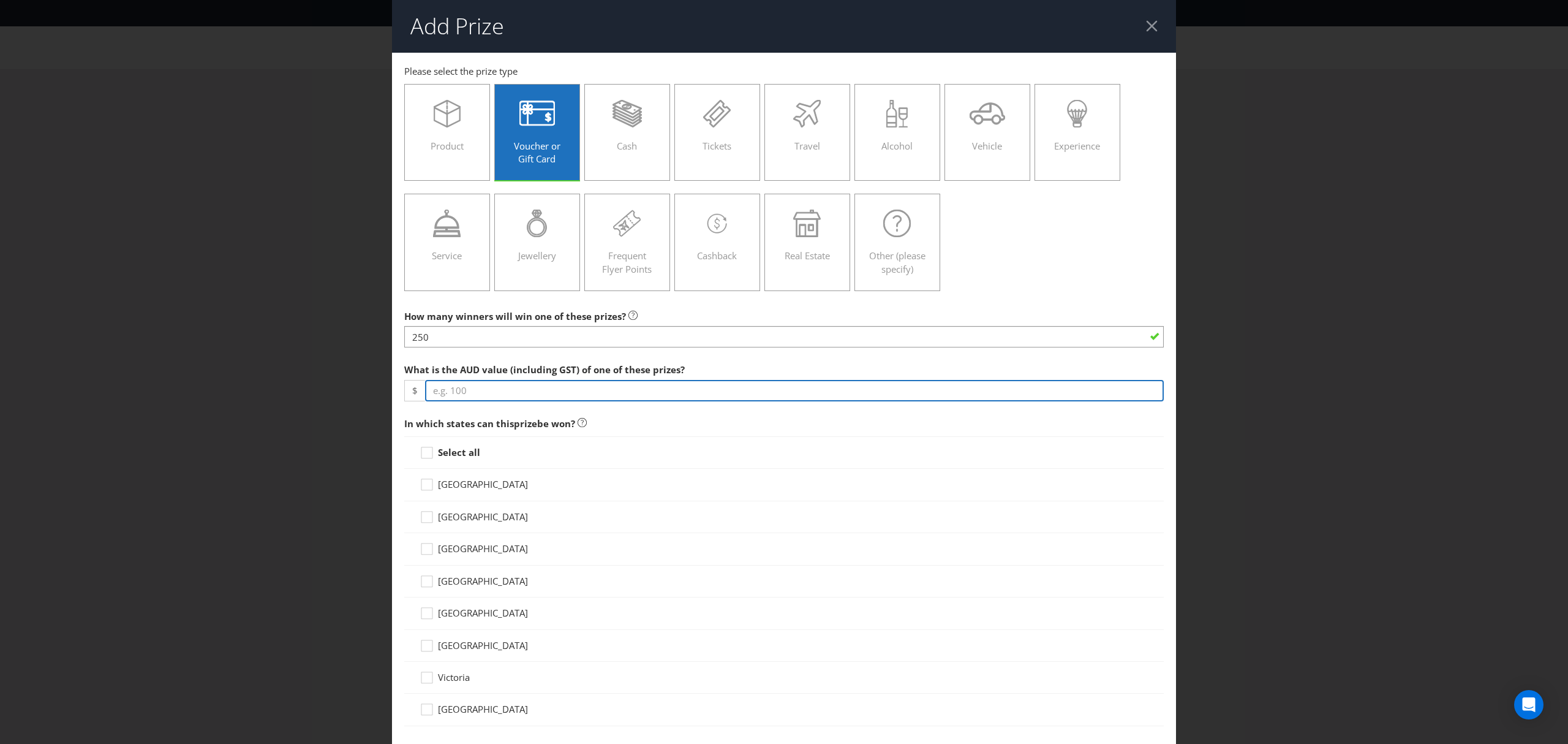
click at [438, 390] on input "number" at bounding box center [795, 391] width 739 height 21
type input "50"
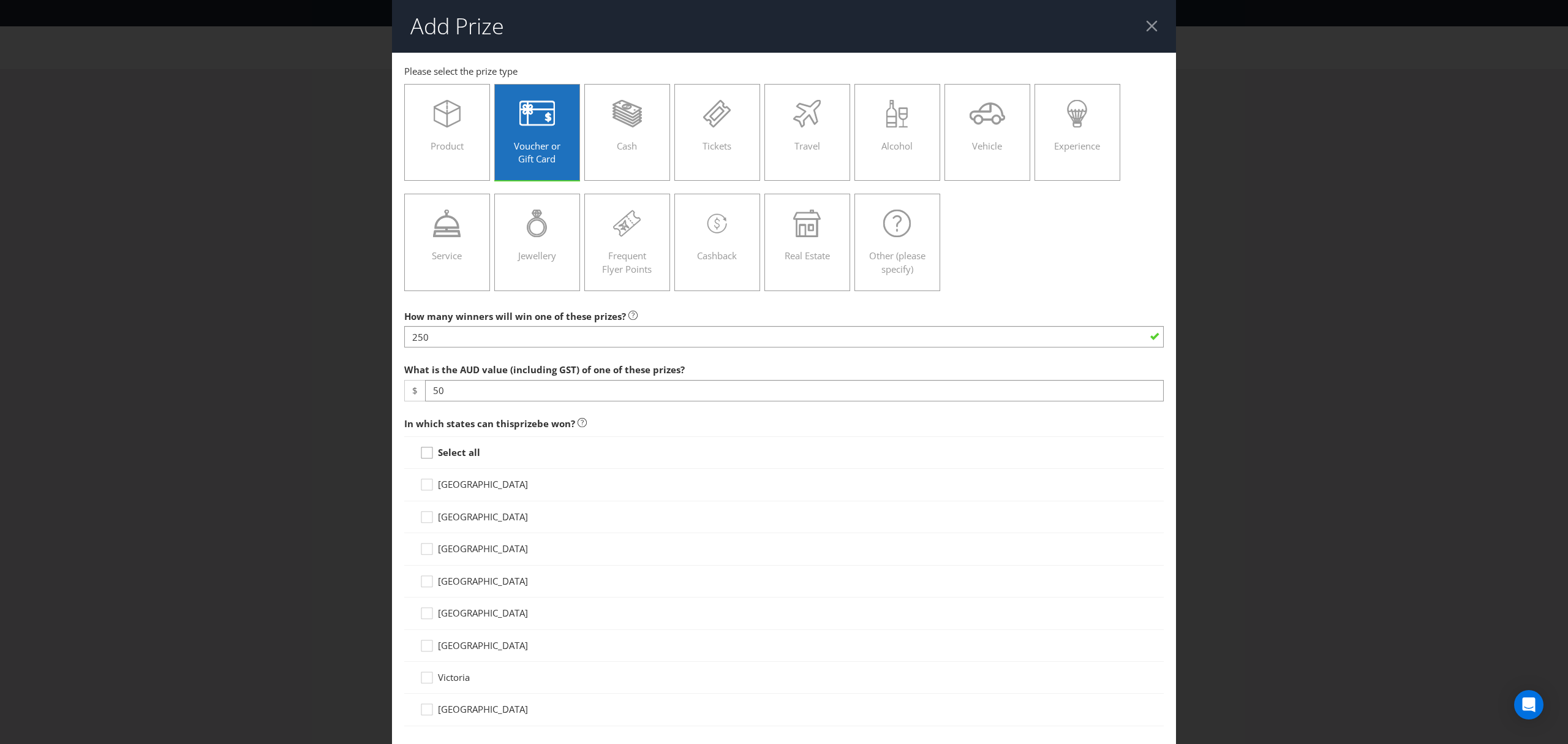
click at [427, 457] on icon at bounding box center [429, 455] width 19 height 19
click at [0, 0] on input "Select all" at bounding box center [0, 0] width 0 height 0
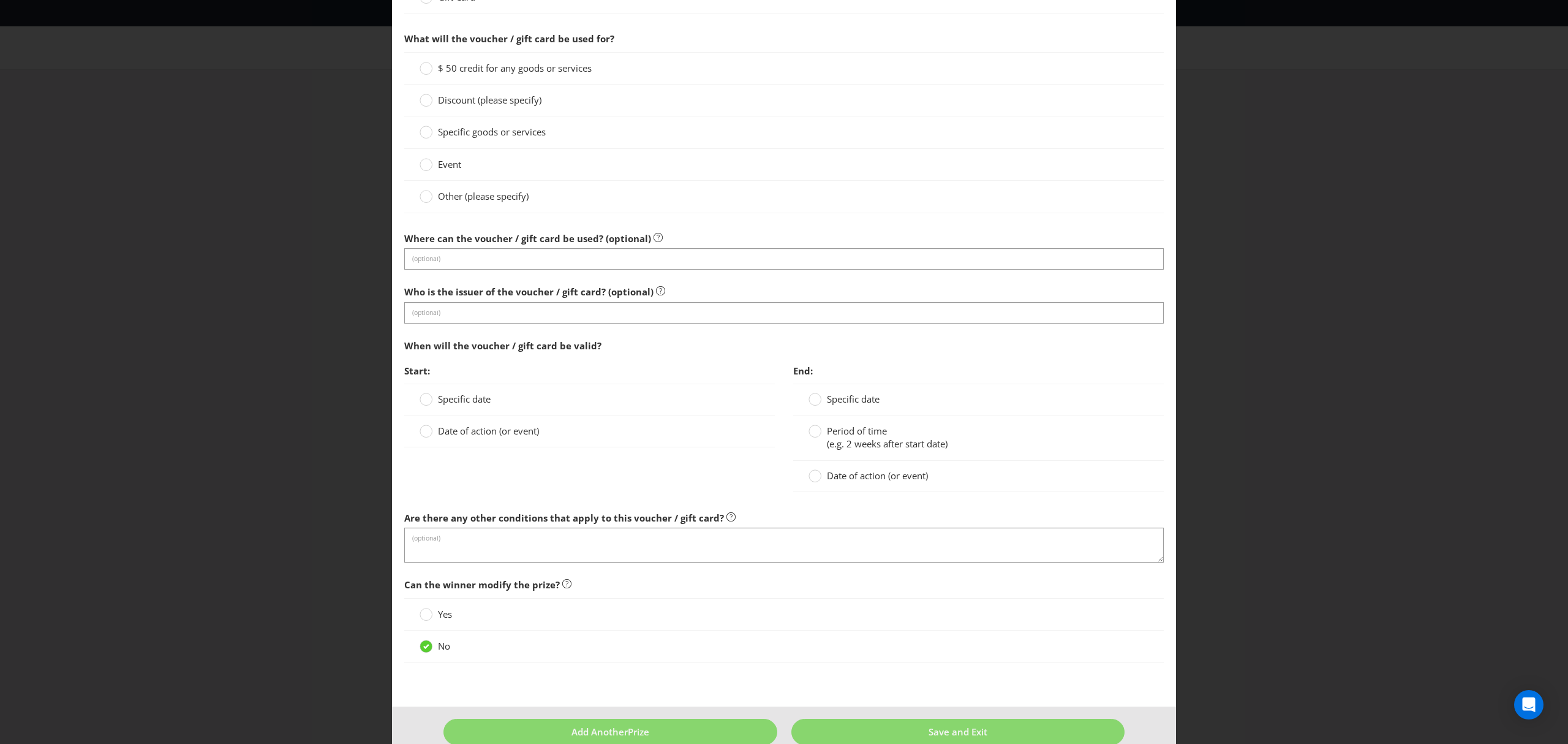
scroll to position [902, 0]
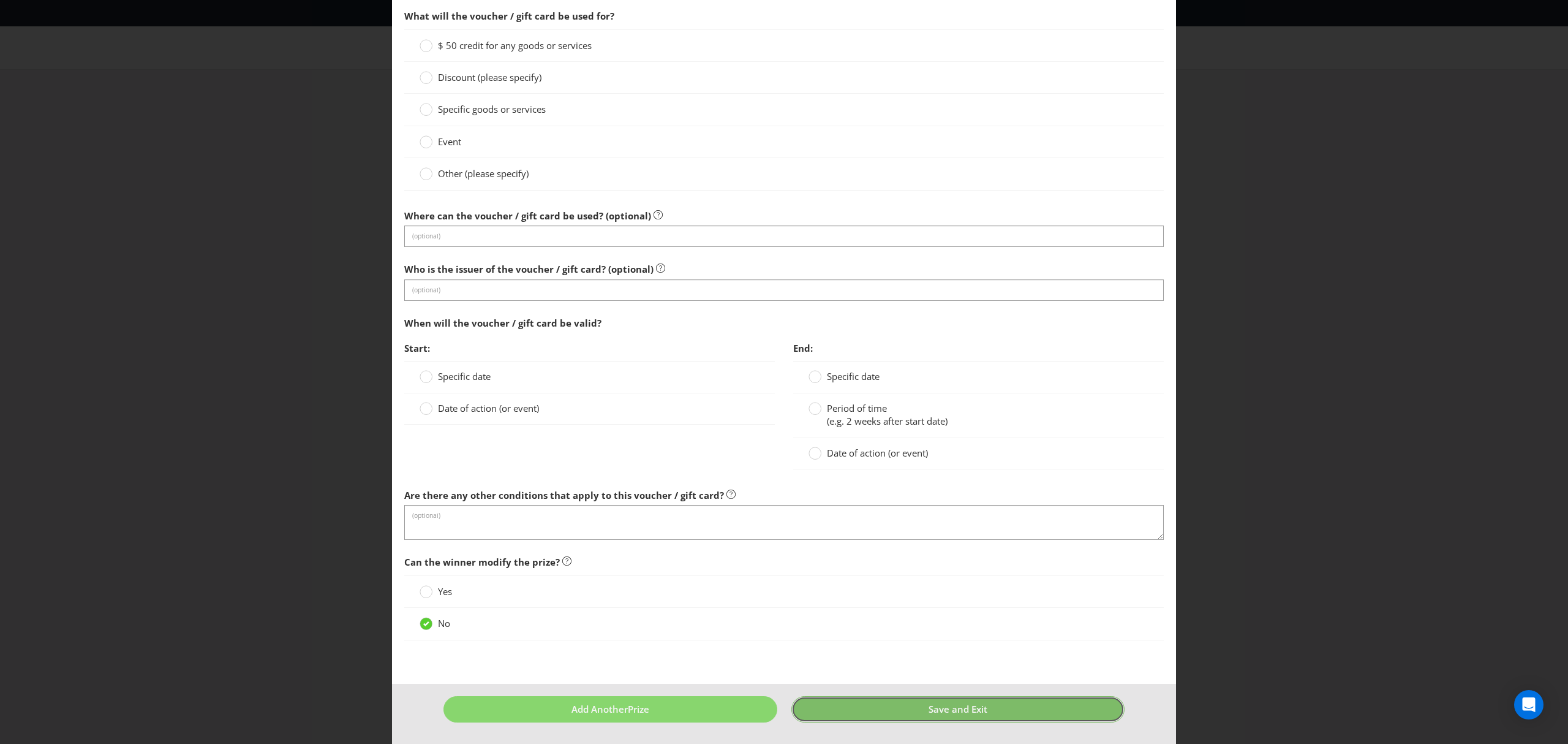
click at [922, 718] on button "Save and Exit" at bounding box center [958, 709] width 334 height 26
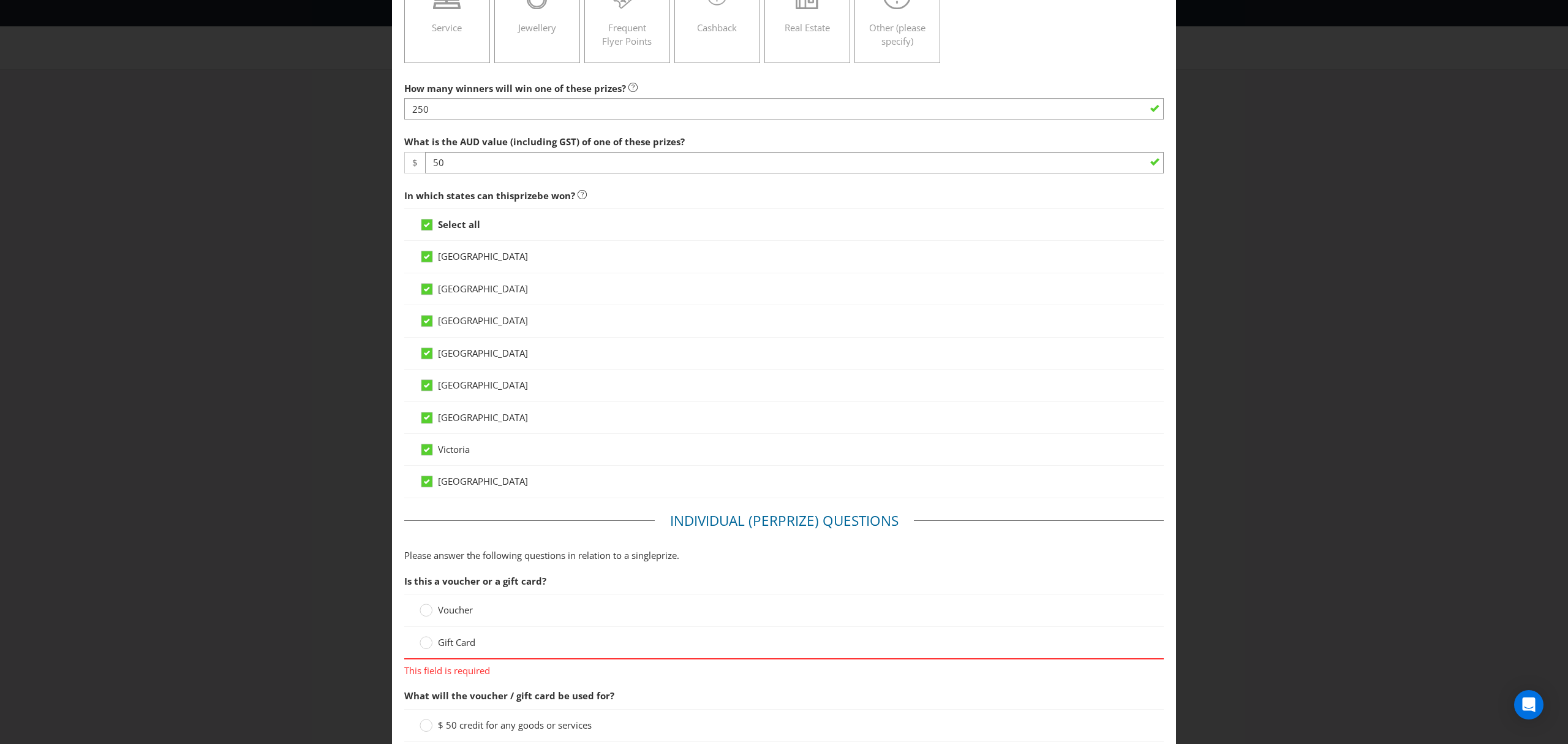
scroll to position [120, 0]
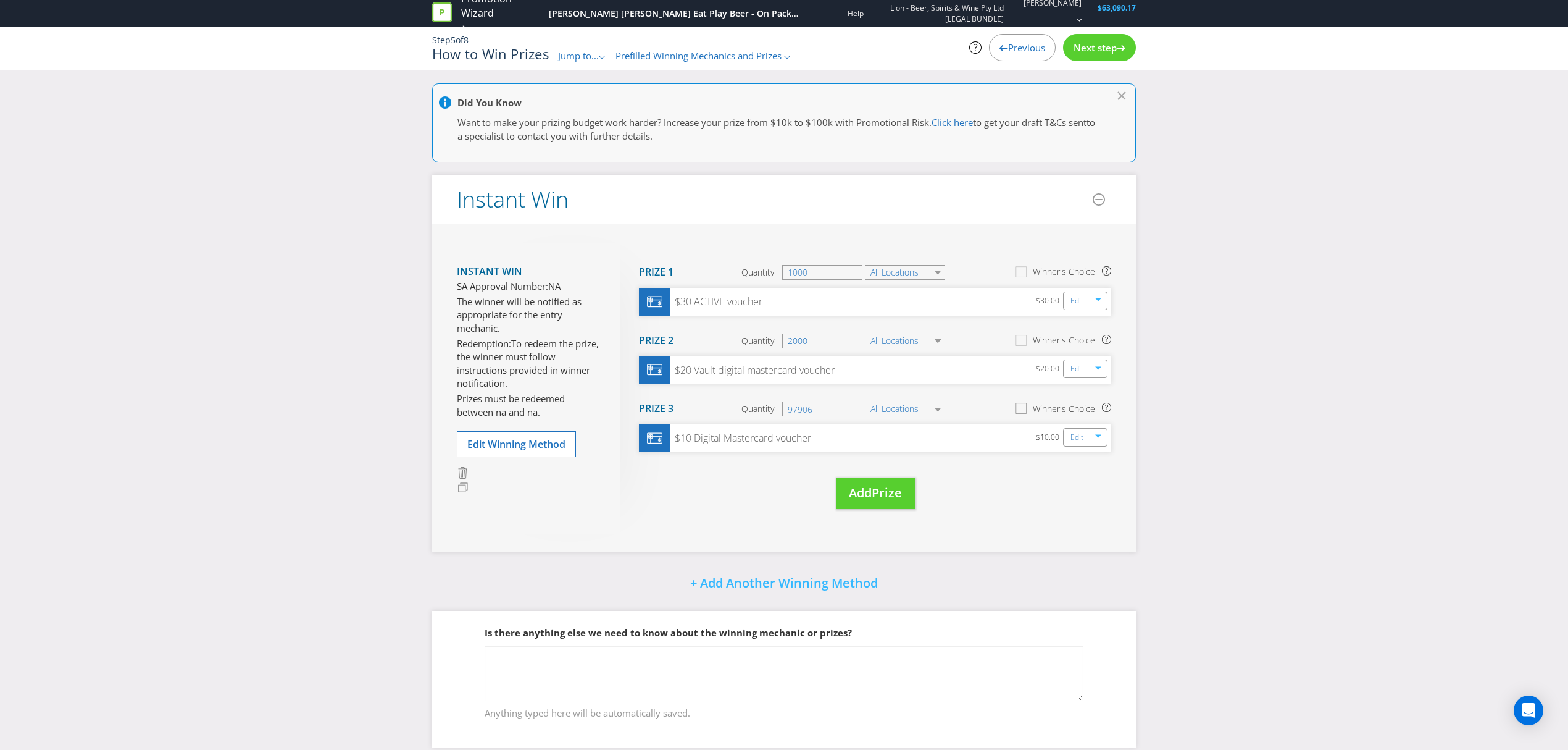
click at [1025, 409] on icon at bounding box center [1023, 411] width 18 height 18
click at [0, 0] on input "Winner's Choice" at bounding box center [0, 0] width 0 height 0
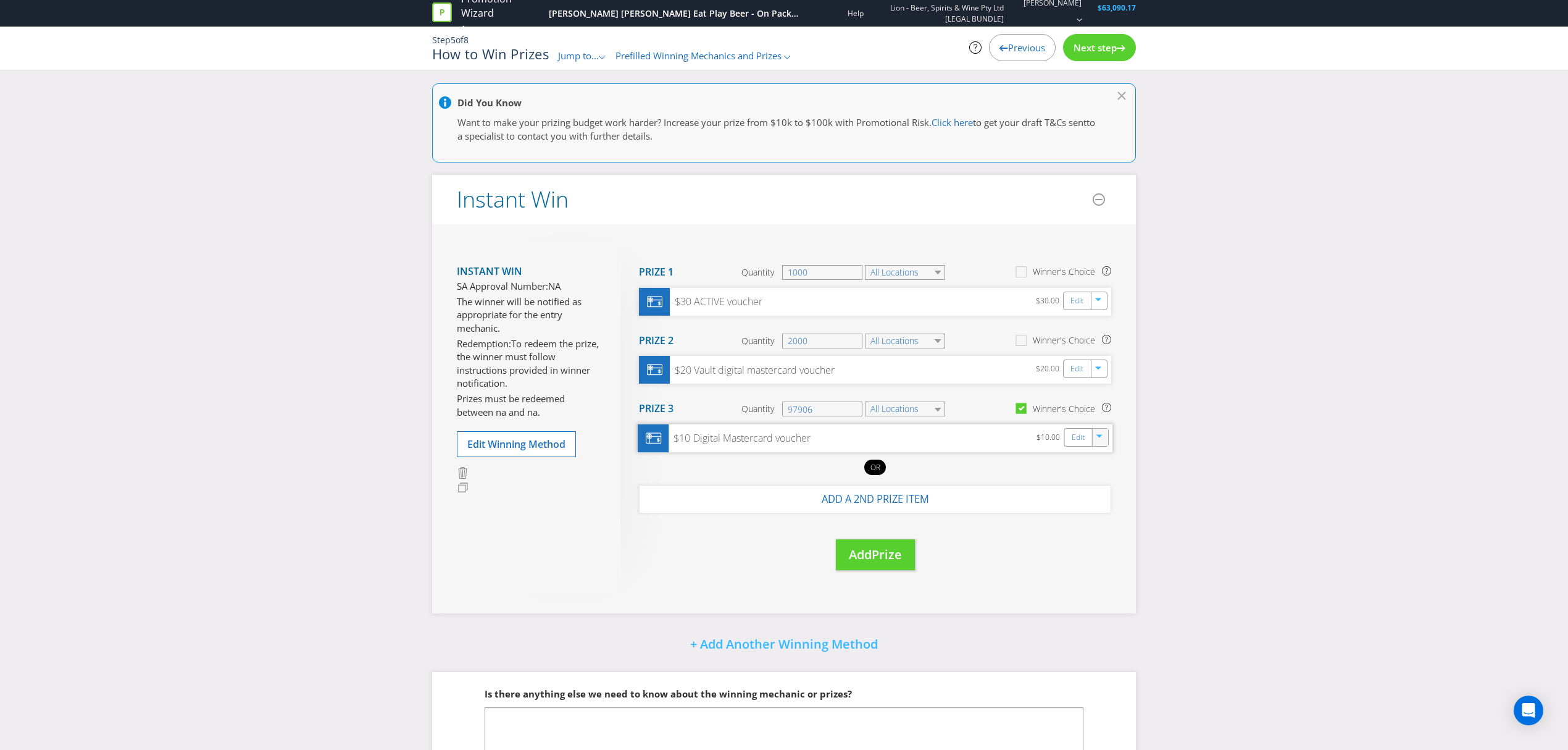
click at [1099, 436] on icon "button" at bounding box center [1099, 436] width 6 height 3
click at [1099, 465] on link "Duplicate" at bounding box center [1098, 464] width 40 height 13
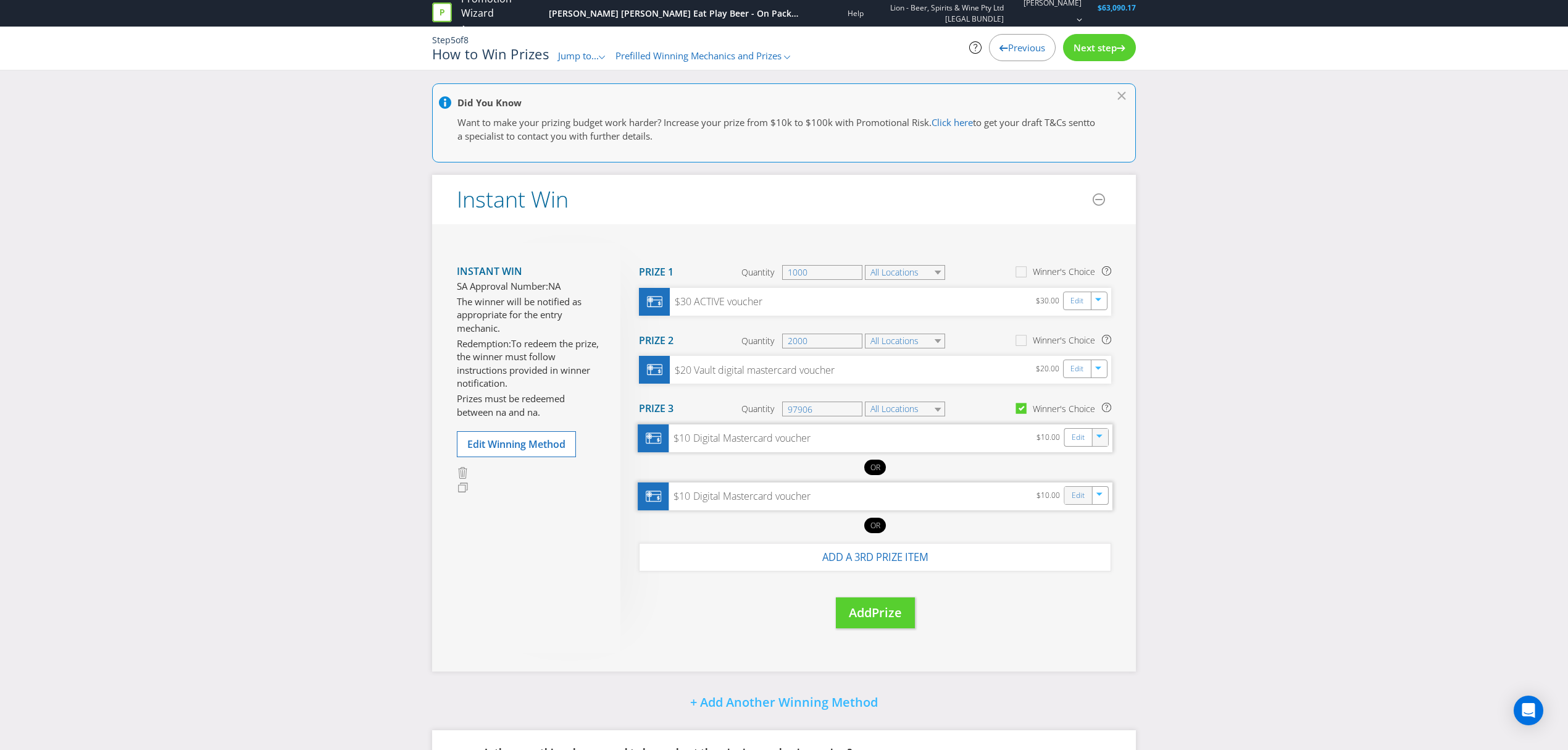
click at [1067, 498] on div "Edit" at bounding box center [1079, 495] width 28 height 18
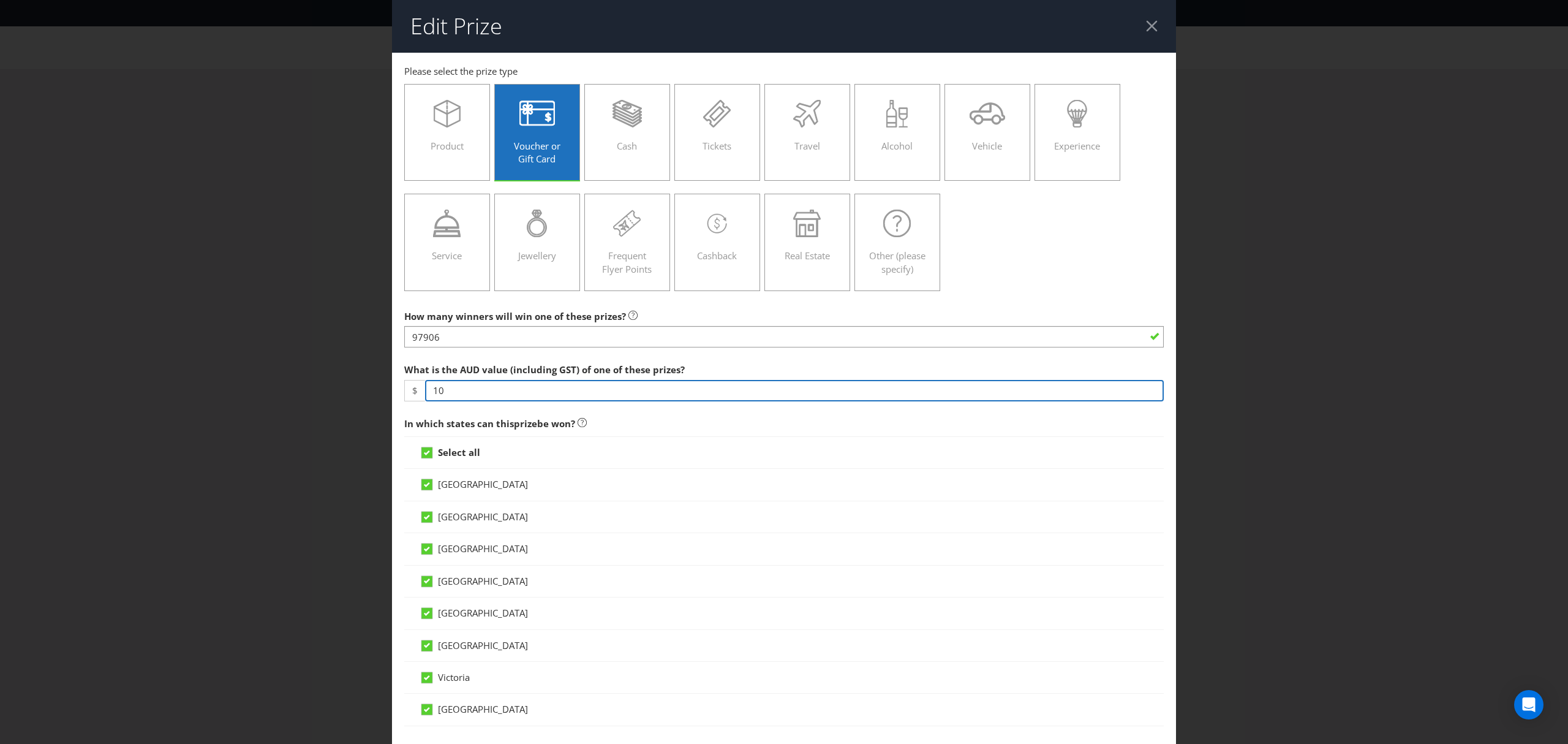
click at [449, 393] on input "10" at bounding box center [795, 391] width 739 height 21
type input "1"
type input "50"
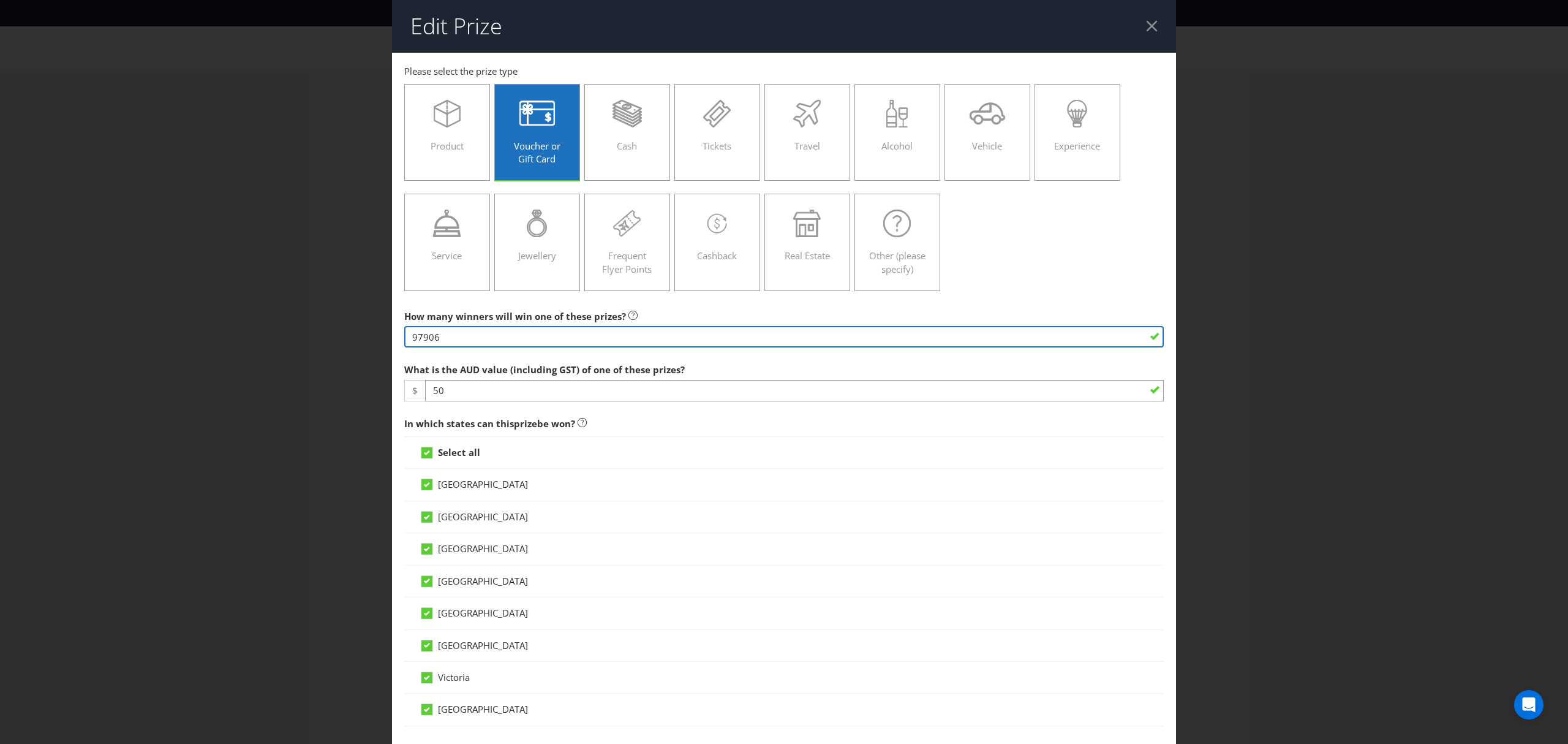
click at [450, 338] on input "97906" at bounding box center [784, 337] width 759 height 21
type input "9"
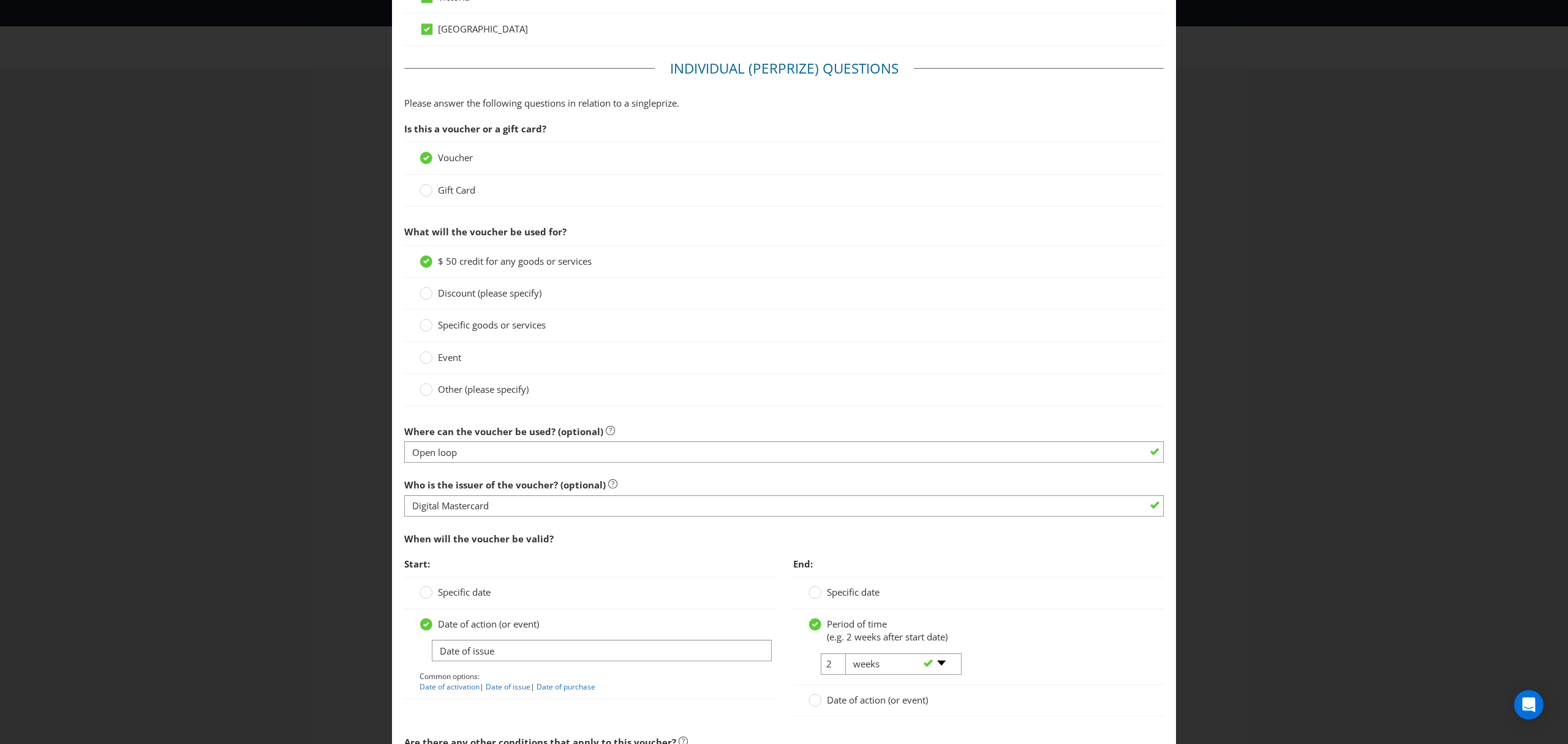
scroll to position [934, 0]
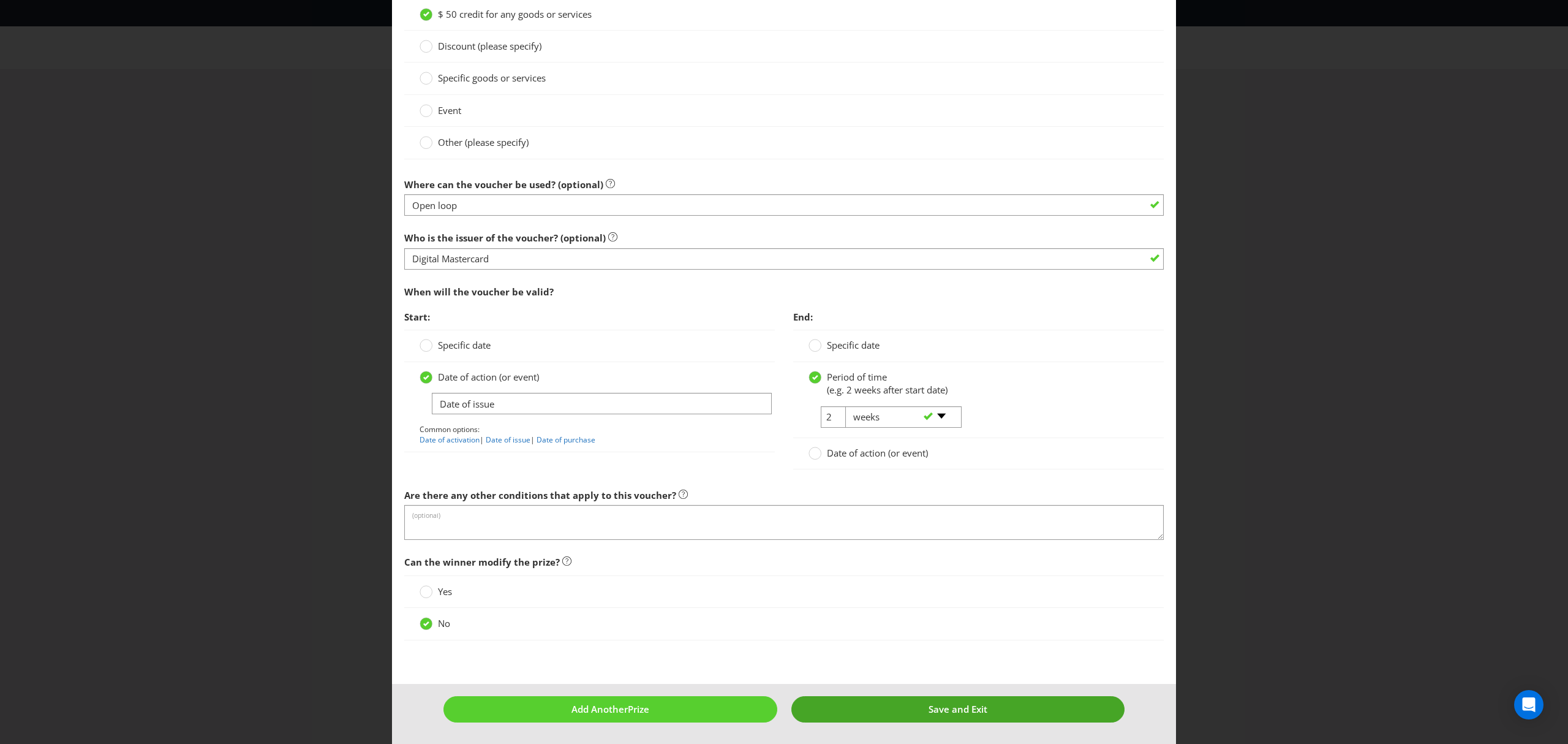
type input "250"
click at [947, 709] on span "Save and Exit" at bounding box center [958, 709] width 59 height 12
type input "250"
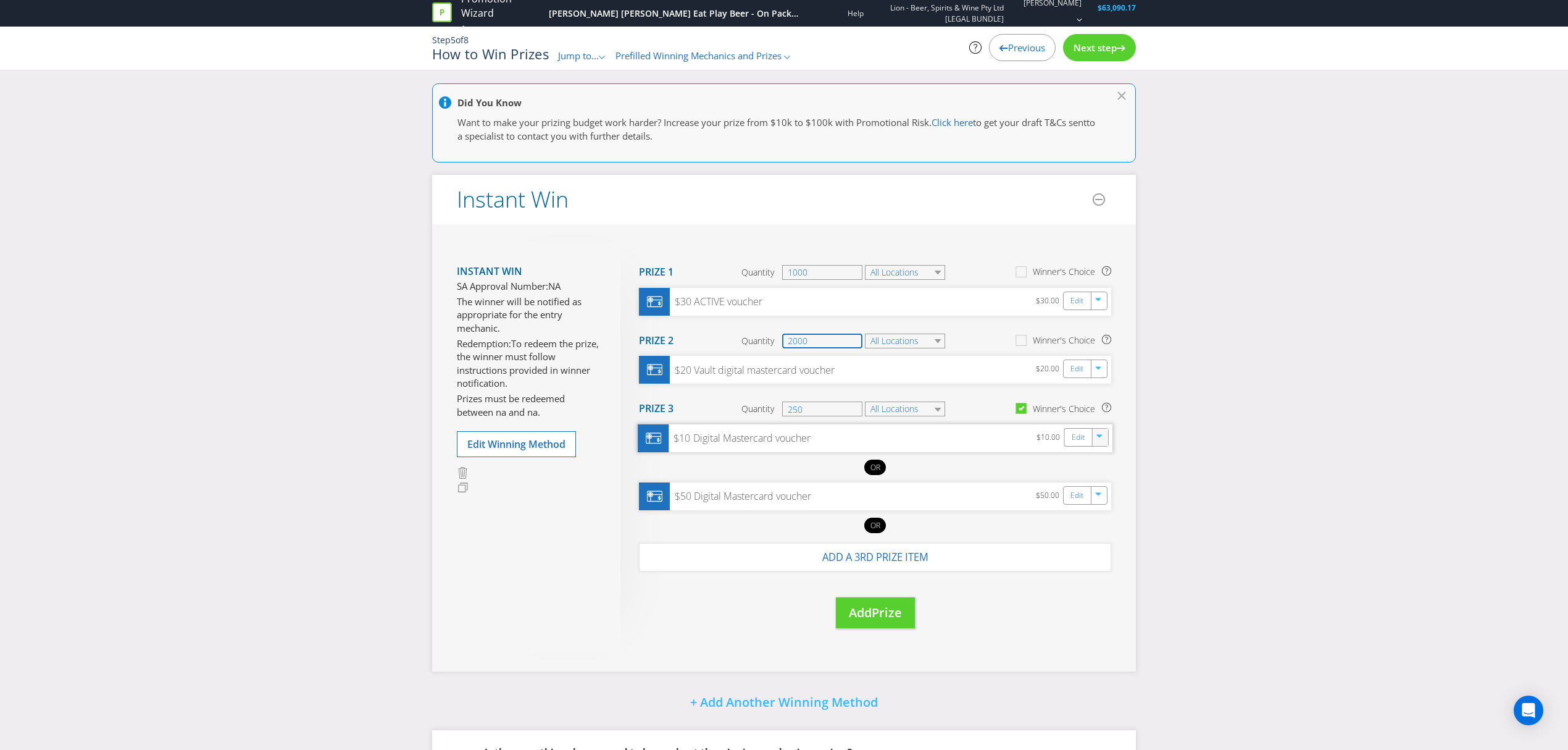
click at [811, 337] on input "2000" at bounding box center [822, 341] width 80 height 15
type input "2"
type input "12000"
click at [806, 409] on input "250" at bounding box center [822, 409] width 80 height 15
type input "2"
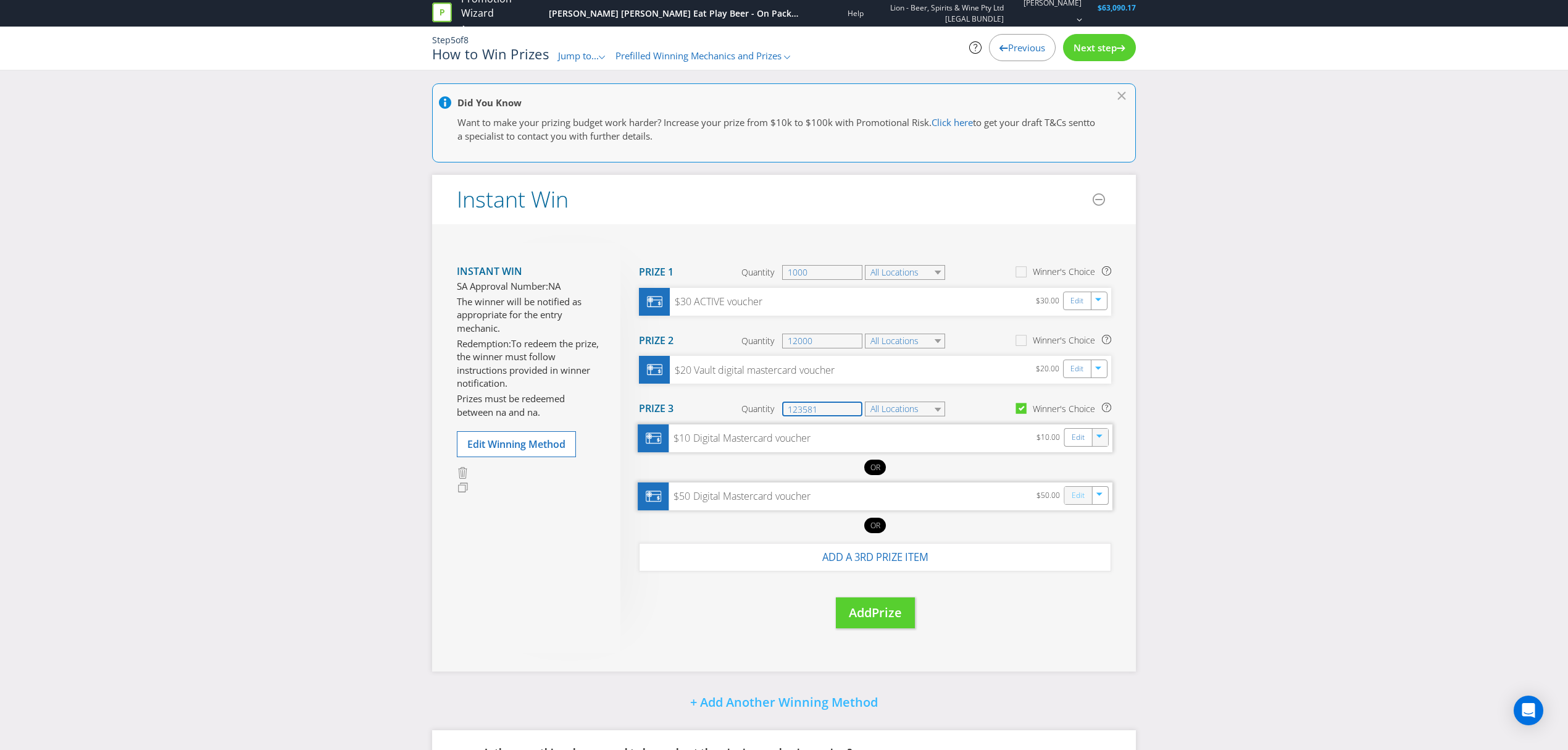
type input "123581"
click at [1072, 497] on link "Edit" at bounding box center [1078, 495] width 13 height 14
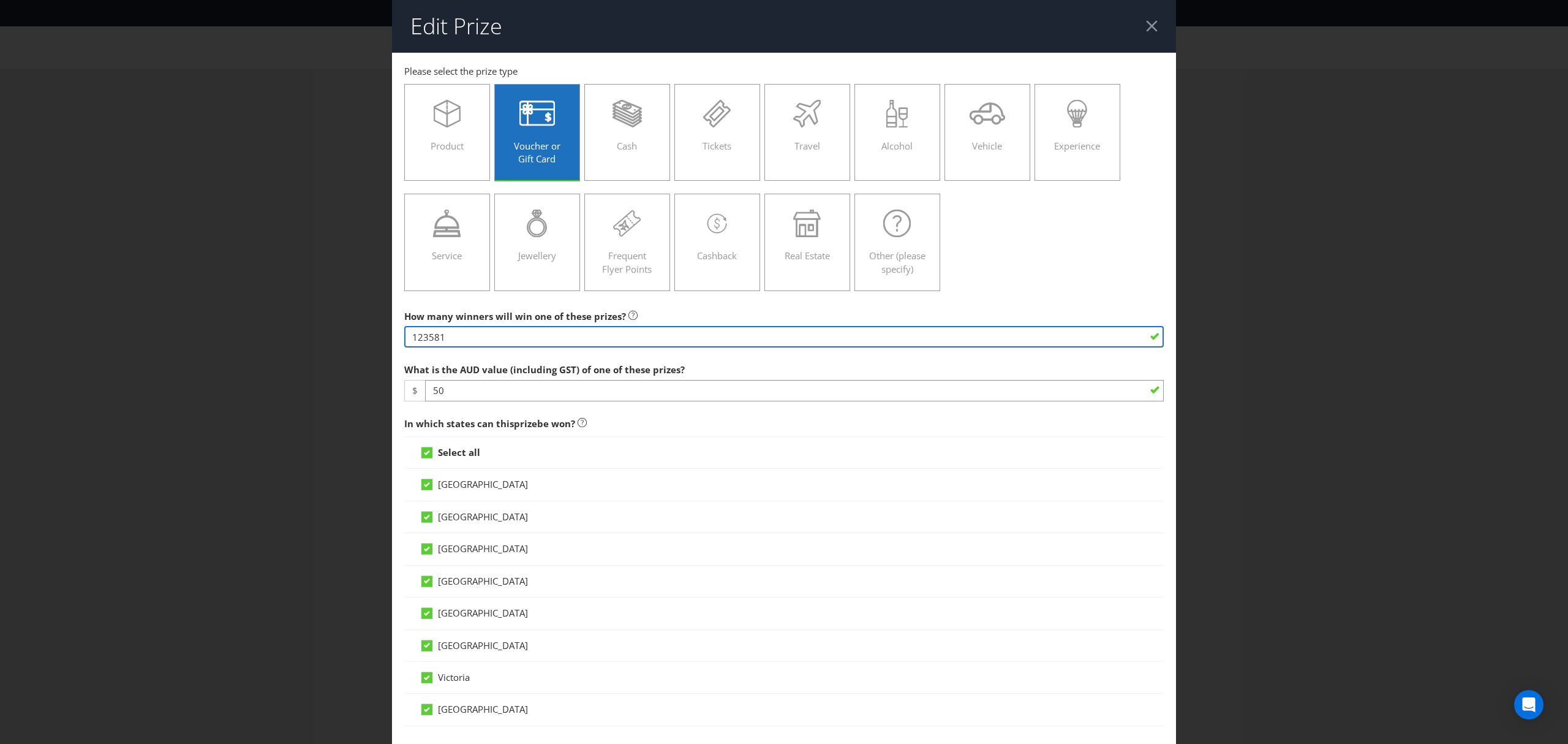
click at [457, 341] on input "123581" at bounding box center [784, 337] width 759 height 21
type input "1"
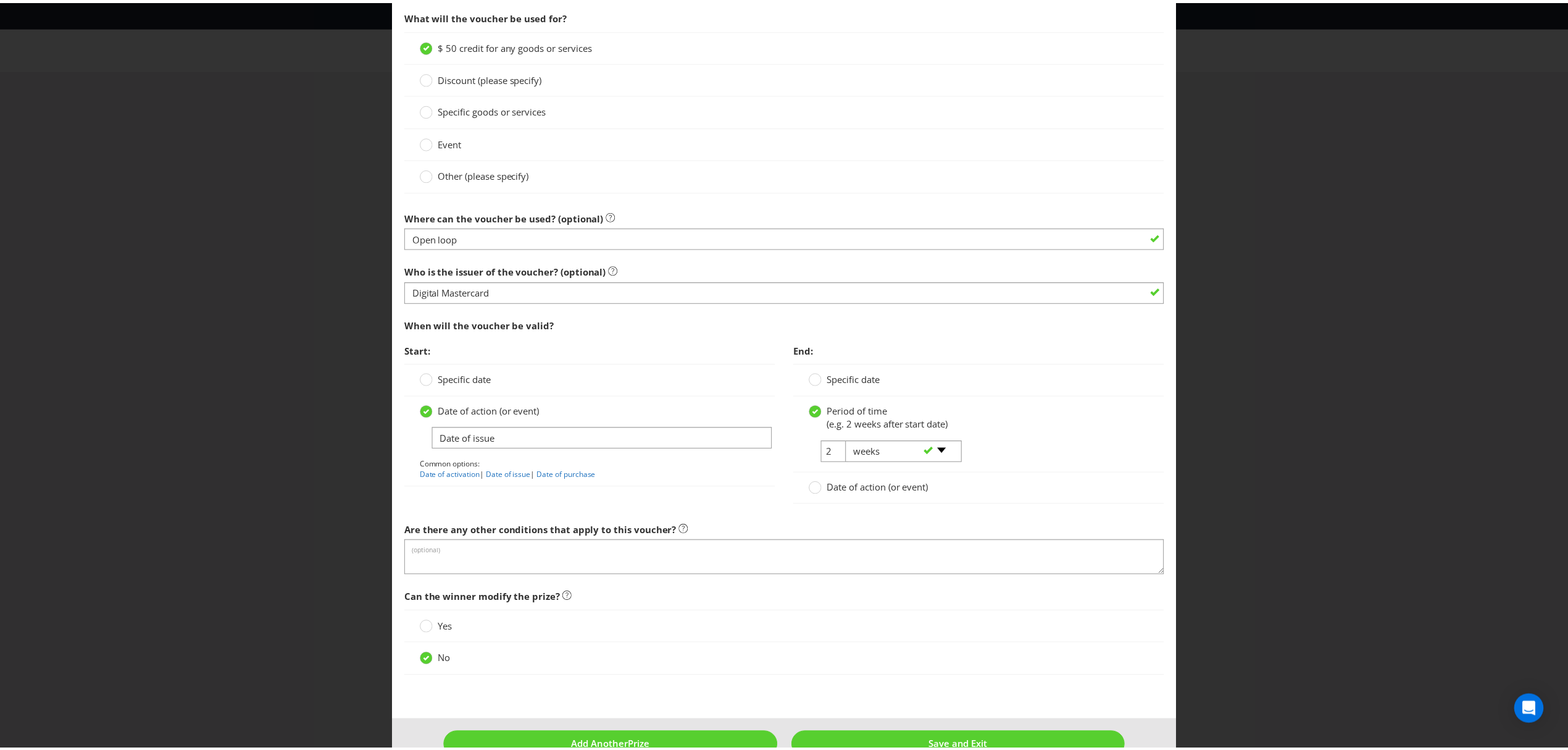
scroll to position [941, 0]
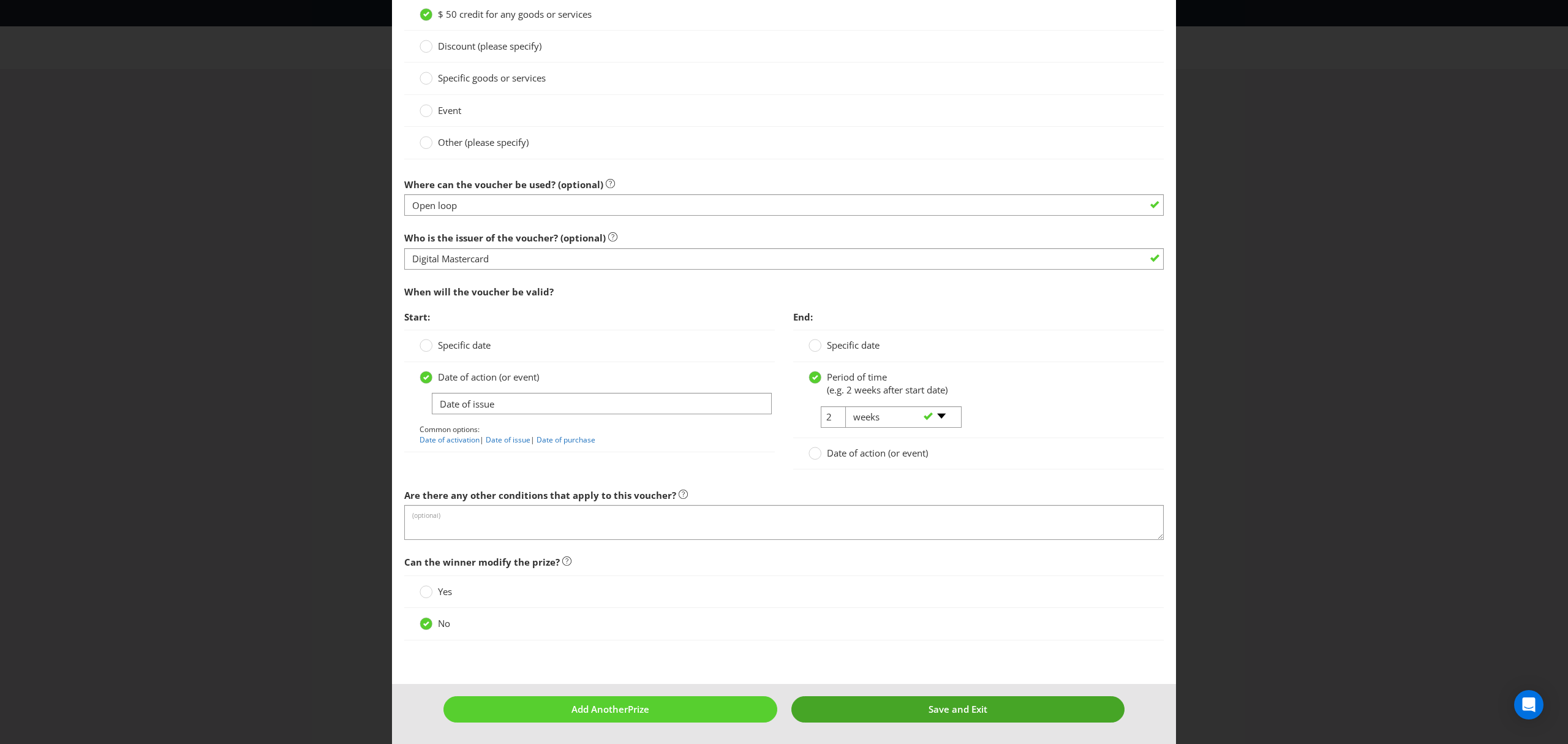
type input "250"
click at [968, 703] on span "Save and Exit" at bounding box center [958, 709] width 59 height 12
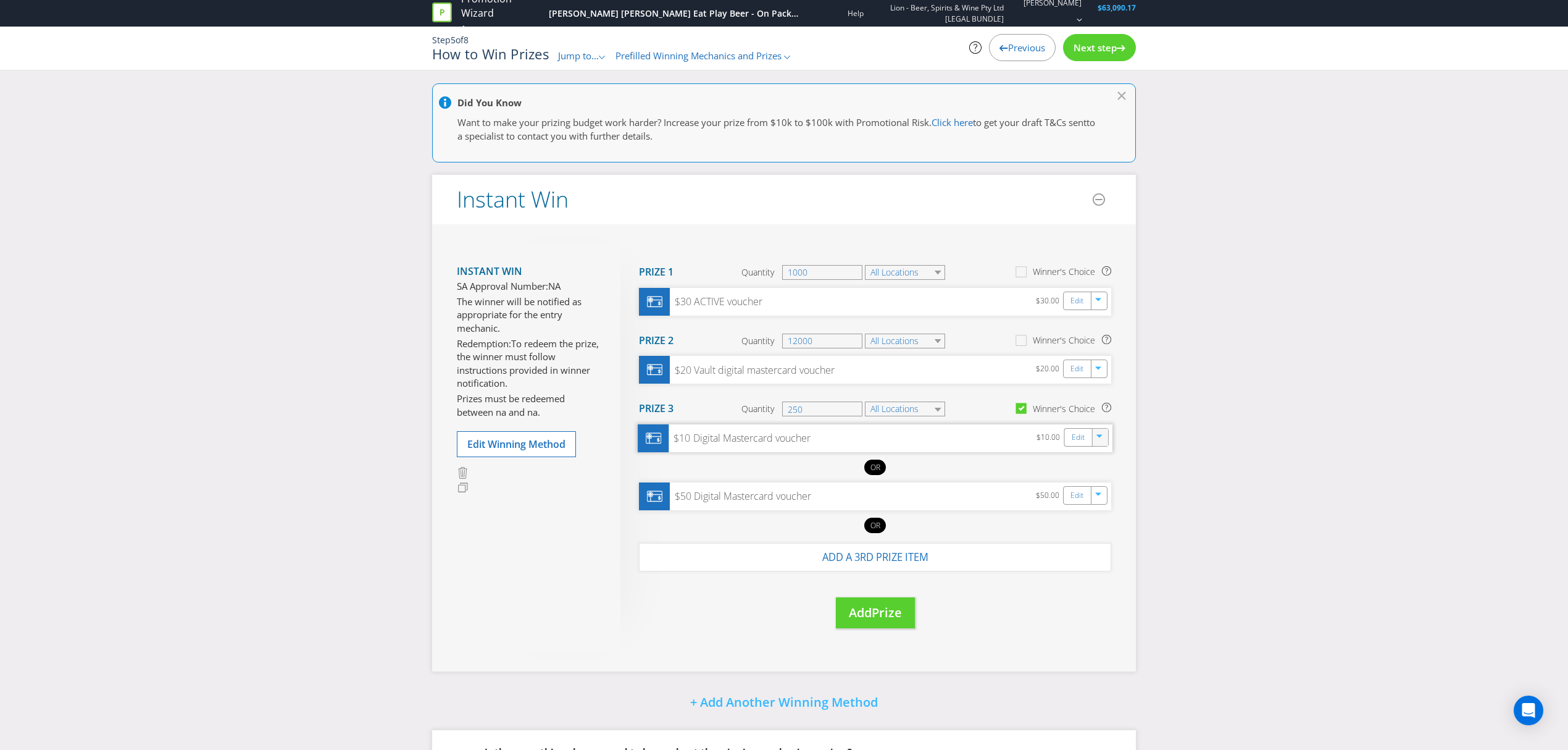
click at [1027, 403] on icon at bounding box center [1023, 411] width 18 height 18
click at [0, 0] on input "Winner's Choice" at bounding box center [0, 0] width 0 height 0
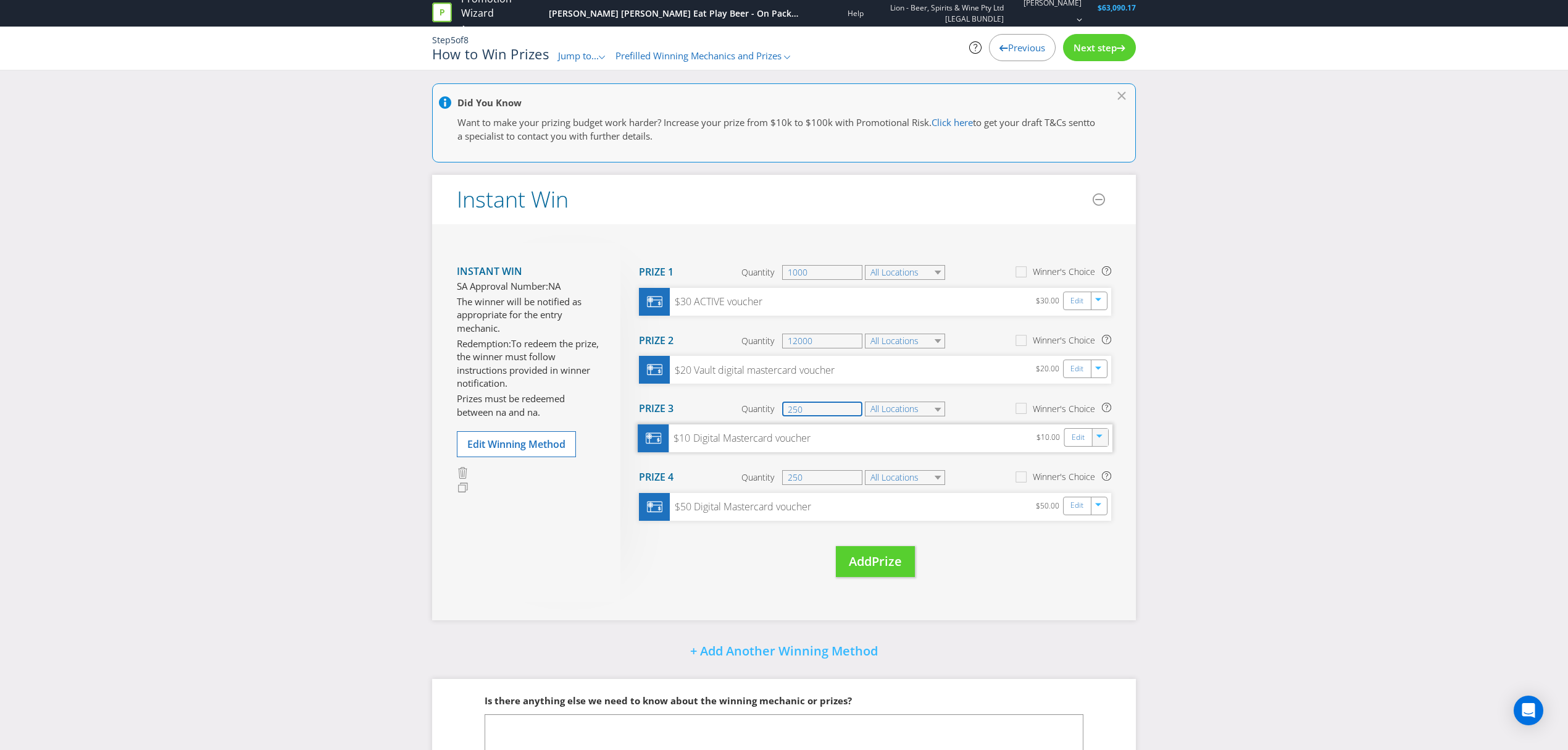
click at [818, 408] on input "250" at bounding box center [822, 409] width 80 height 15
type input "2"
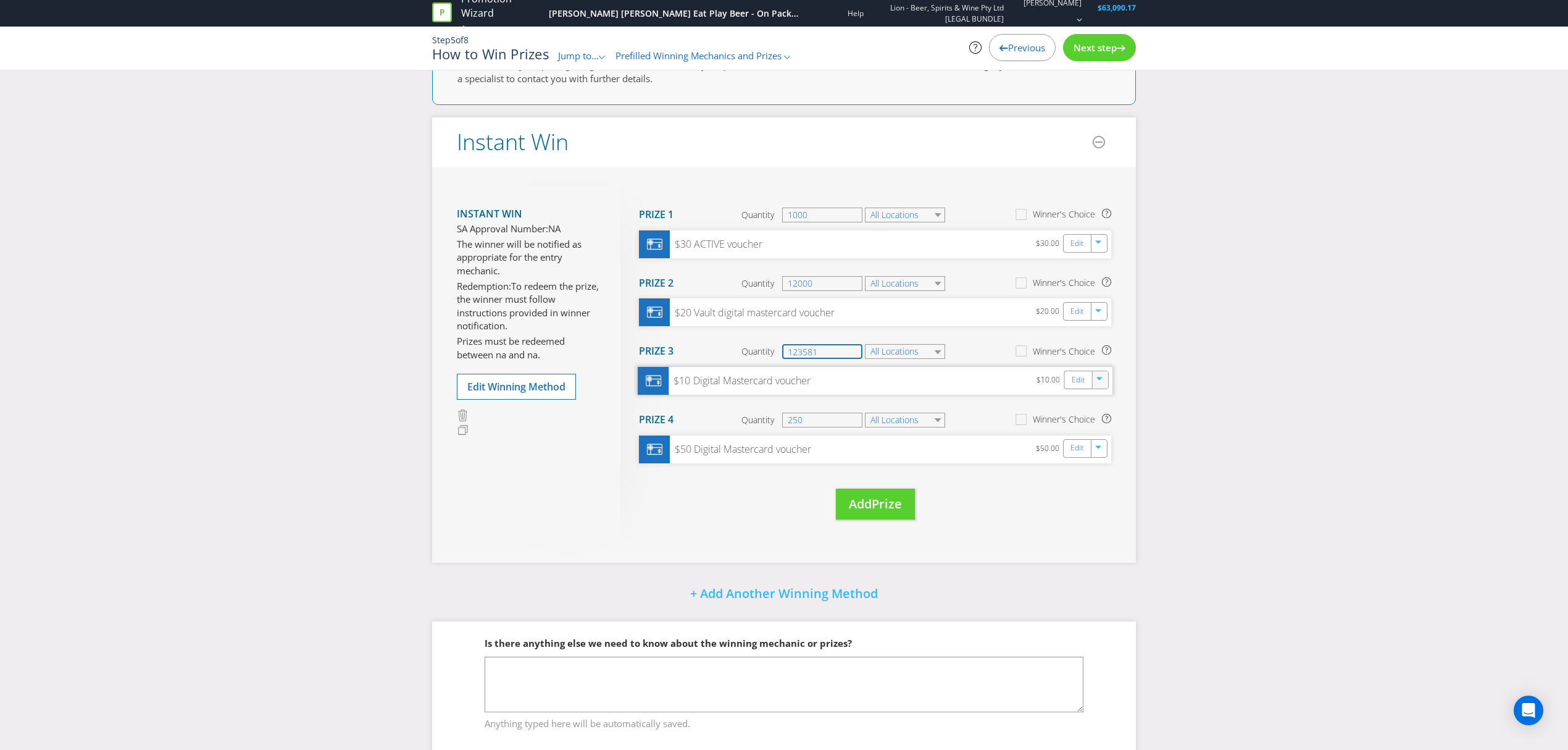
scroll to position [85, 0]
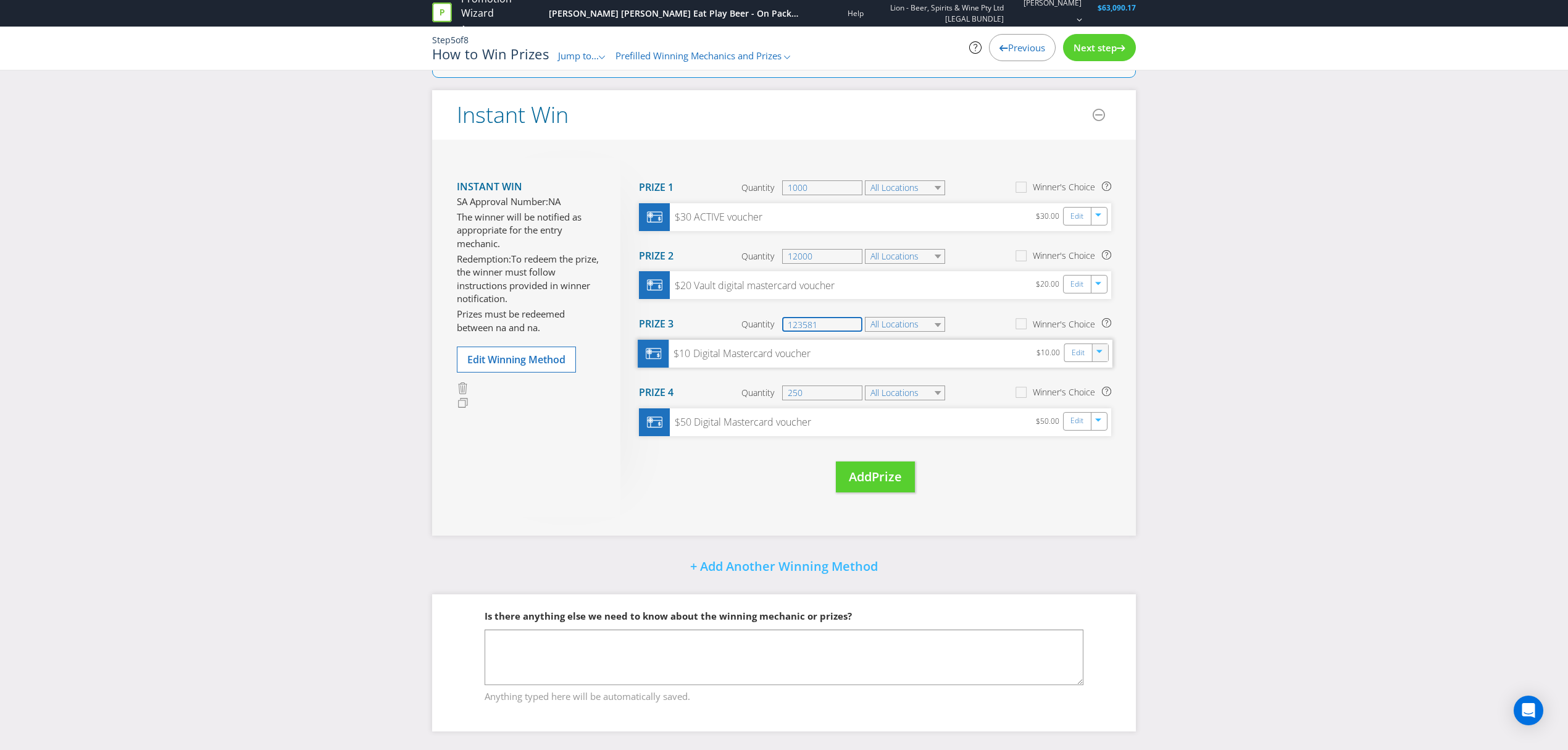
type input "123581"
click at [1089, 40] on div "Next step" at bounding box center [1099, 47] width 73 height 27
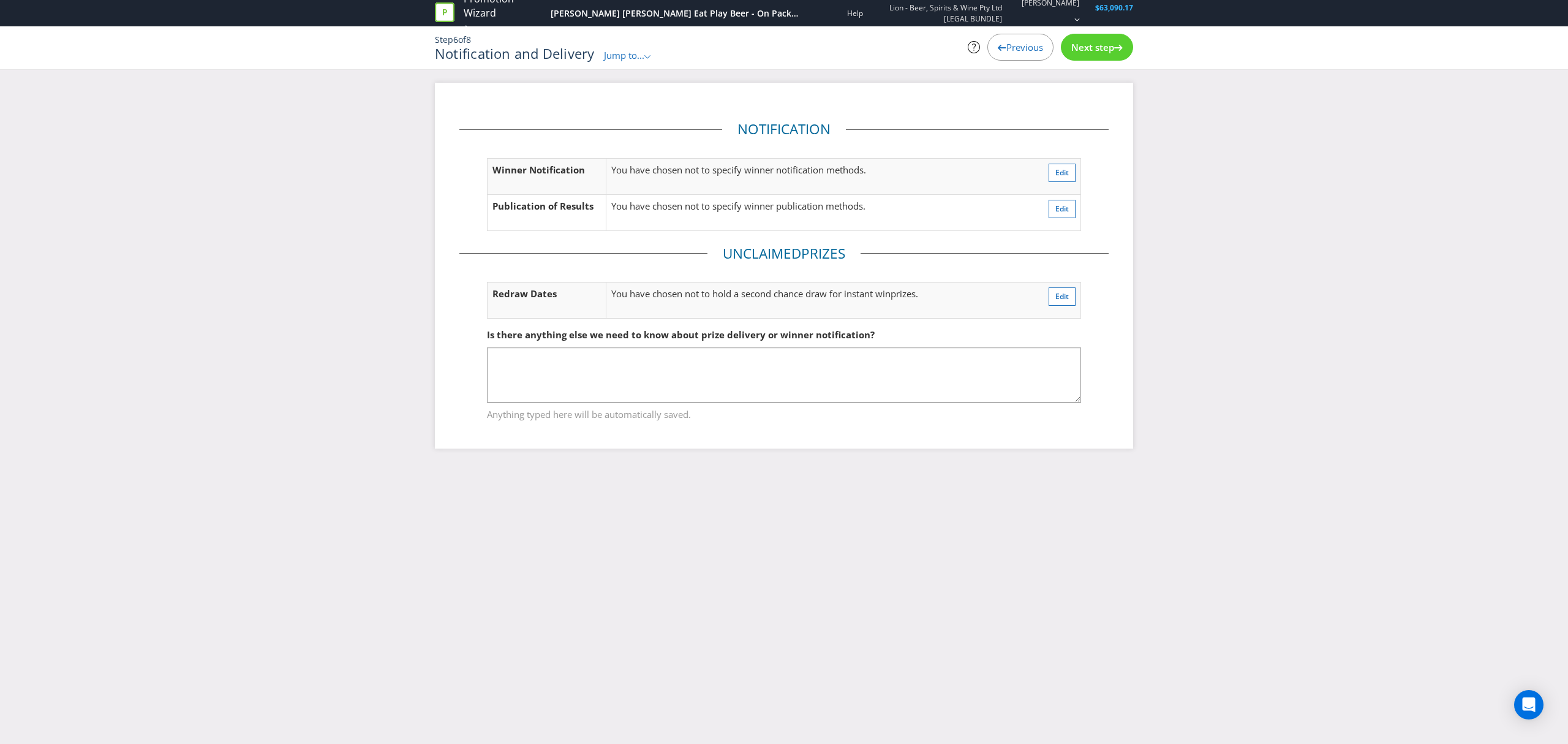
click at [1088, 50] on span "Next step" at bounding box center [1093, 47] width 43 height 12
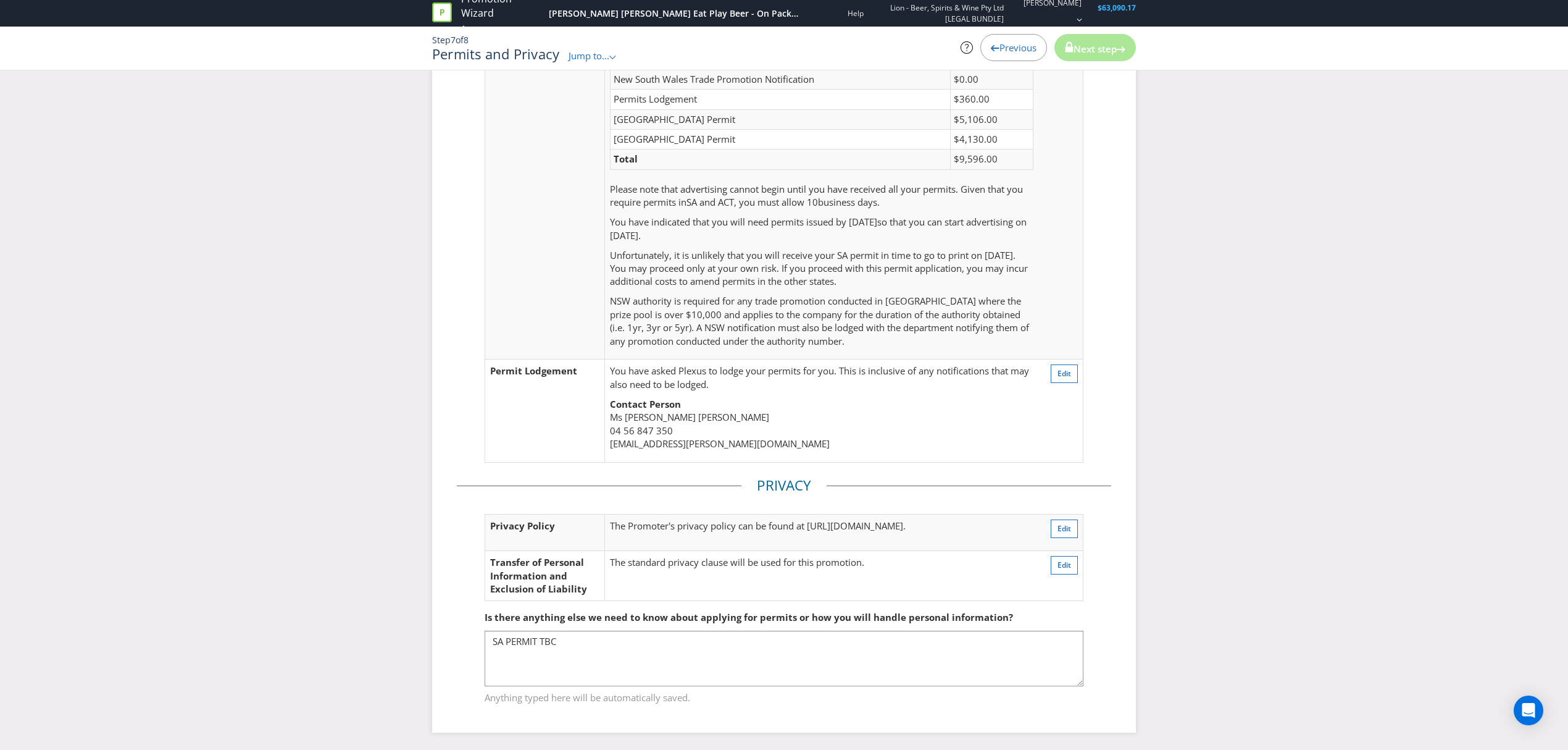
scroll to position [178, 0]
click at [579, 643] on textarea "SA PERMIT TBC" at bounding box center [783, 657] width 598 height 56
drag, startPoint x: 603, startPoint y: 650, endPoint x: 480, endPoint y: 646, distance: 123.1
click at [480, 646] on fieldset "Is there anything else we need to know about applying for permits or how you wi…" at bounding box center [784, 648] width 654 height 127
click at [647, 656] on textarea "SA PERMIT TBC" at bounding box center [783, 657] width 598 height 56
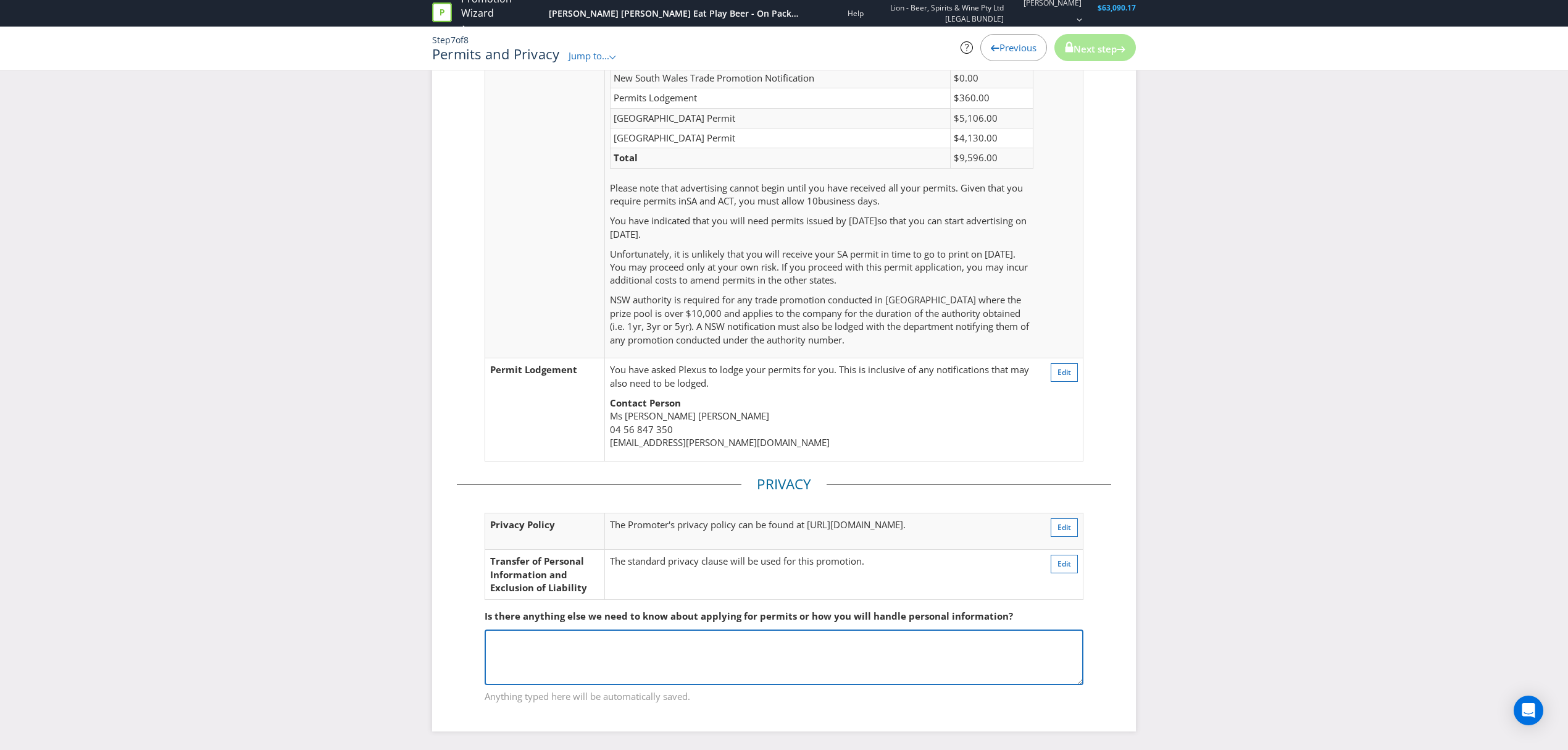
click at [582, 657] on textarea "SA PERMIT TBC" at bounding box center [783, 657] width 598 height 56
type textarea "N/A"
click at [1262, 435] on div "Please resolve the following errors: You will not be able to obtain a permit be…" at bounding box center [784, 327] width 1568 height 842
click at [1069, 367] on span "Edit" at bounding box center [1064, 372] width 14 height 11
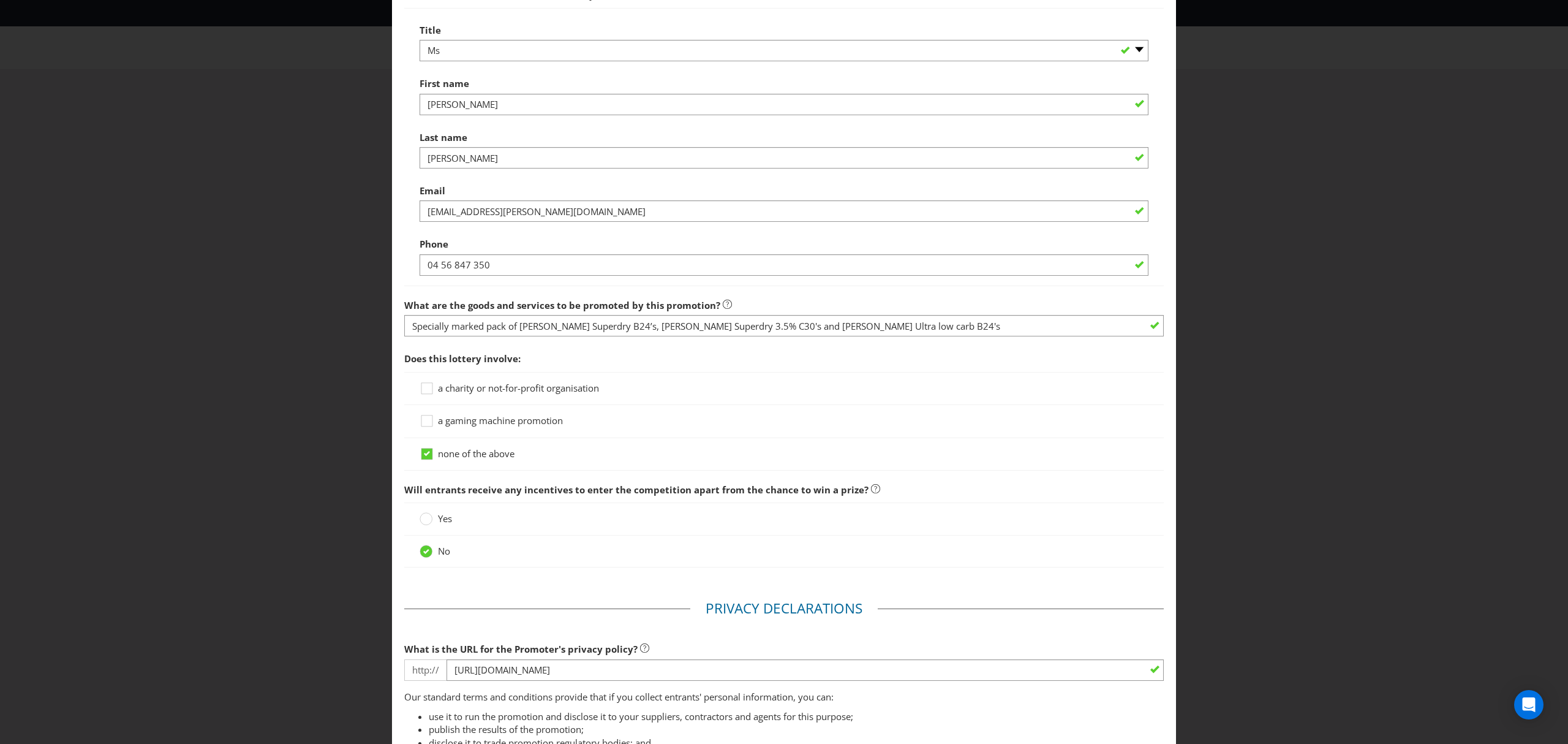
scroll to position [745, 0]
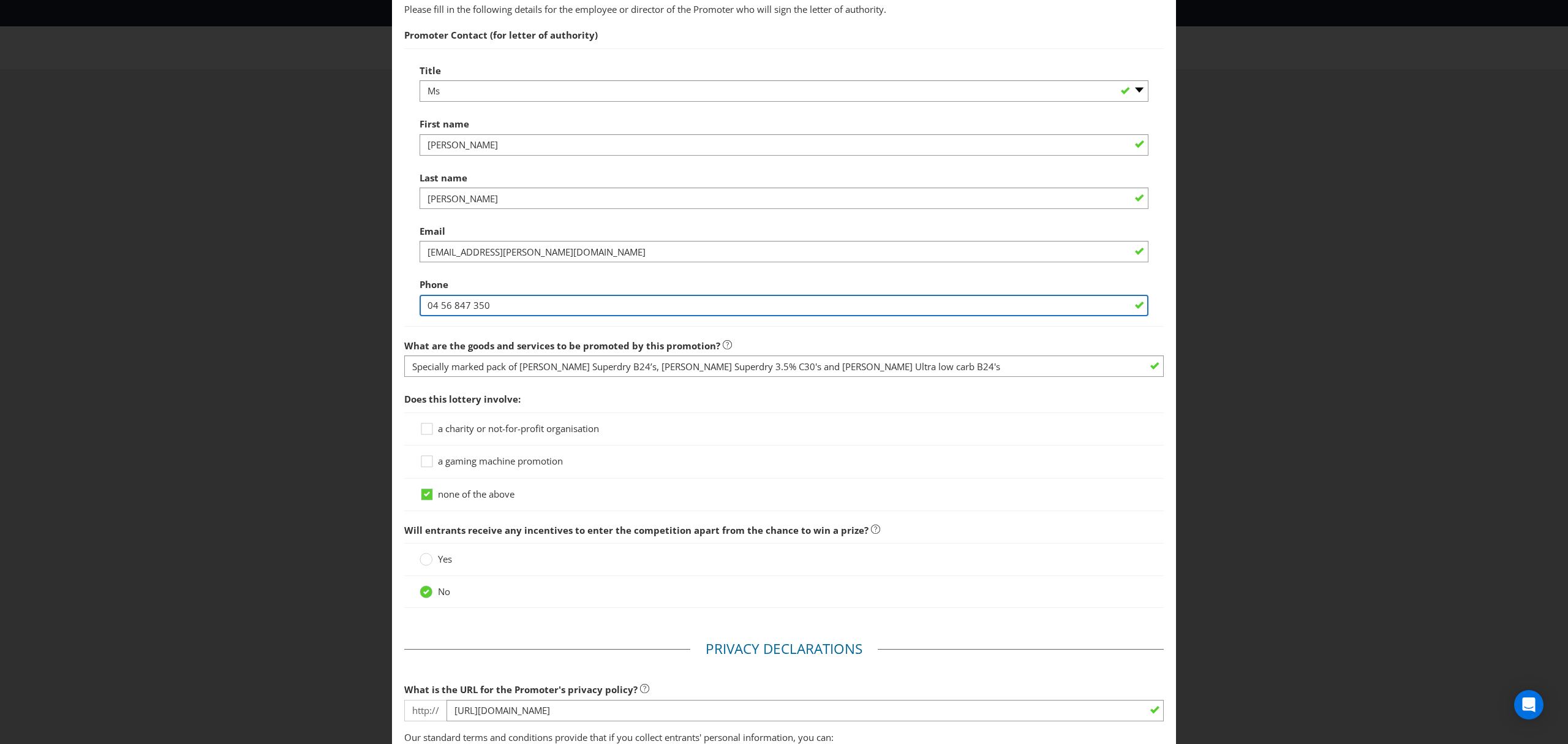
drag, startPoint x: 498, startPoint y: 320, endPoint x: 400, endPoint y: 321, distance: 98.0
click at [400, 321] on main "Permits You need permits in SA and ACT and an authority and a trade promotion n…" at bounding box center [784, 126] width 784 height 1636
type input "0"
click at [445, 316] on input "0452452019" at bounding box center [784, 305] width 729 height 21
click at [462, 316] on input "0452452019" at bounding box center [784, 305] width 729 height 21
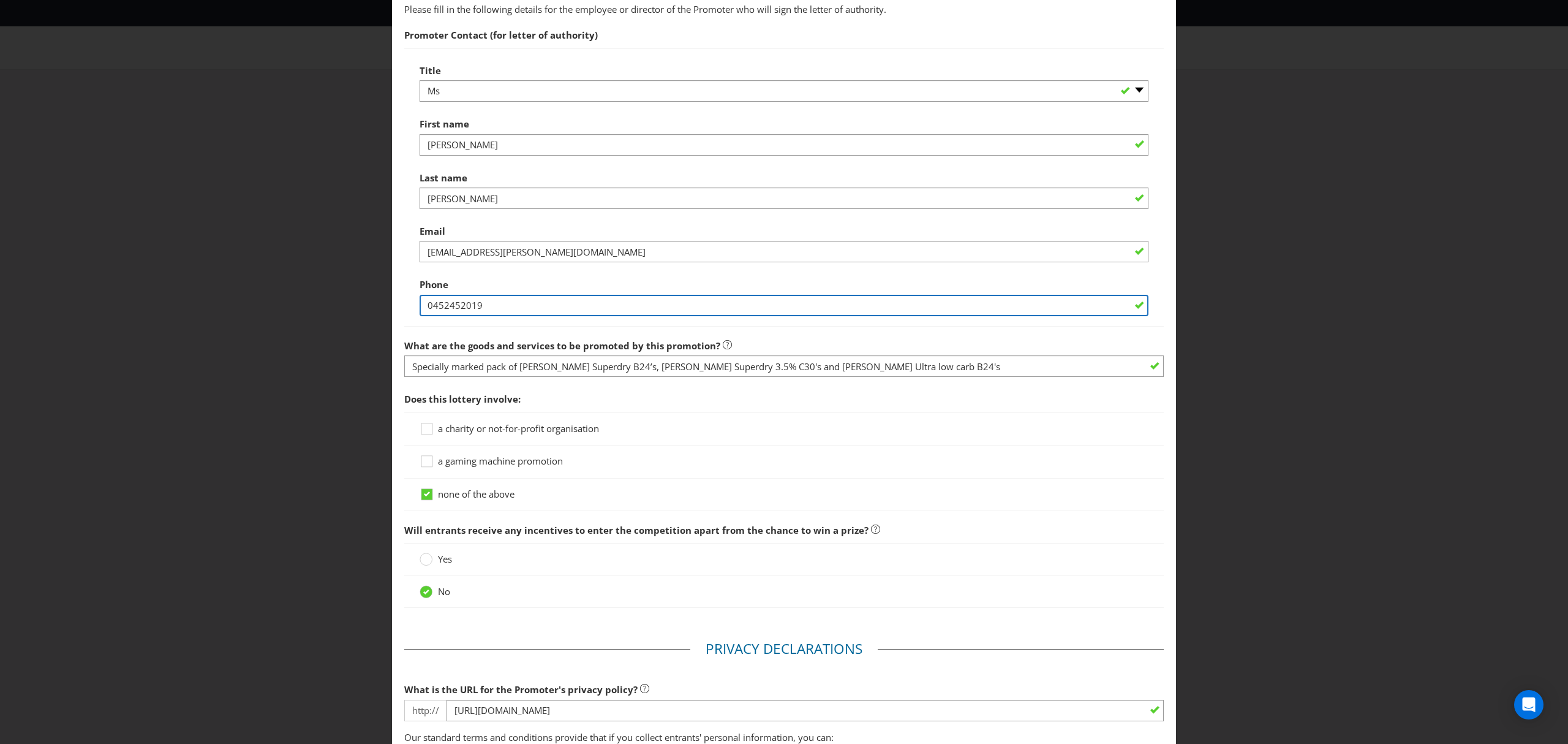
click at [514, 316] on input "0452452019" at bounding box center [784, 305] width 729 height 21
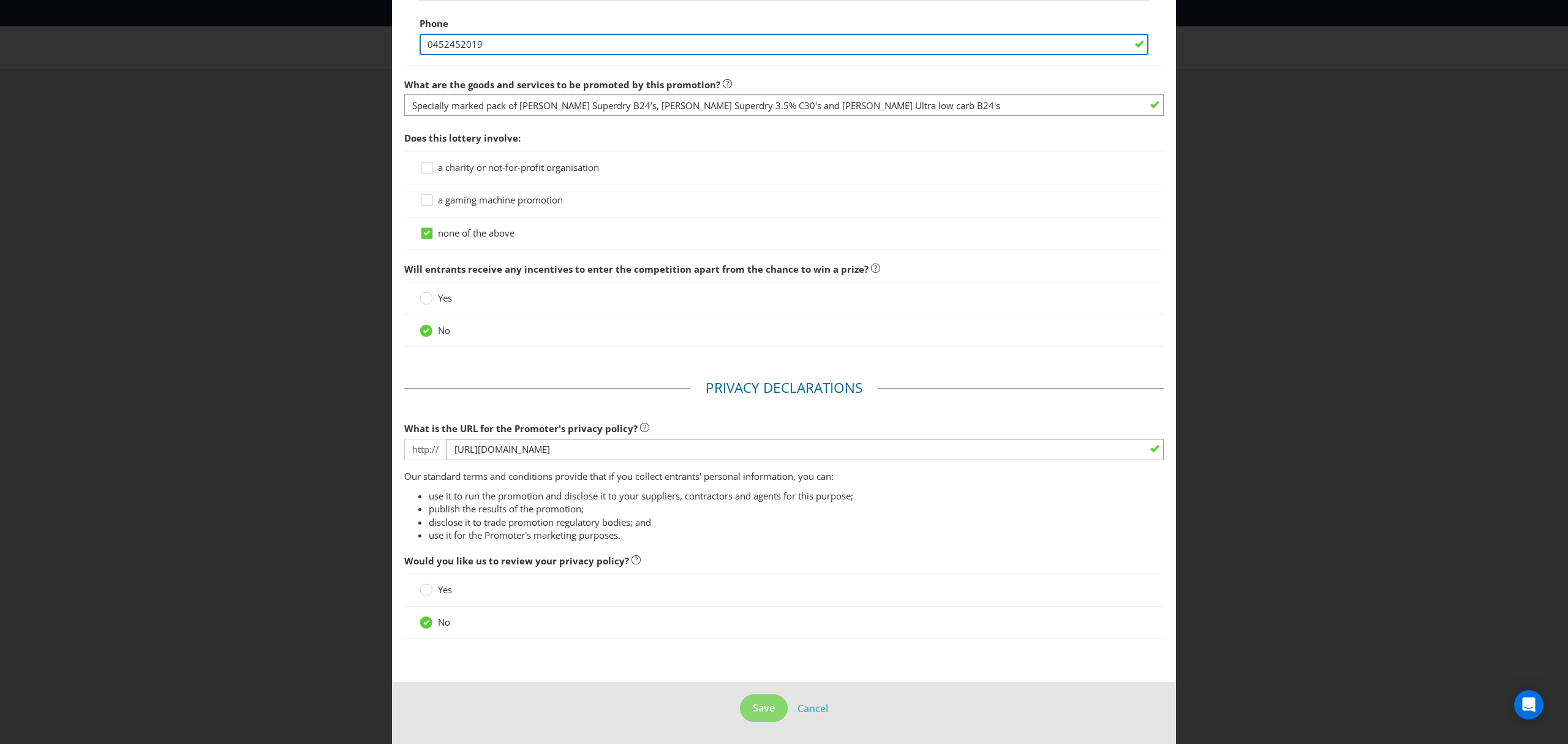
scroll to position [1025, 0]
type input "0452452019"
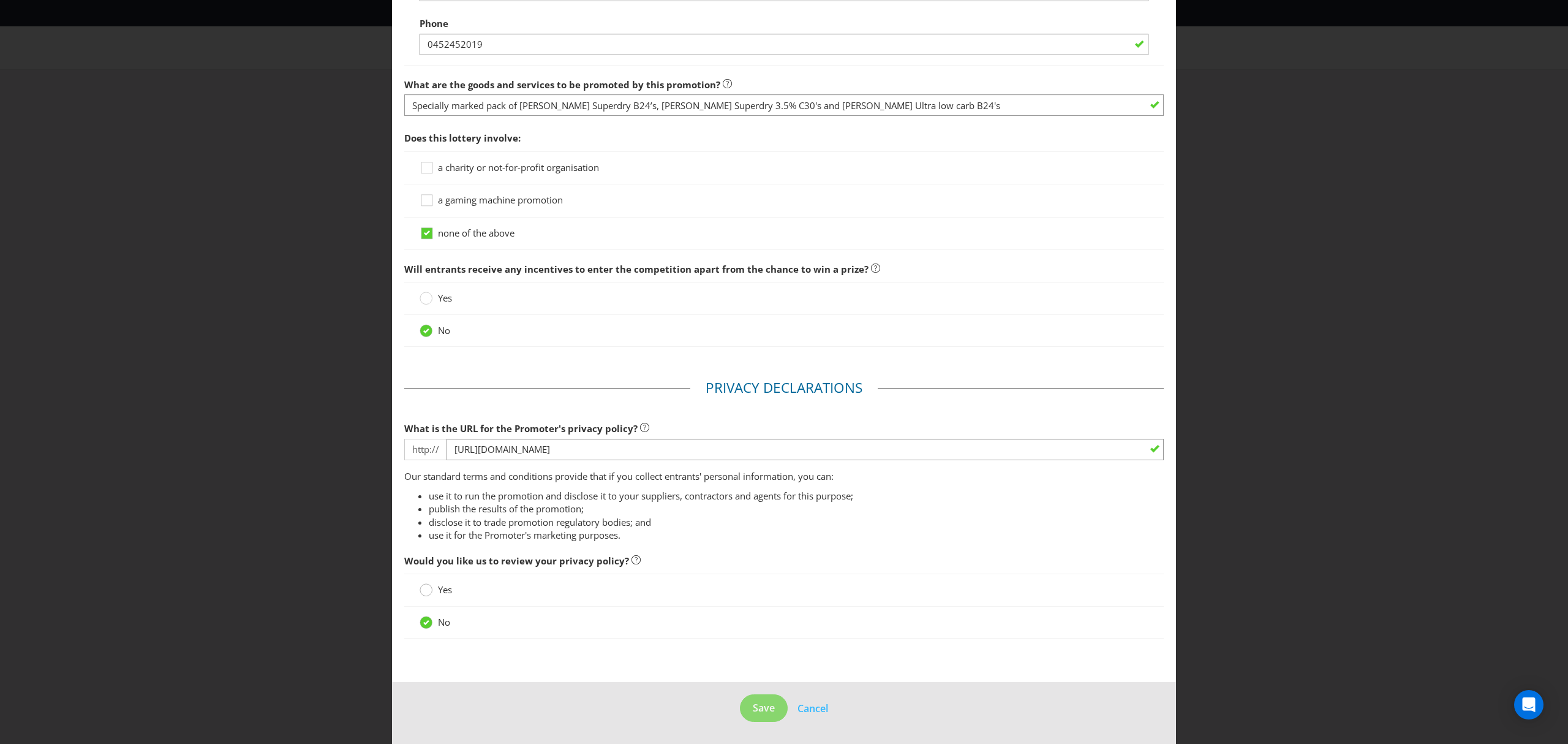
click at [423, 591] on circle at bounding box center [427, 590] width 12 height 12
click at [0, 0] on input "Yes" at bounding box center [0, 0] width 0 height 0
click at [424, 619] on div at bounding box center [427, 618] width 6 height 6
click at [0, 0] on input "No" at bounding box center [0, 0] width 0 height 0
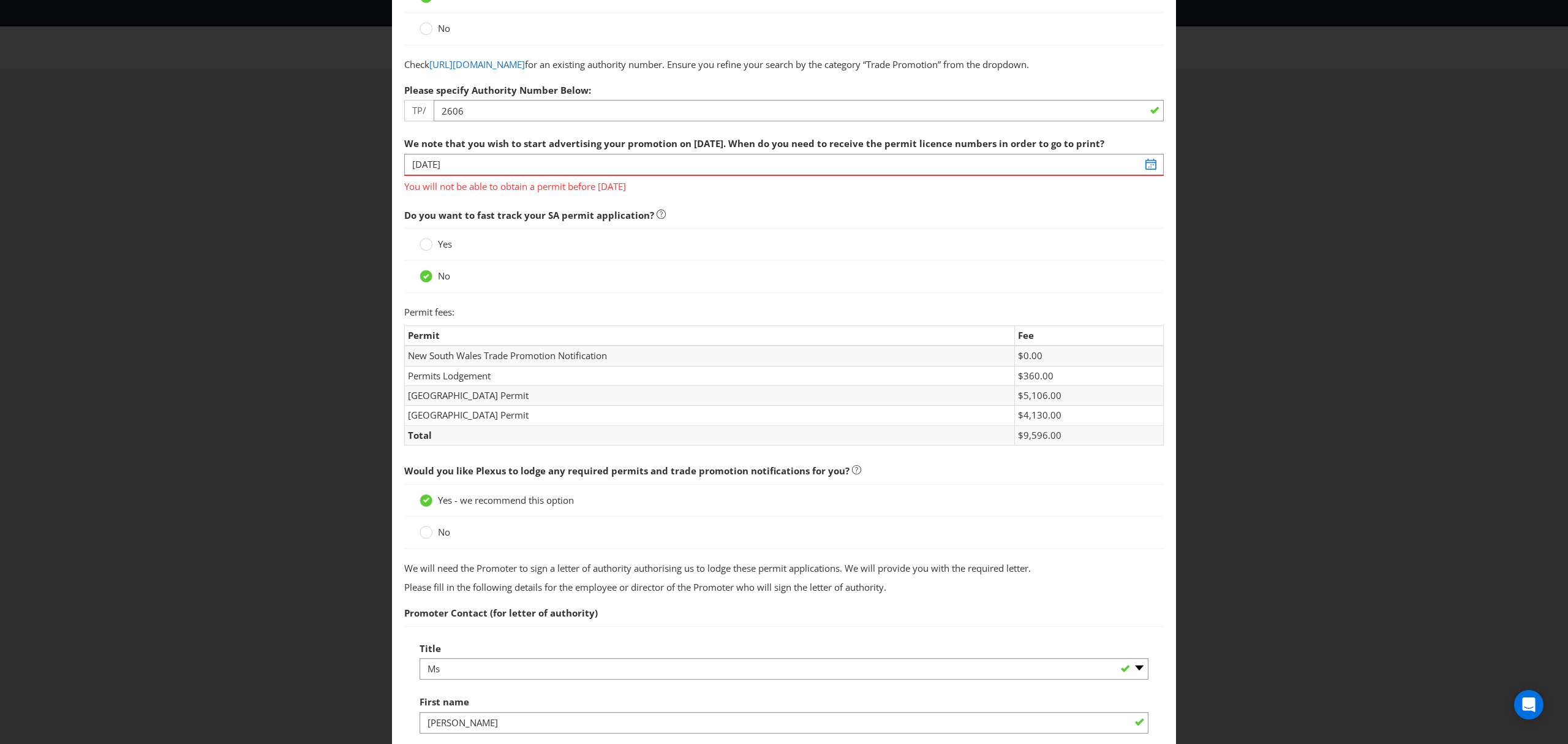
scroll to position [0, 0]
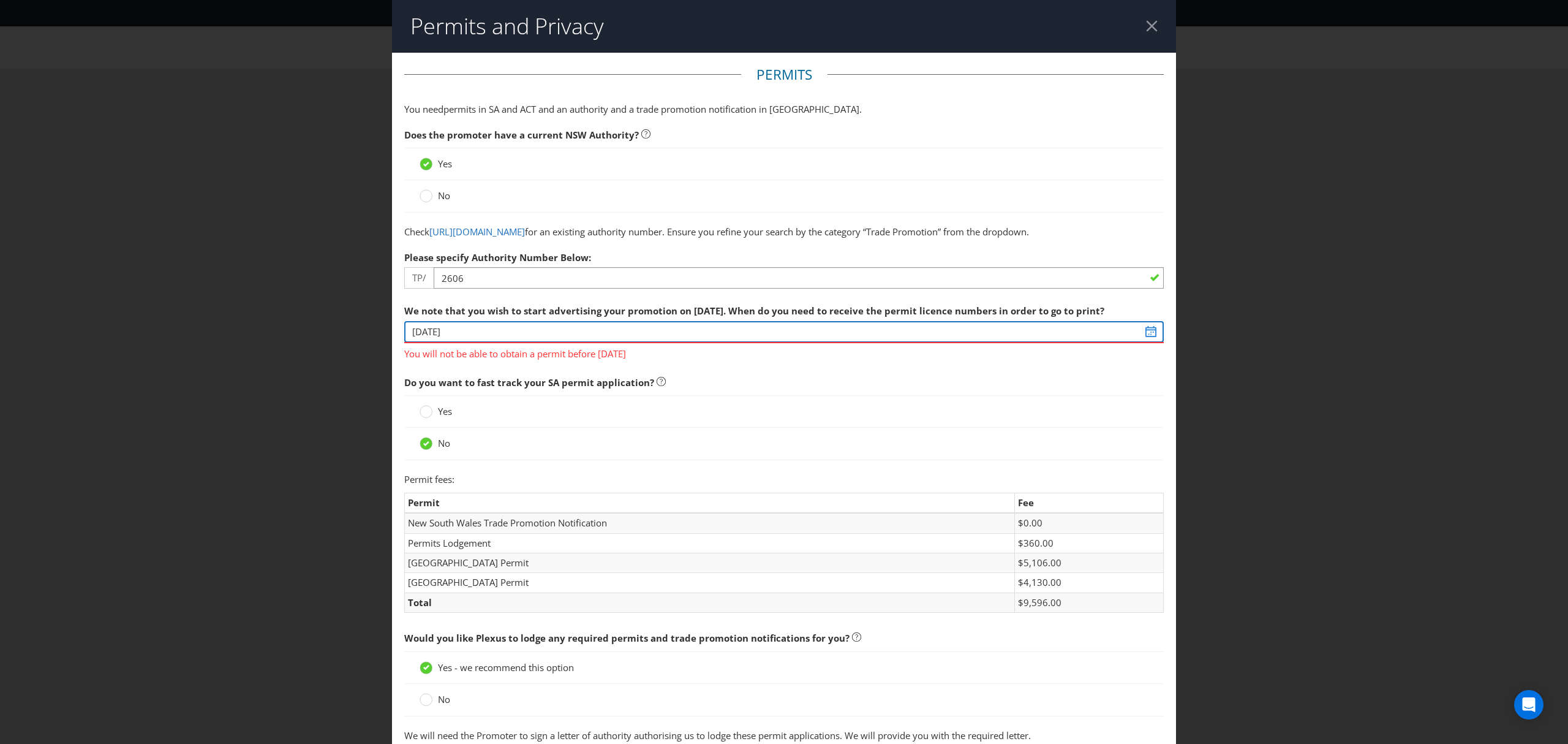
click at [483, 343] on input "[DATE]" at bounding box center [784, 332] width 759 height 21
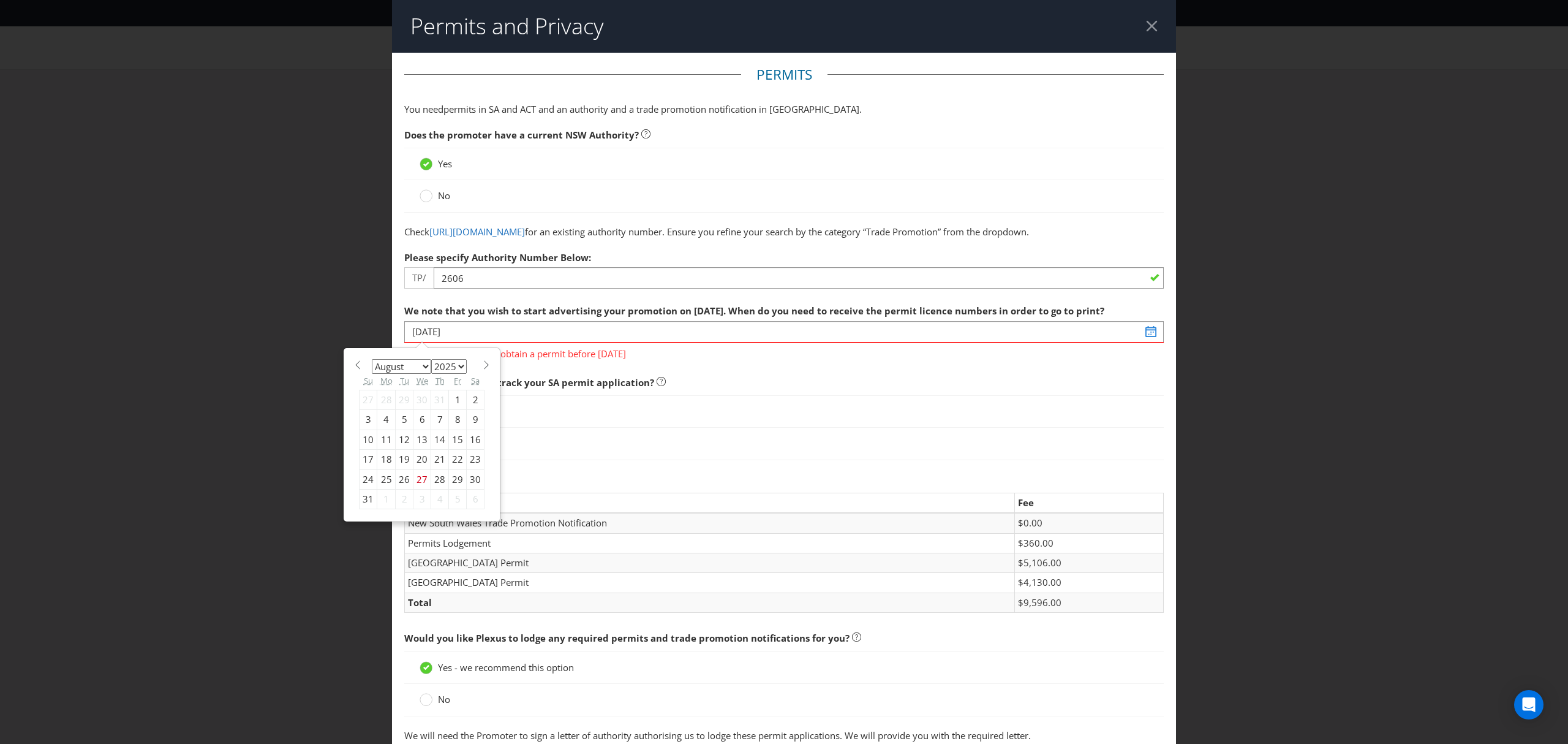
click at [460, 374] on select "2025 2026 2027 2028 2029 2030 2031 2032 2033 2034 2035" at bounding box center [448, 366] width 35 height 15
click at [431, 373] on select "2025 2026 2027 2028 2029 2030 2031 2032 2033 2034 2035" at bounding box center [448, 366] width 35 height 15
click at [420, 374] on select "January February March April May June July August September October November De…" at bounding box center [402, 366] width 60 height 15
click at [372, 373] on select "January February March April May June July August September October November De…" at bounding box center [402, 366] width 60 height 15
click at [423, 374] on select "January February March April May June July August September October November De…" at bounding box center [402, 366] width 60 height 15
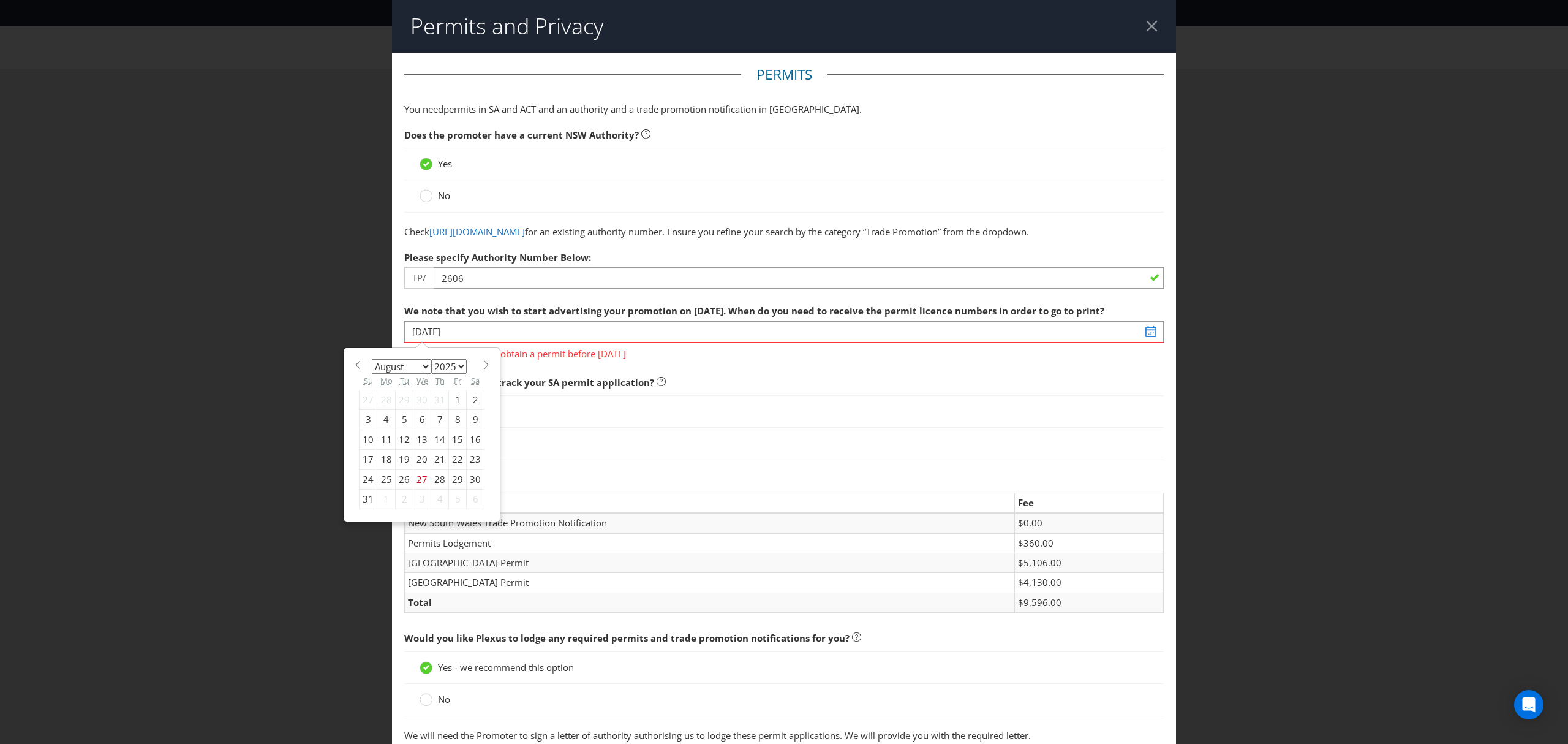
select select "8"
click at [372, 373] on select "January February March April May June July August September October November De…" at bounding box center [402, 366] width 60 height 15
click at [384, 449] on div "15" at bounding box center [387, 439] width 19 height 20
type input "[DATE]"
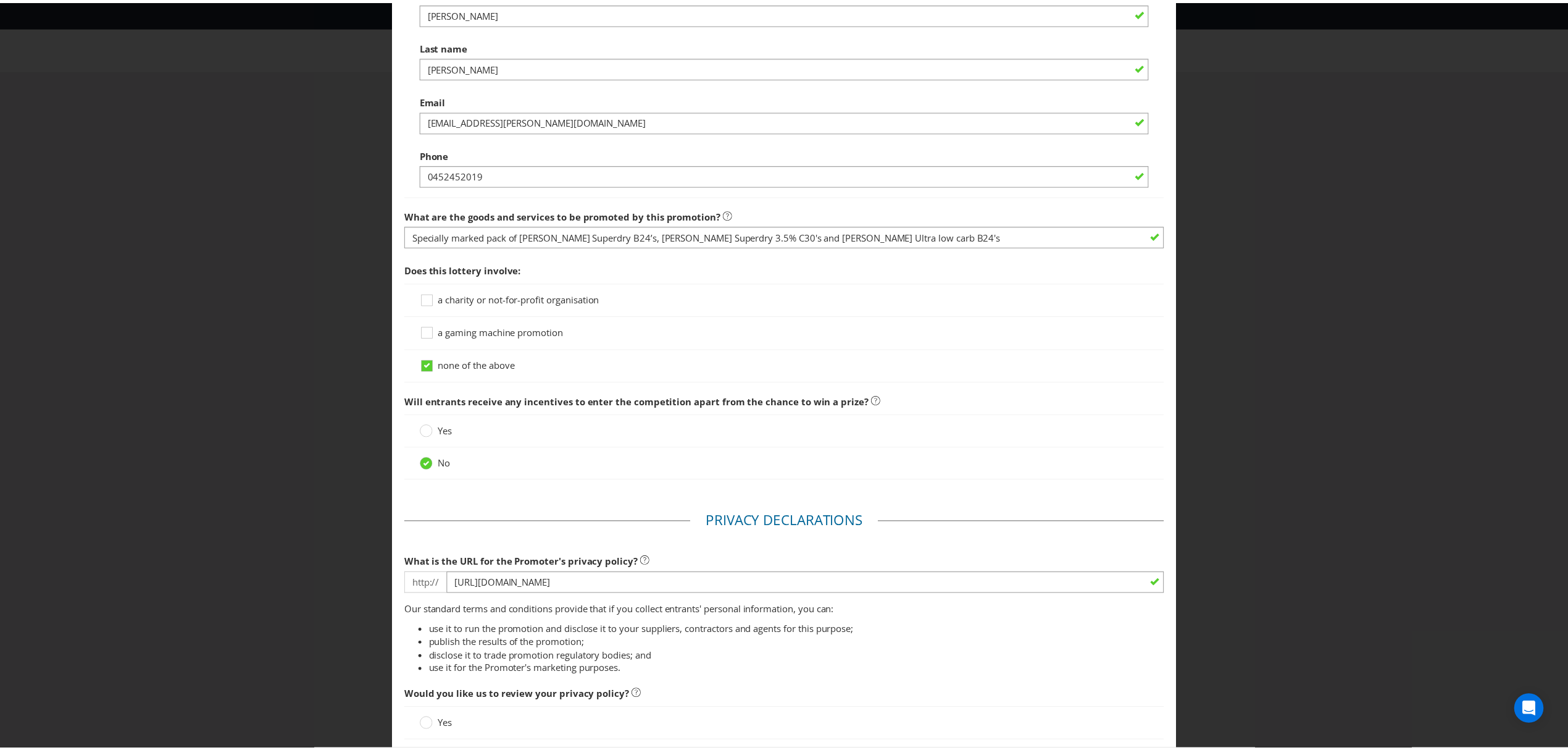
scroll to position [1014, 0]
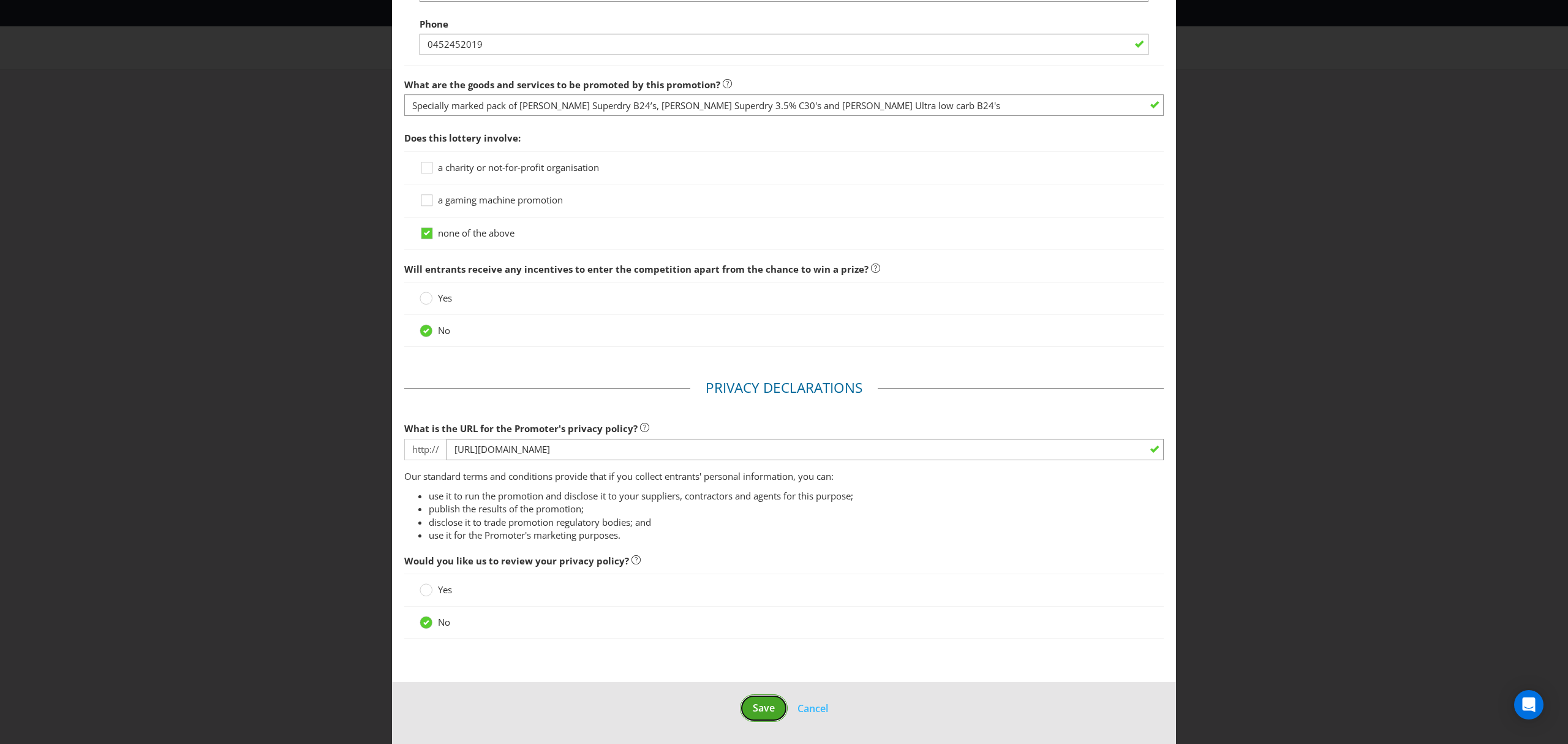
click at [763, 710] on span "Save" at bounding box center [764, 708] width 22 height 14
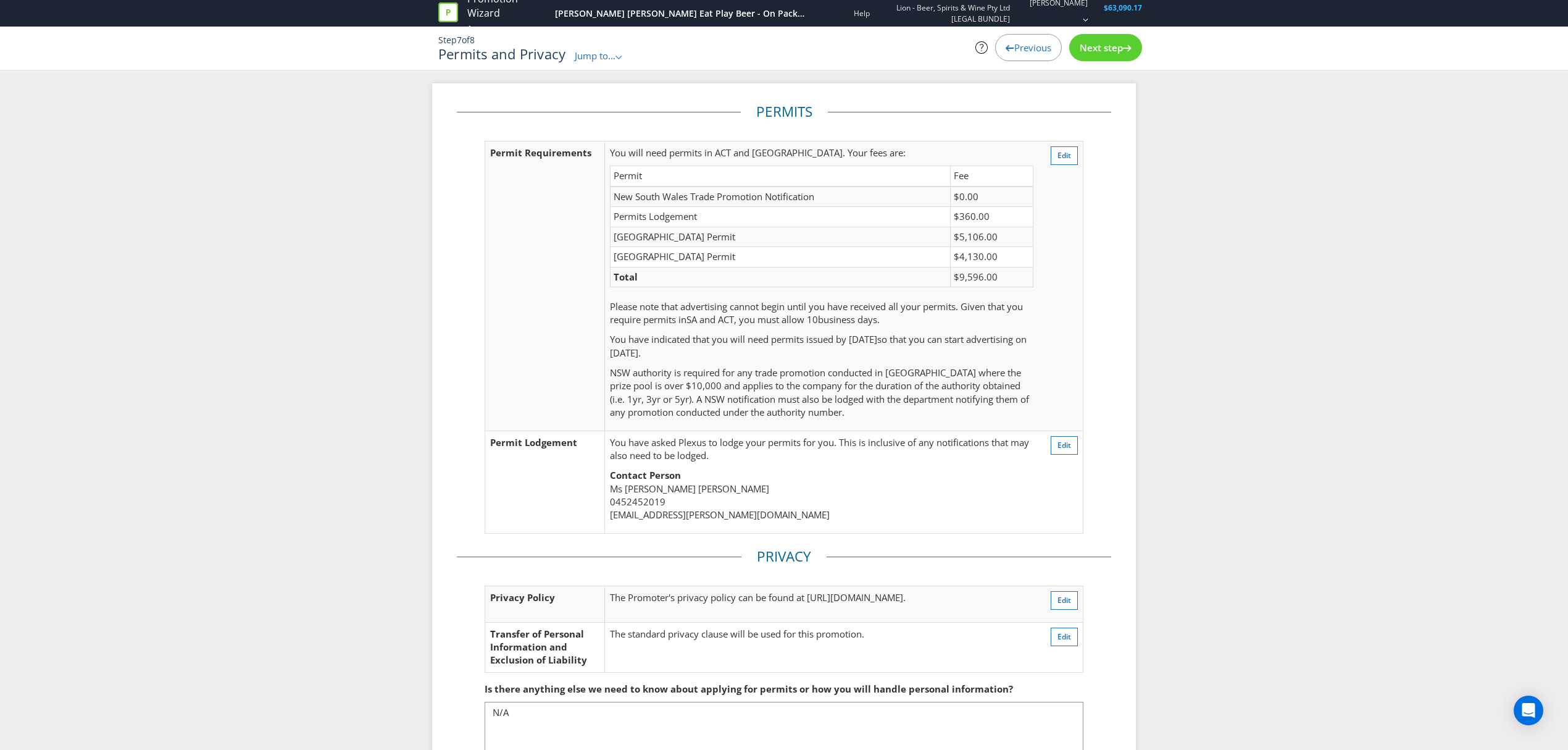
click at [1092, 52] on span "Next step" at bounding box center [1101, 48] width 43 height 13
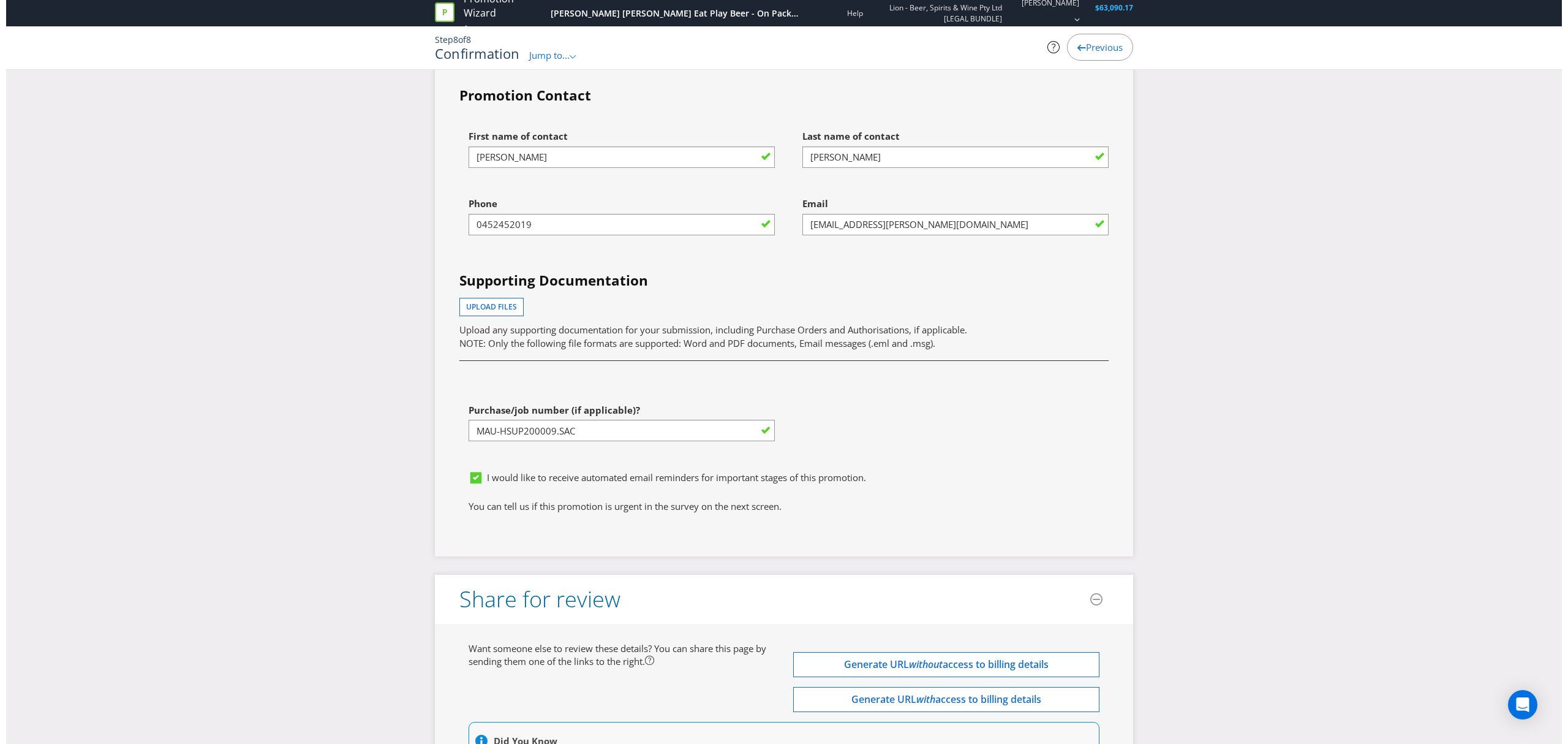
scroll to position [4071, 0]
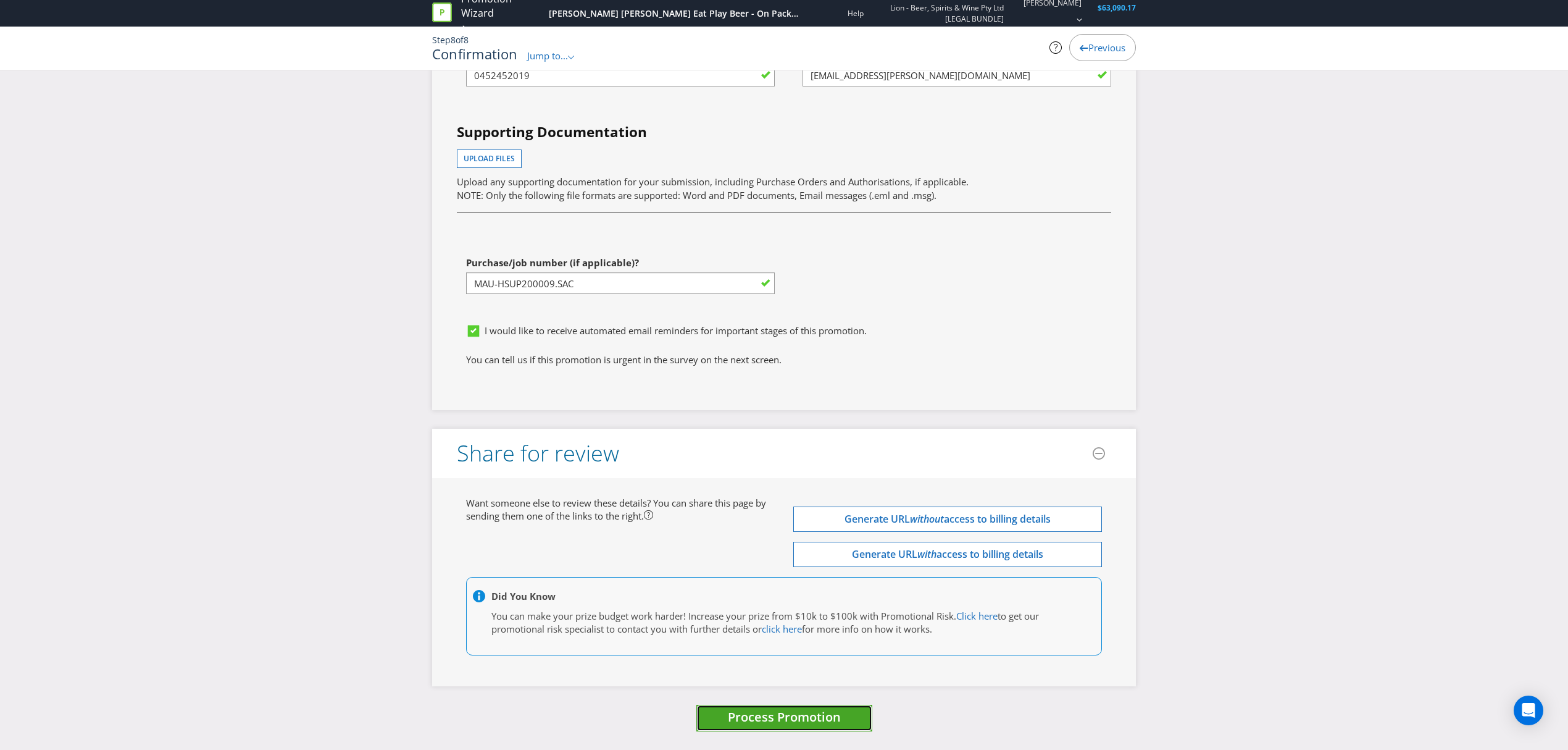
click at [803, 717] on span "Process Promotion" at bounding box center [784, 717] width 113 height 17
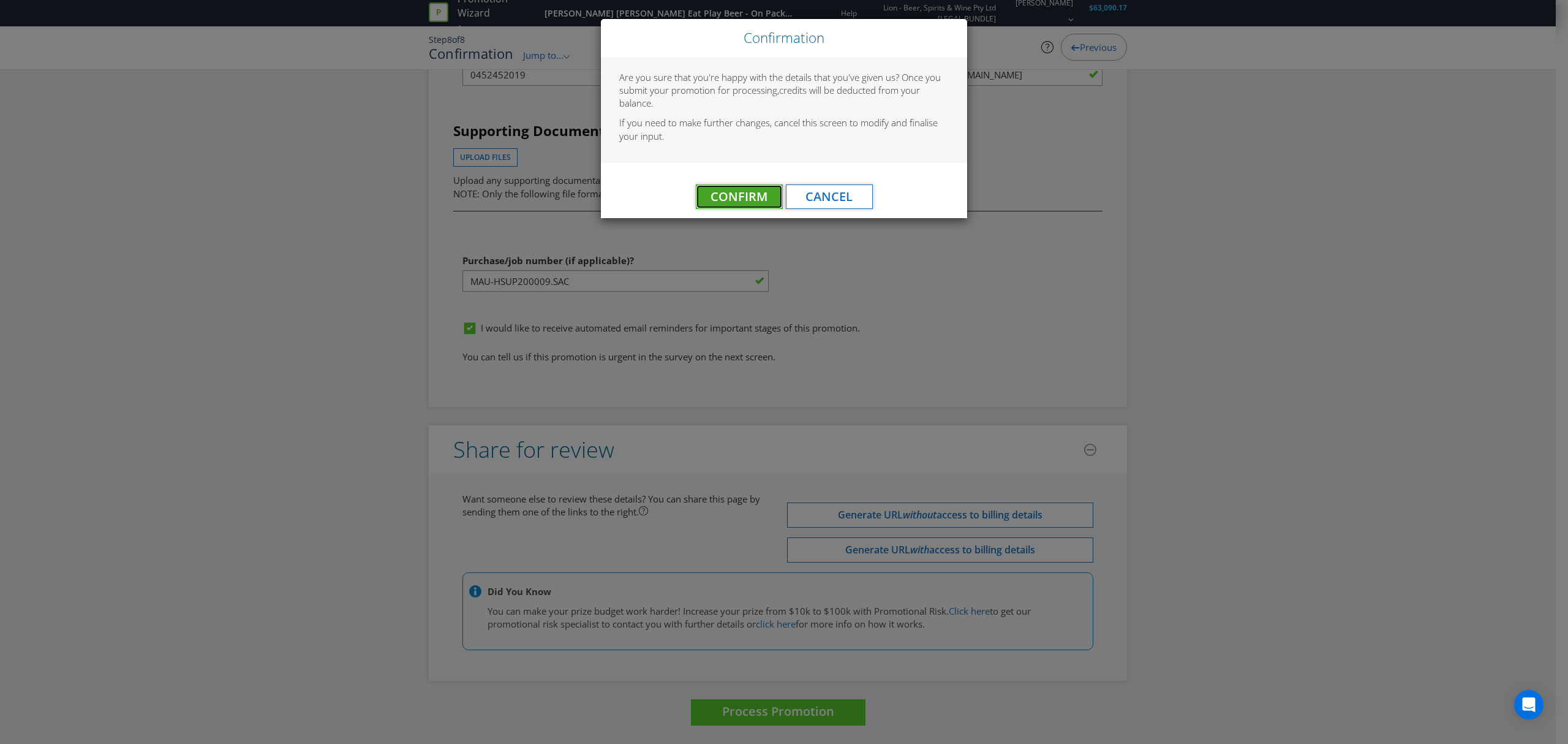
click at [758, 198] on span "Confirm" at bounding box center [740, 196] width 57 height 17
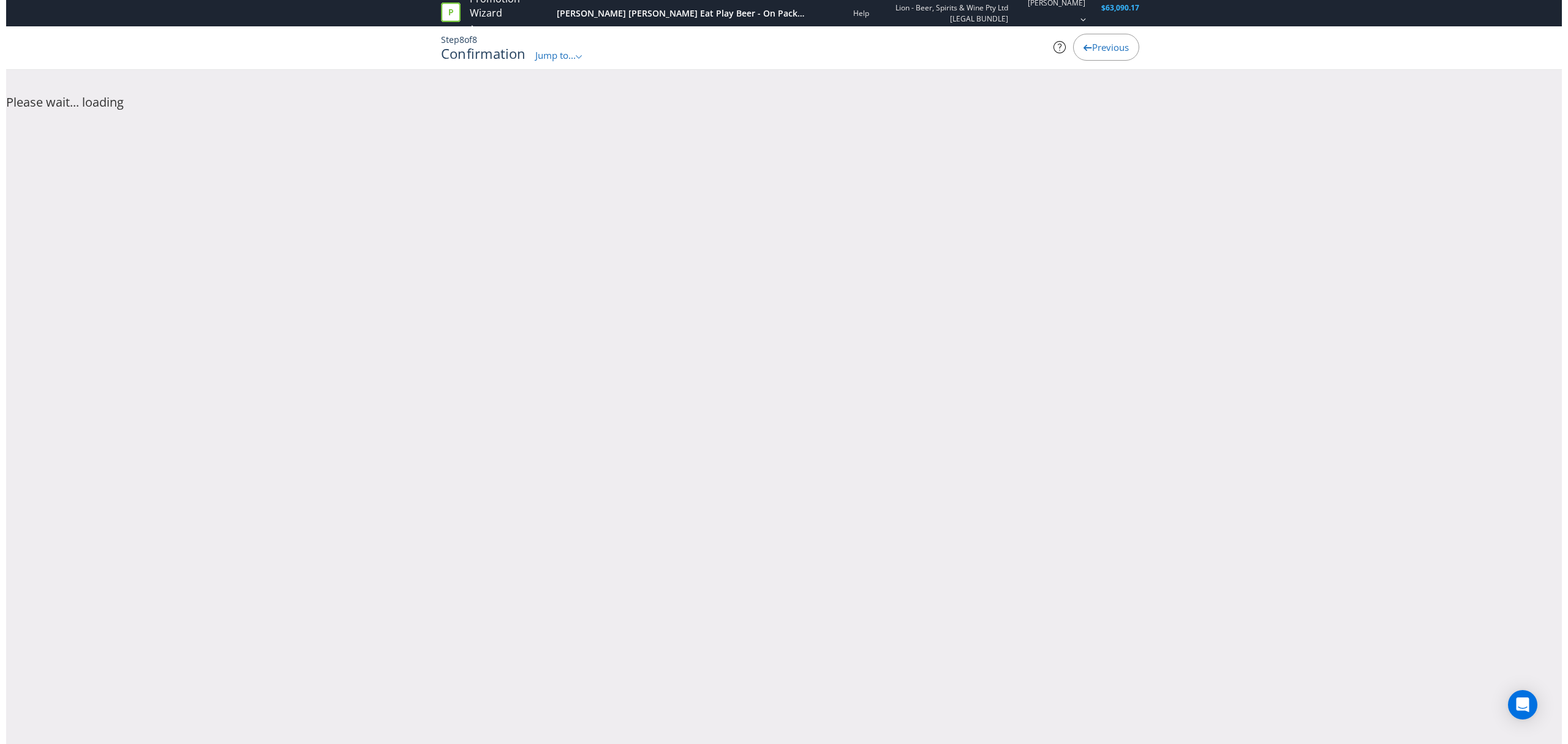
scroll to position [0, 0]
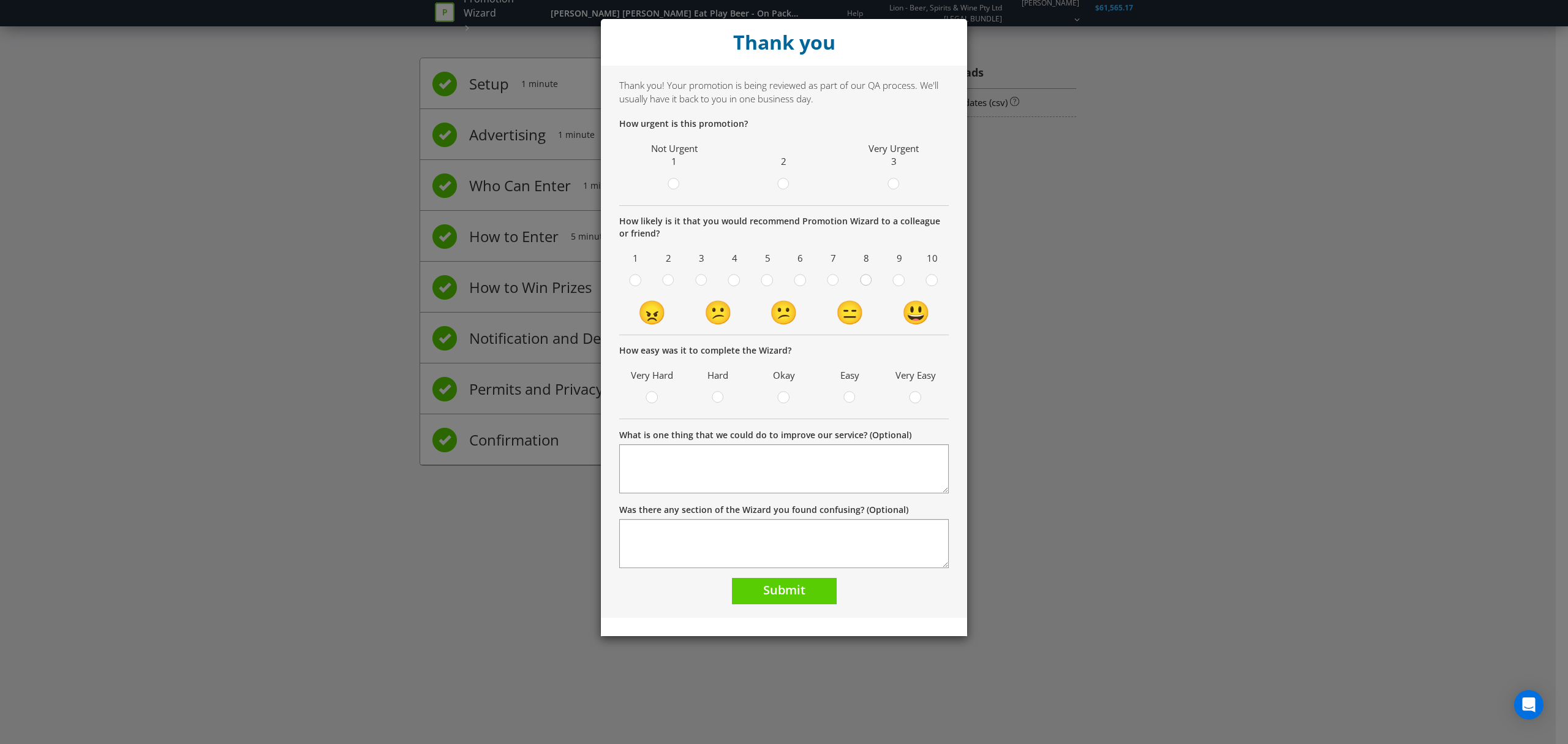
click at [868, 286] on icon at bounding box center [866, 280] width 12 height 12
click at [0, 0] on input "radio" at bounding box center [0, 0] width 0 height 0
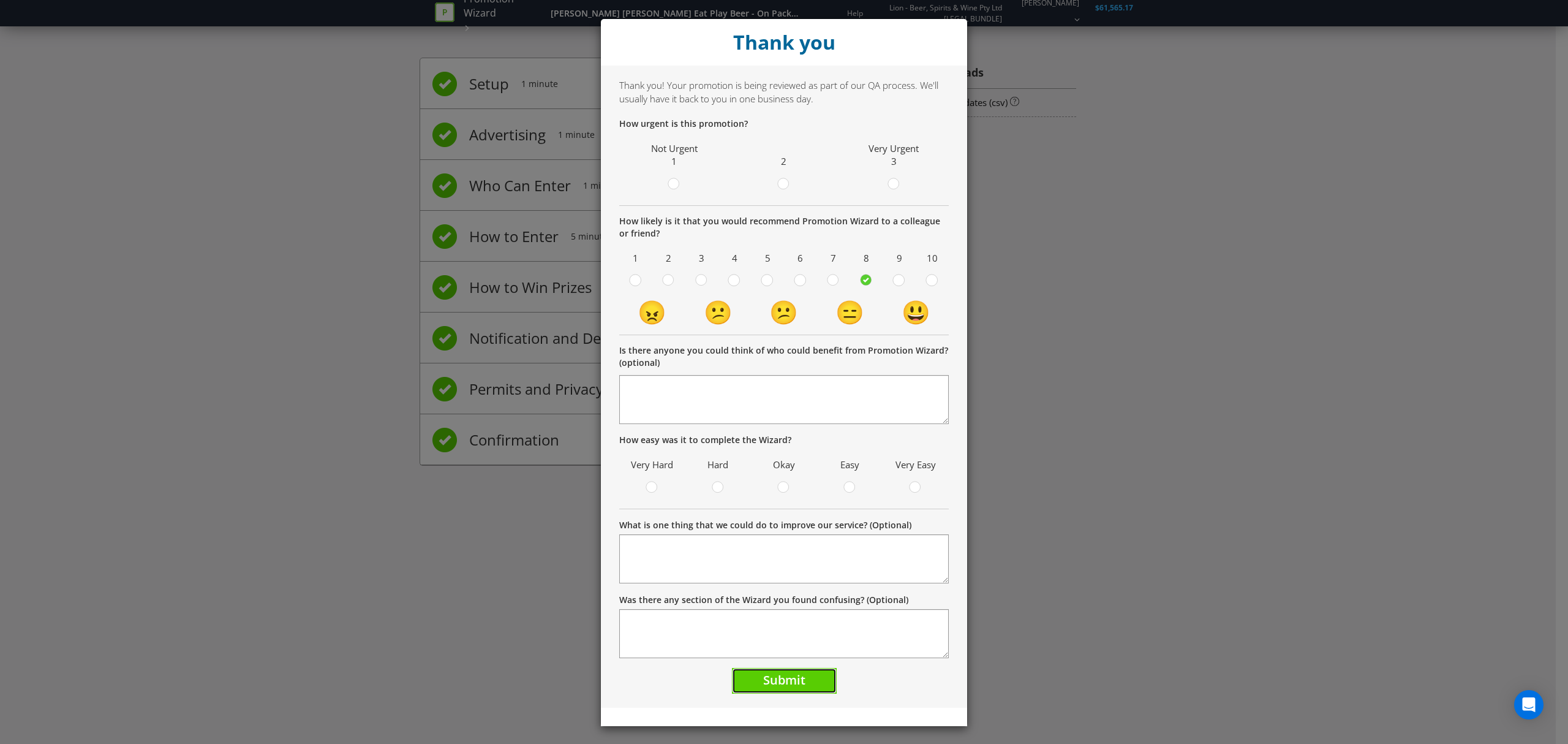
drag, startPoint x: 777, startPoint y: 677, endPoint x: 774, endPoint y: 672, distance: 5.8
click at [775, 672] on span "Submit" at bounding box center [784, 680] width 42 height 17
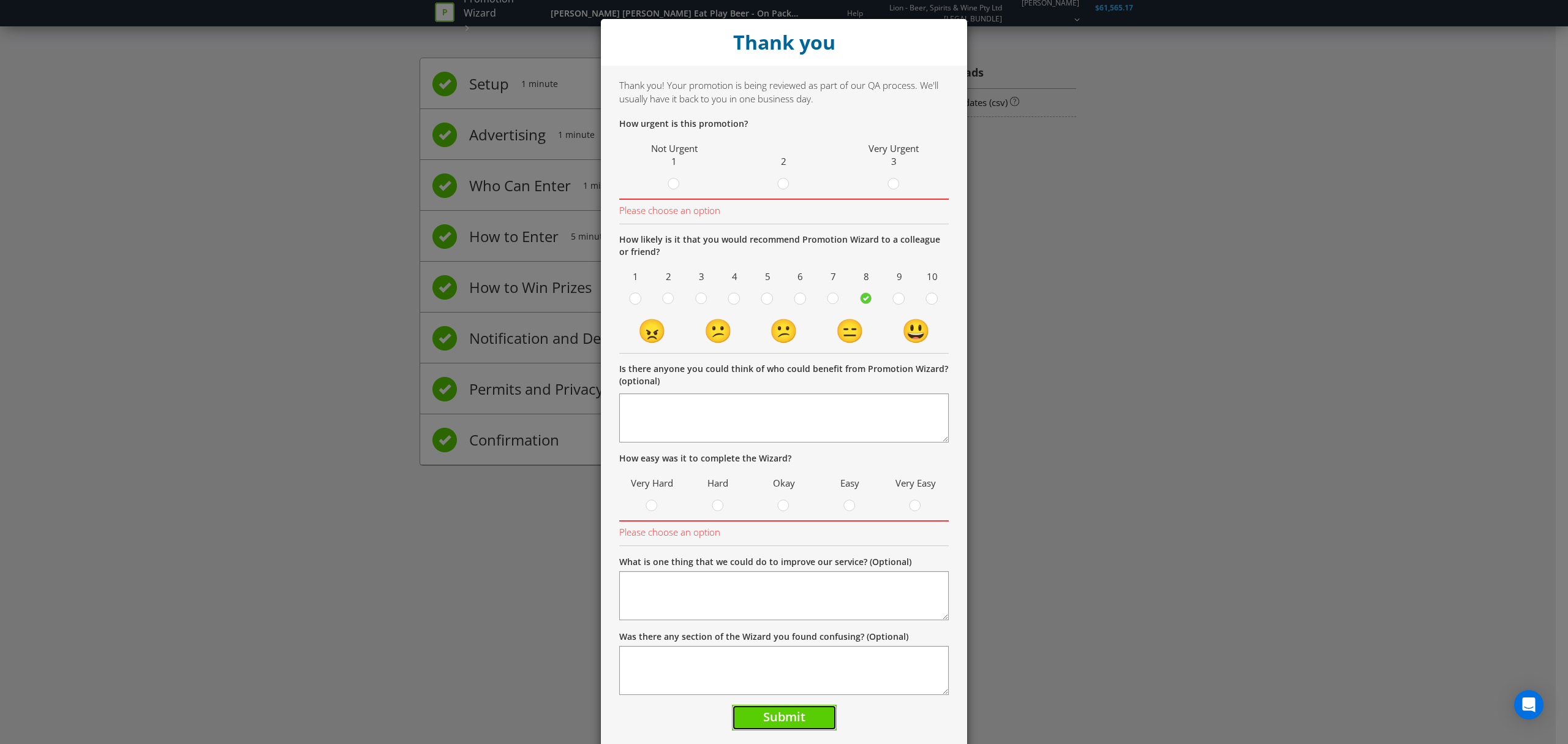
scroll to position [39, 0]
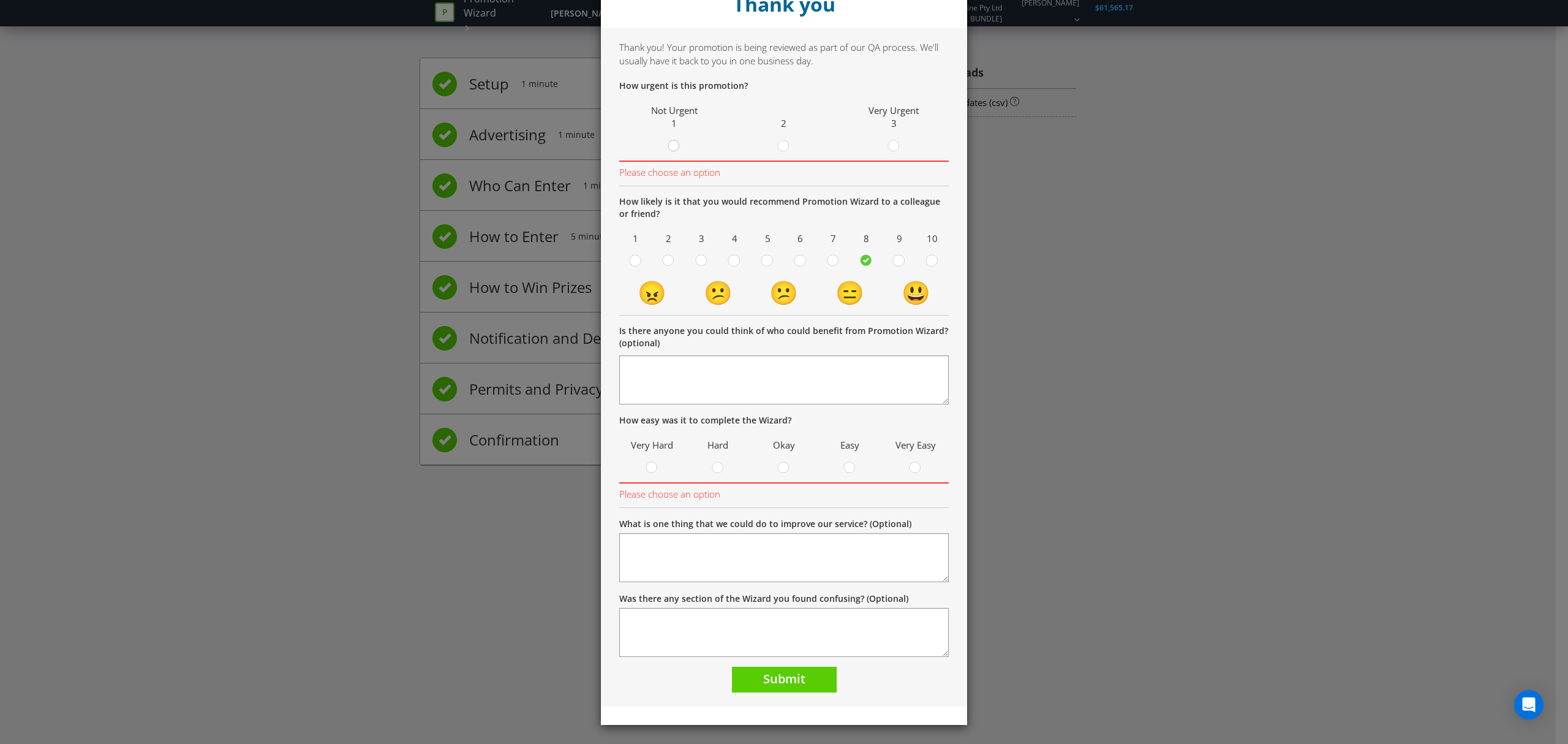
click at [669, 147] on circle at bounding box center [674, 146] width 11 height 11
click at [0, 0] on input "radio" at bounding box center [0, 0] width 0 height 0
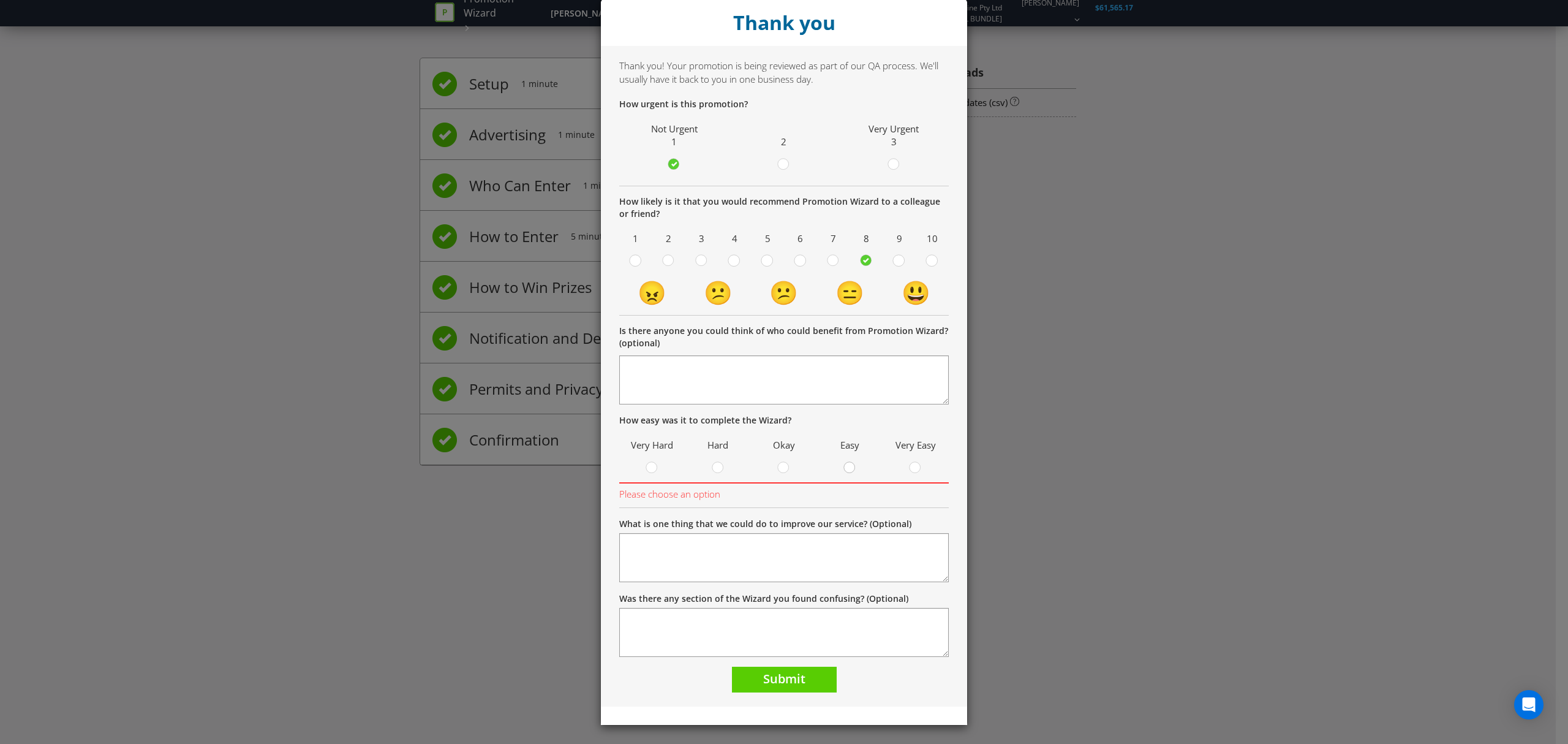
click at [847, 468] on circle at bounding box center [850, 468] width 11 height 11
click at [0, 0] on input "radio" at bounding box center [0, 0] width 0 height 0
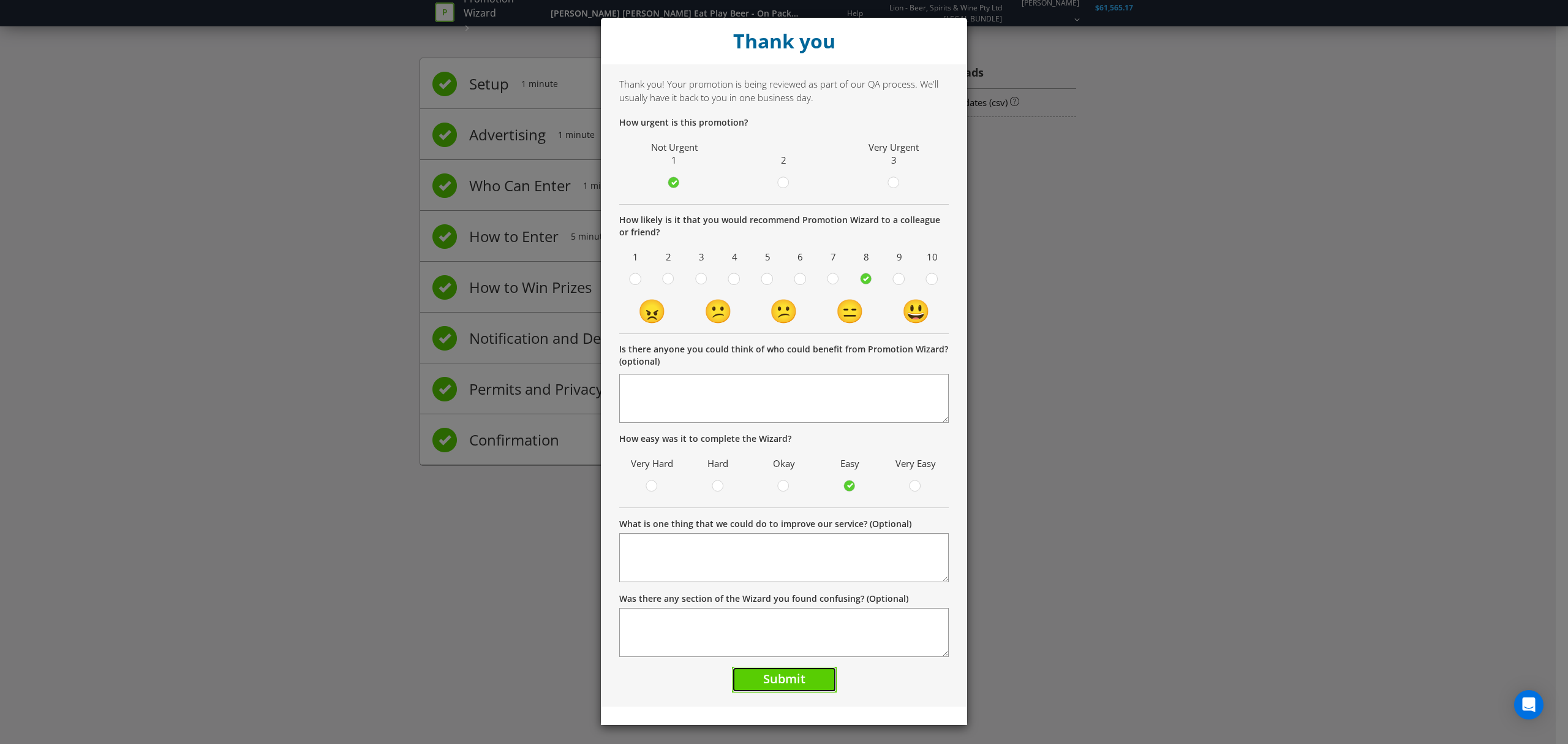
click at [780, 686] on button "Submit" at bounding box center [784, 680] width 104 height 26
